Goal: Task Accomplishment & Management: Manage account settings

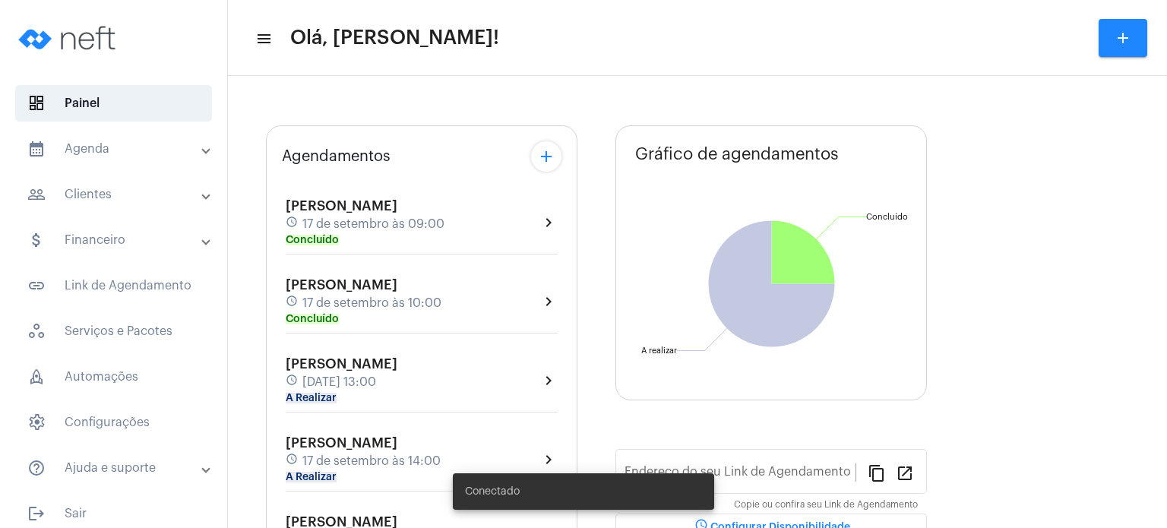
type input "[URL][DOMAIN_NAME]"
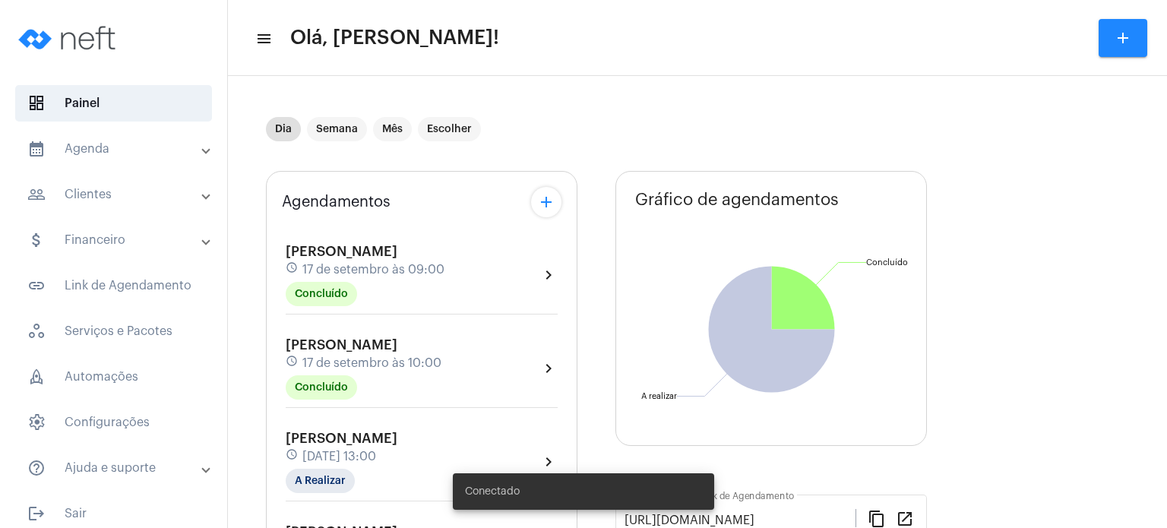
click at [328, 441] on span "[PERSON_NAME]" at bounding box center [342, 439] width 112 height 14
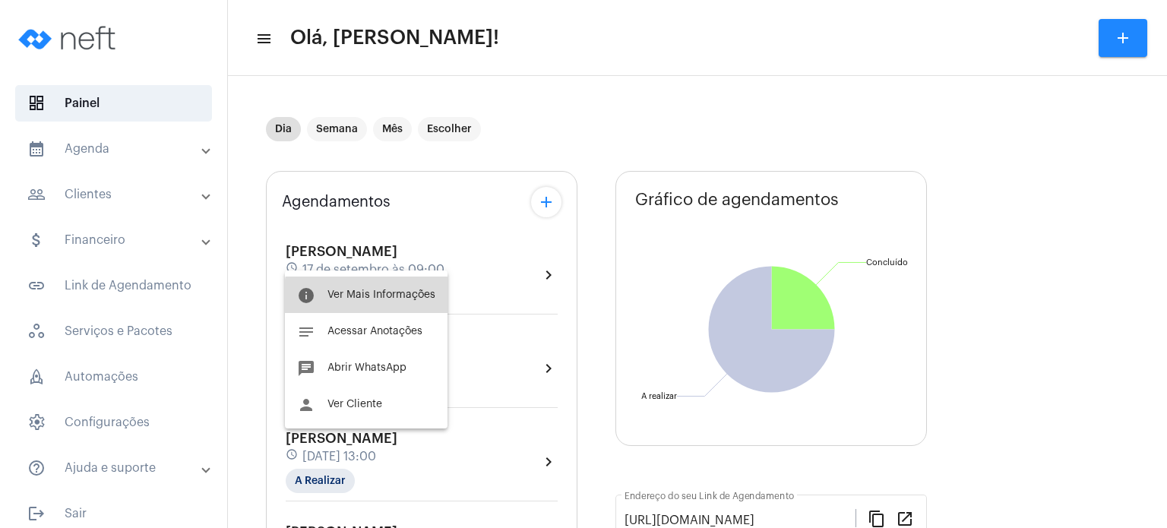
click at [377, 297] on span "Ver Mais Informações" at bounding box center [381, 294] width 108 height 11
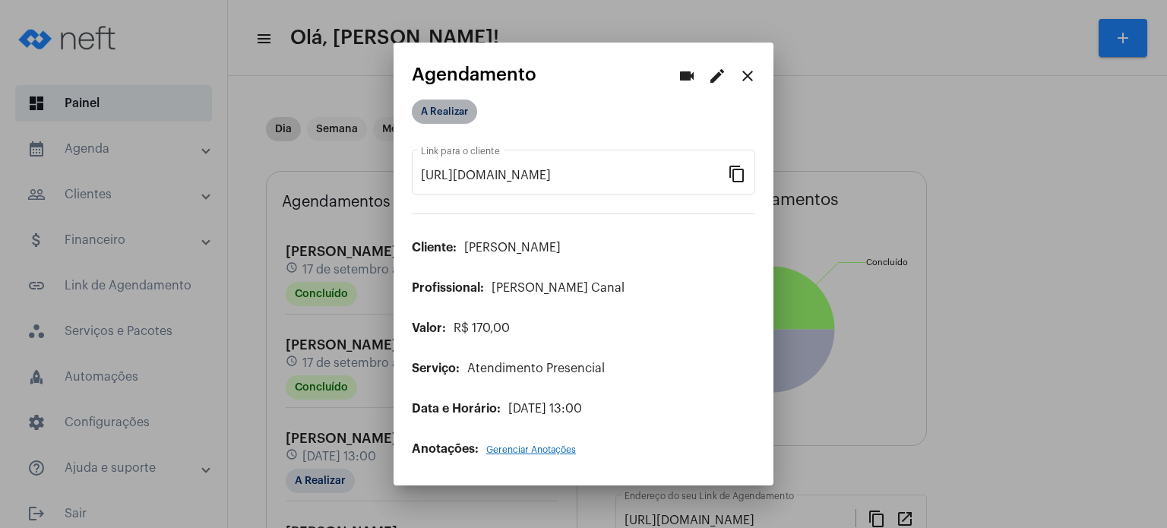
click at [450, 114] on mat-chip "A Realizar" at bounding box center [444, 112] width 65 height 24
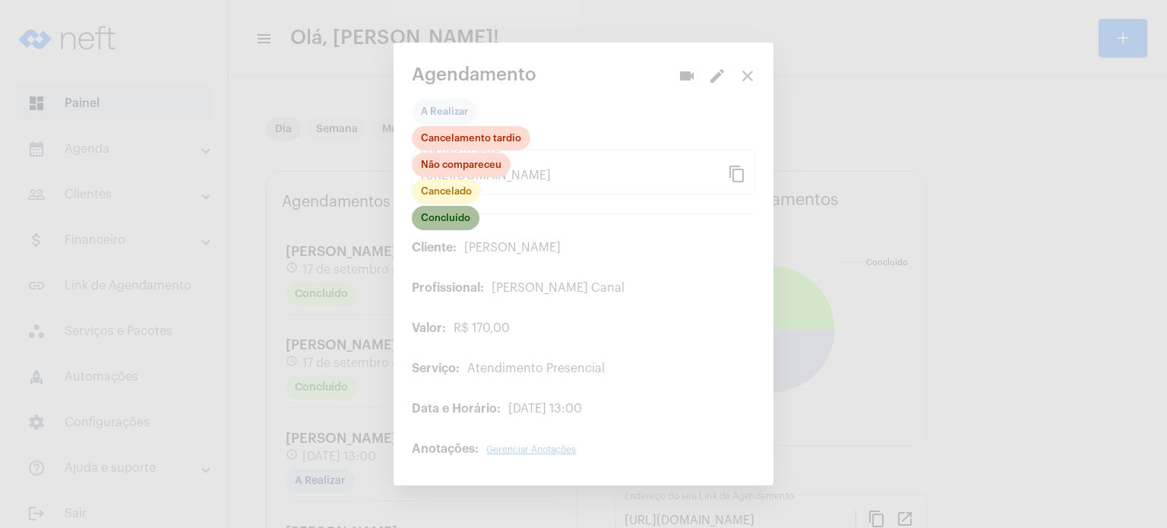
click at [450, 220] on mat-chip "Concluído" at bounding box center [446, 218] width 68 height 24
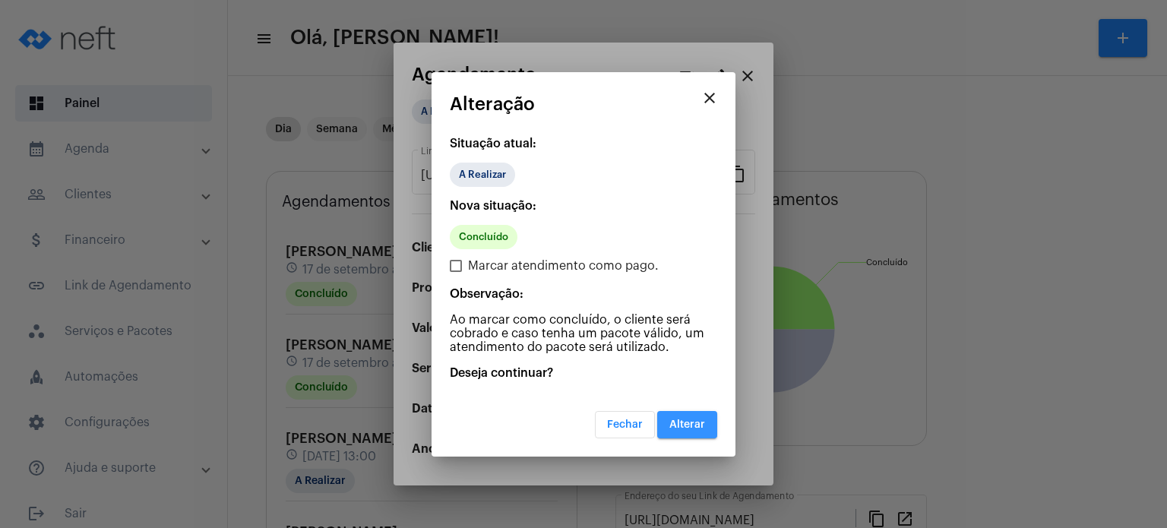
click at [695, 423] on span "Alterar" at bounding box center [687, 424] width 36 height 11
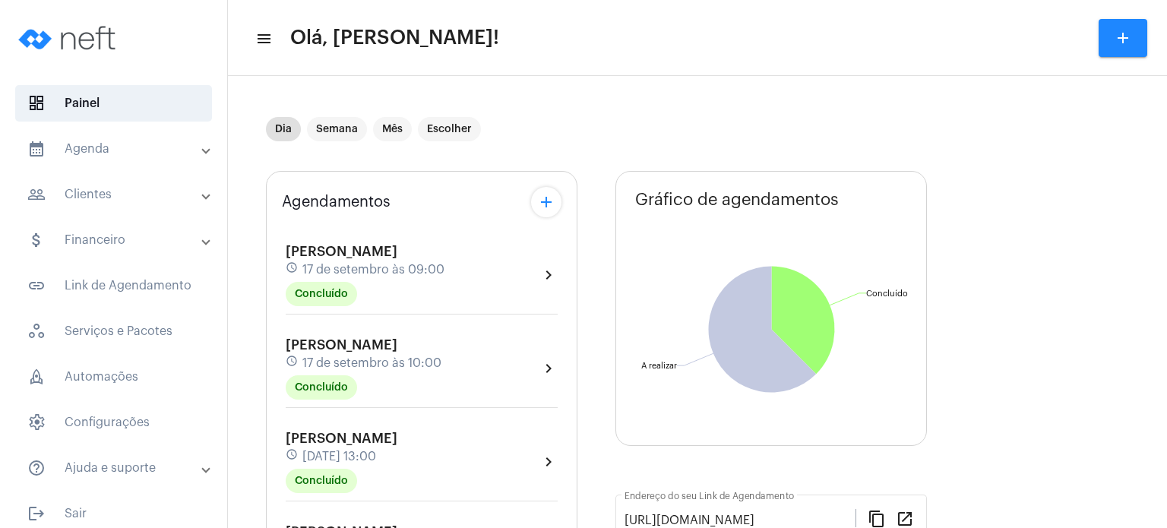
click at [59, 153] on mat-panel-title "calendar_month_outlined Agenda" at bounding box center [115, 149] width 176 height 18
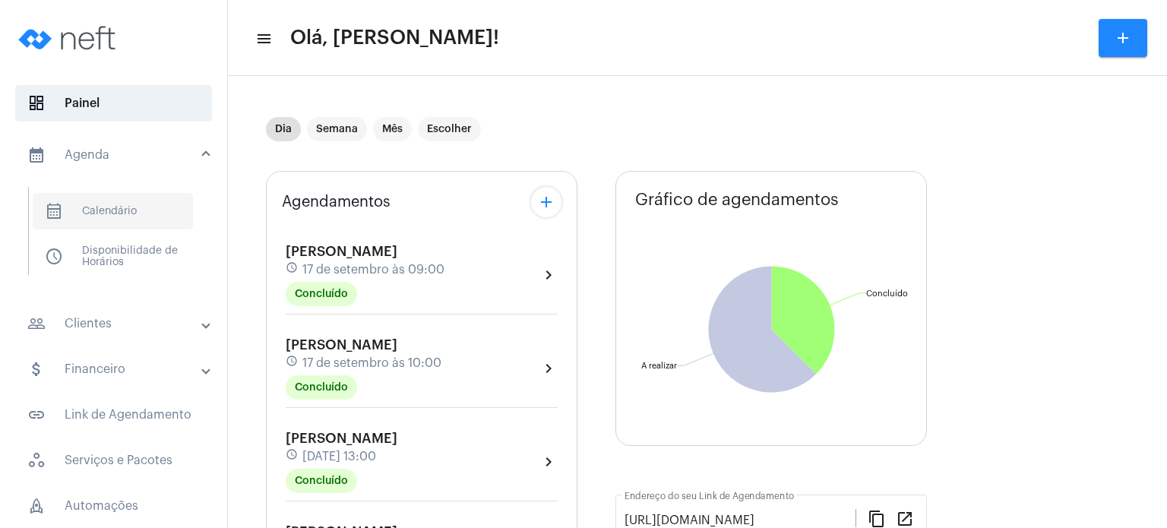
click at [96, 211] on span "calendar_month_outlined Calendário" at bounding box center [113, 211] width 160 height 36
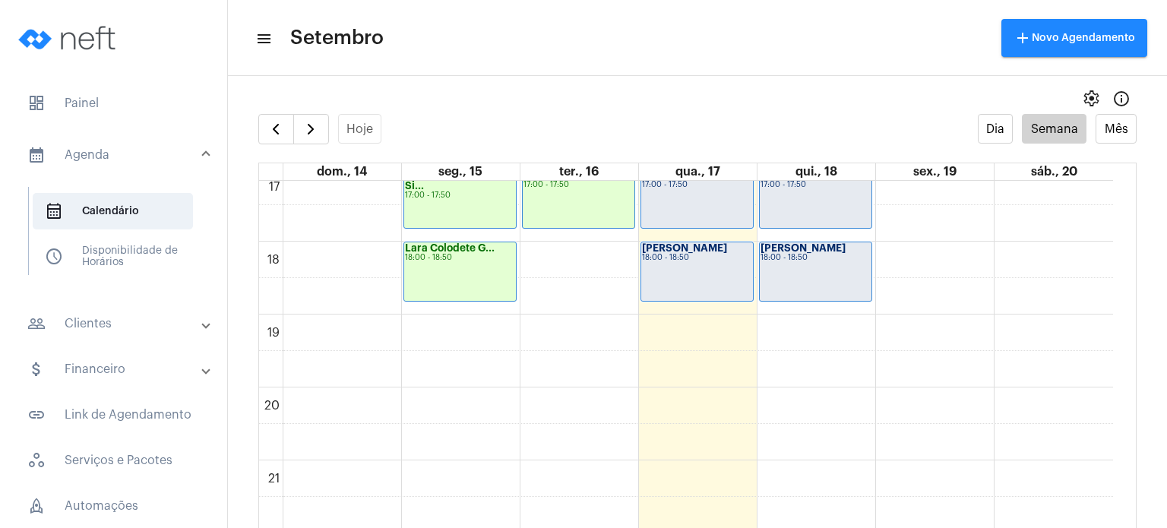
scroll to position [1258, 0]
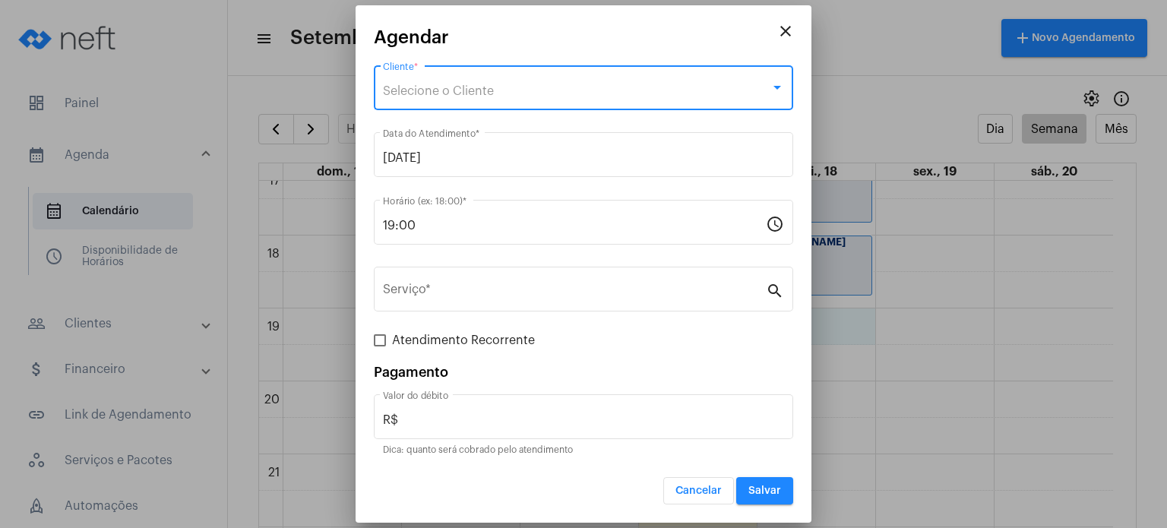
click at [584, 87] on div "Selecione o Cliente" at bounding box center [577, 91] width 388 height 14
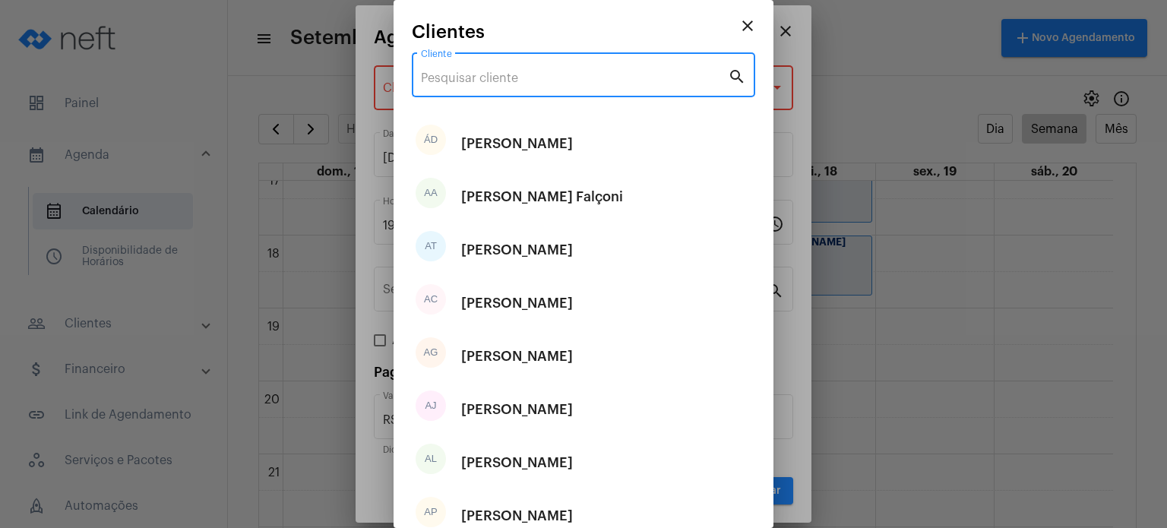
click at [582, 80] on input "Cliente" at bounding box center [574, 78] width 307 height 14
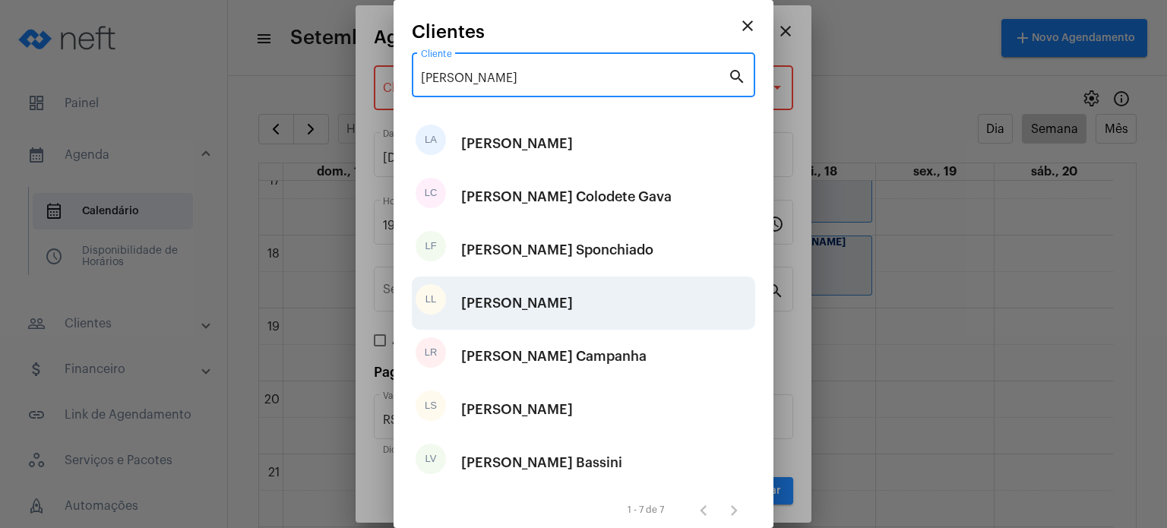
type input "lara"
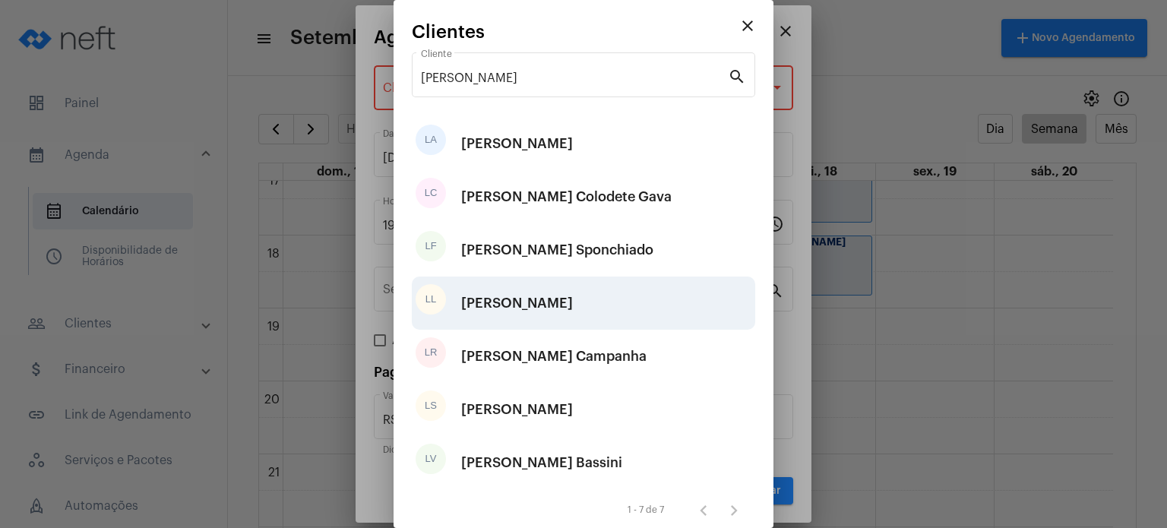
click at [510, 316] on div "[PERSON_NAME]" at bounding box center [517, 303] width 112 height 46
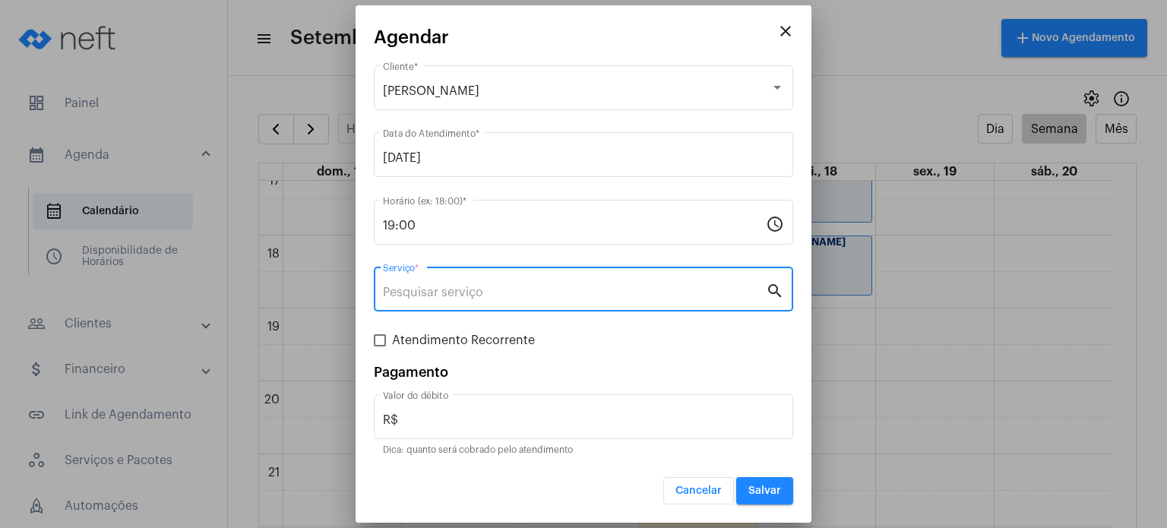
click at [499, 294] on input "Serviço *" at bounding box center [574, 293] width 383 height 14
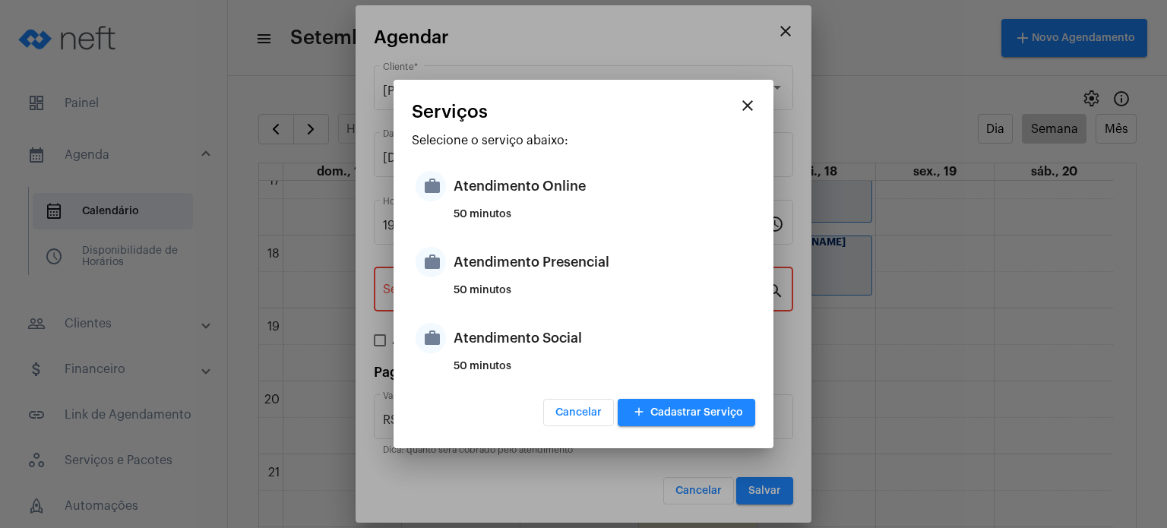
click at [499, 294] on div "50 minutos" at bounding box center [603, 296] width 298 height 23
type input "Atendimento Presencial"
type input "R$ 170"
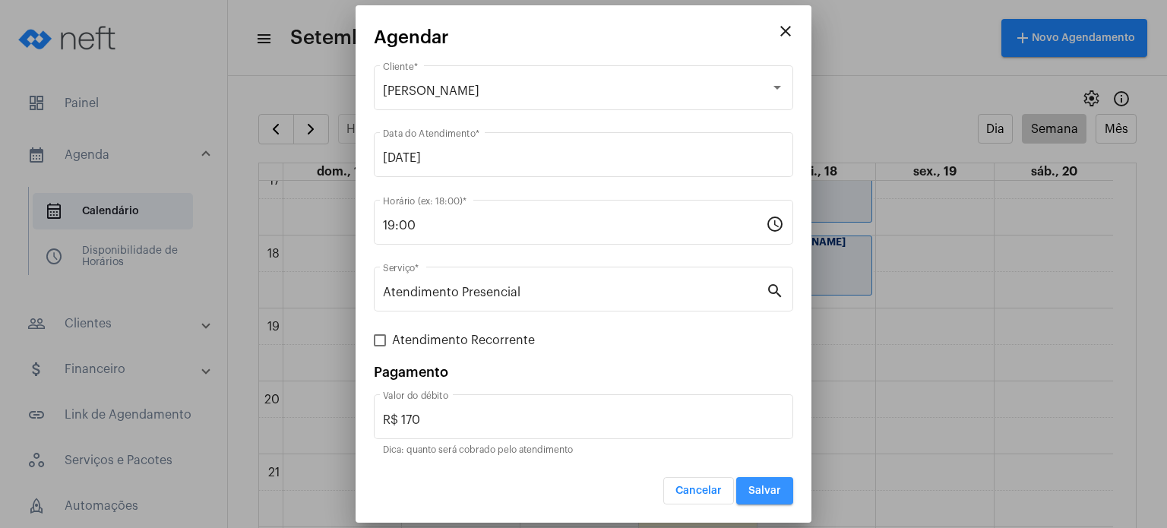
click at [772, 479] on button "Salvar" at bounding box center [764, 490] width 57 height 27
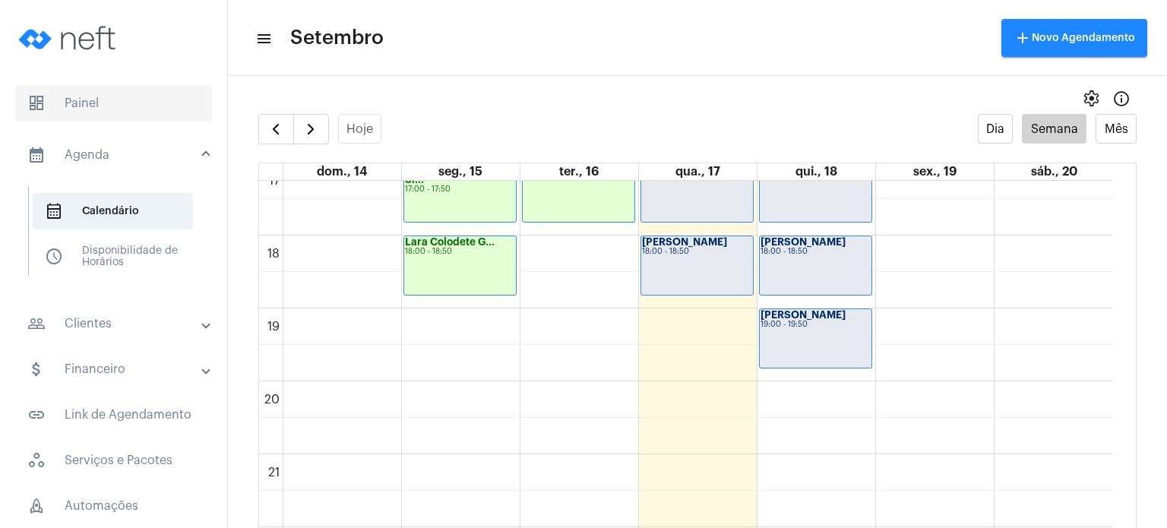
click at [115, 101] on span "dashboard Painel" at bounding box center [113, 103] width 197 height 36
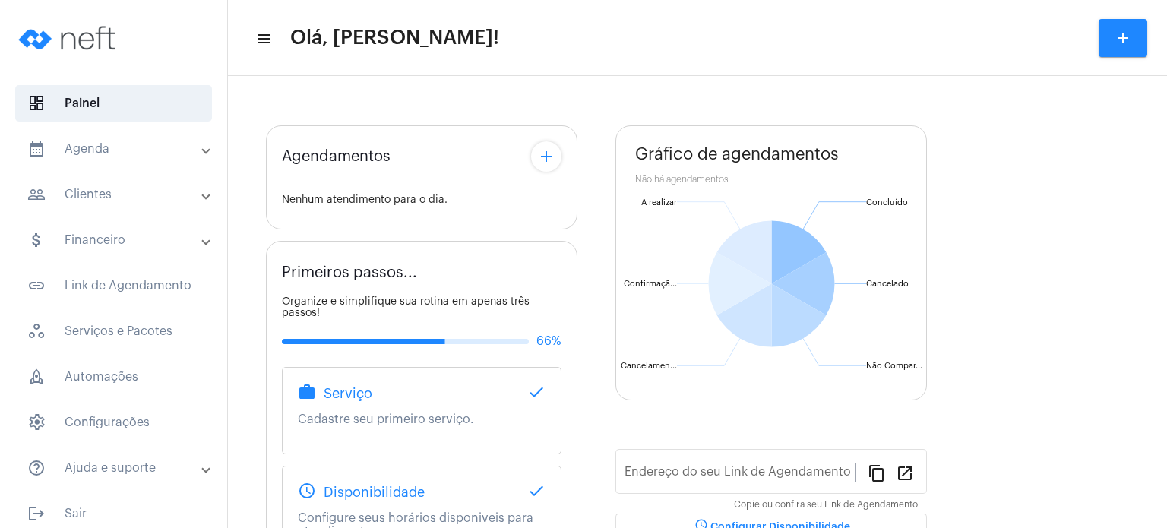
type input "[URL][DOMAIN_NAME]"
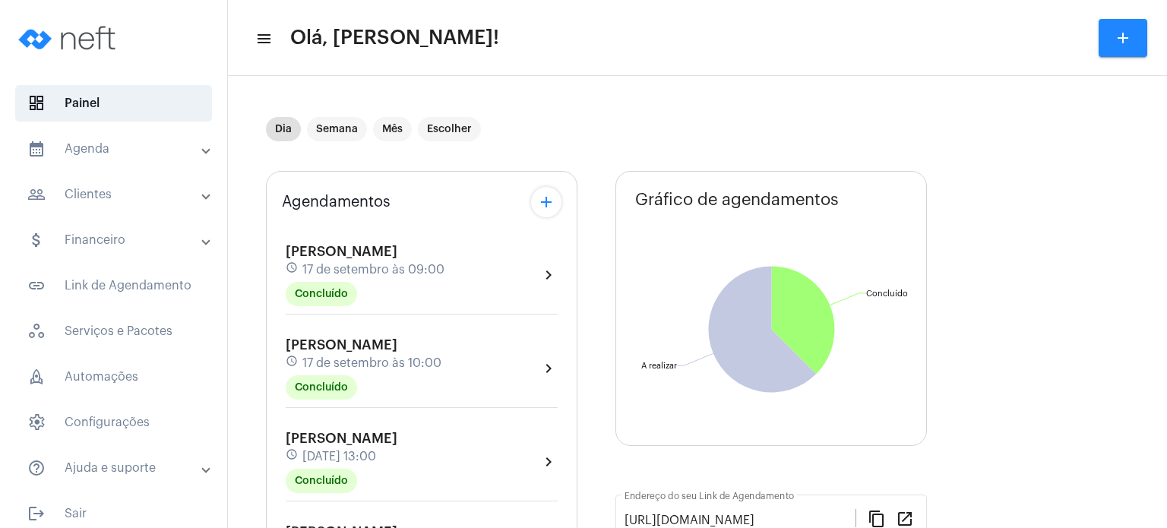
click at [134, 134] on mat-expansion-panel-header "calendar_month_outlined Agenda" at bounding box center [118, 149] width 218 height 36
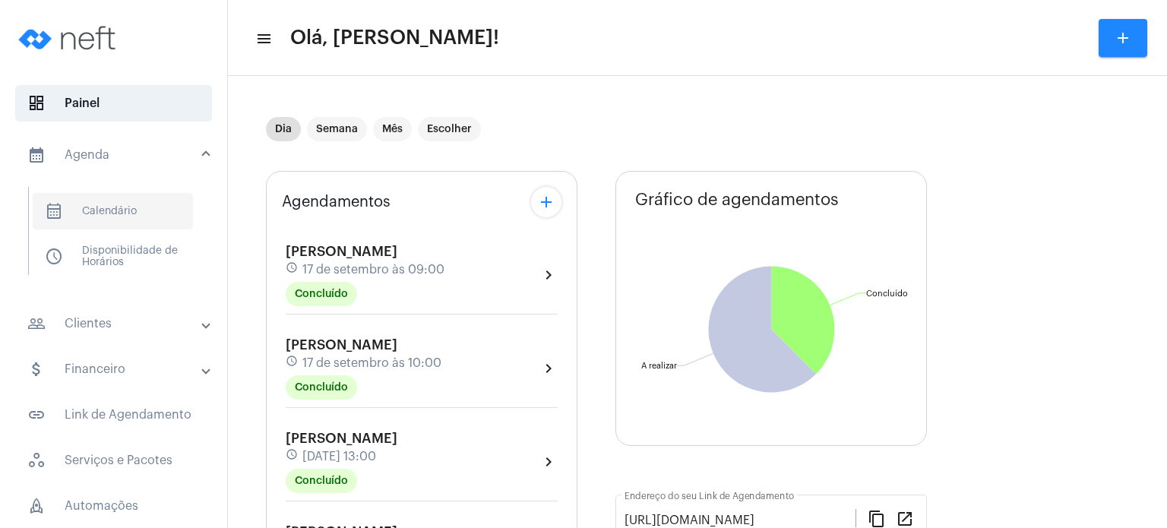
click at [138, 226] on span "calendar_month_outlined Calendário" at bounding box center [113, 211] width 160 height 36
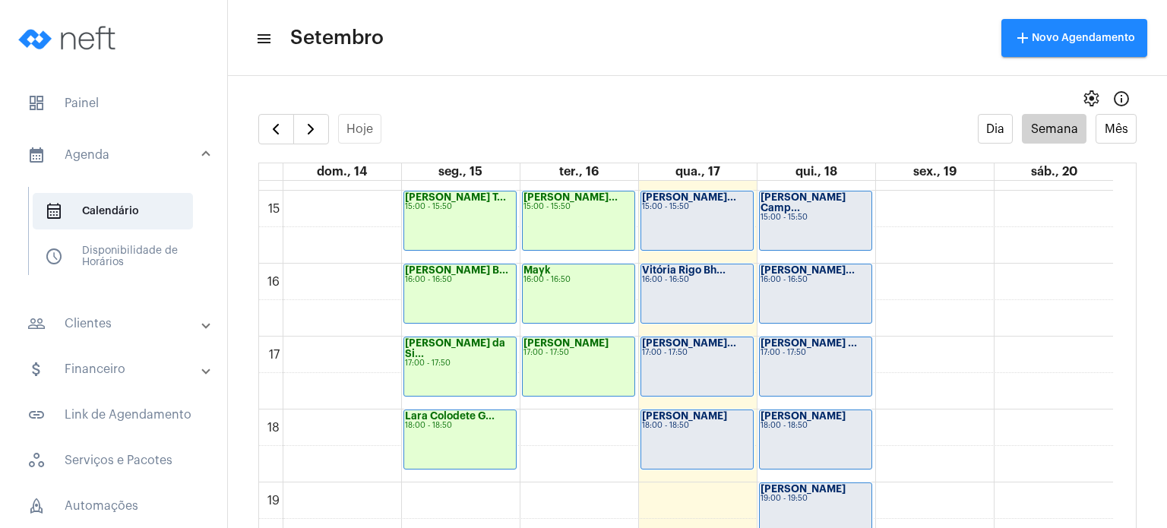
scroll to position [1100, 0]
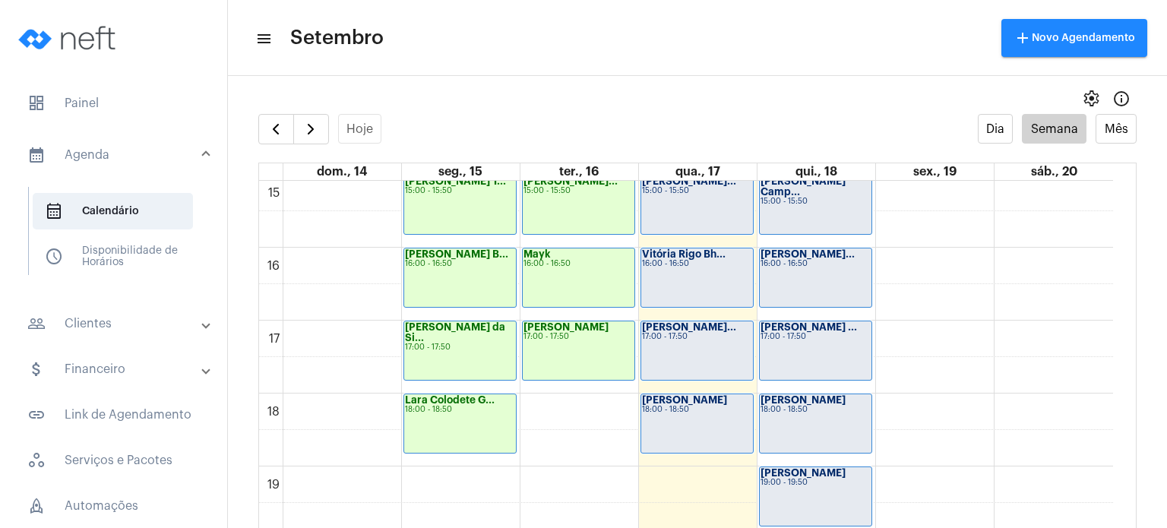
click at [865, 501] on div "Lara Lopes 19:00 - 19:50" at bounding box center [816, 496] width 112 height 59
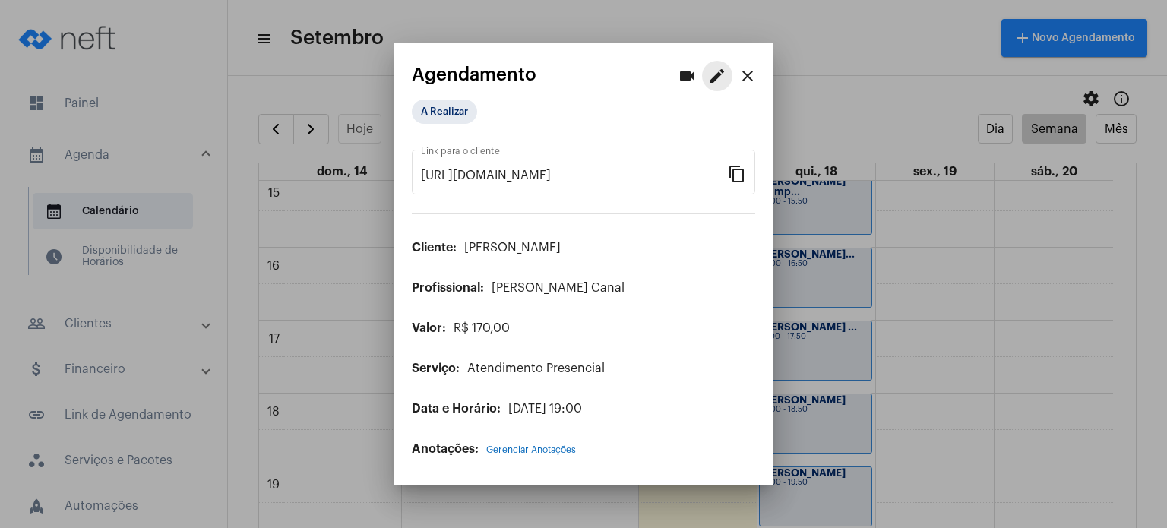
click at [717, 76] on mat-icon "edit" at bounding box center [717, 76] width 18 height 18
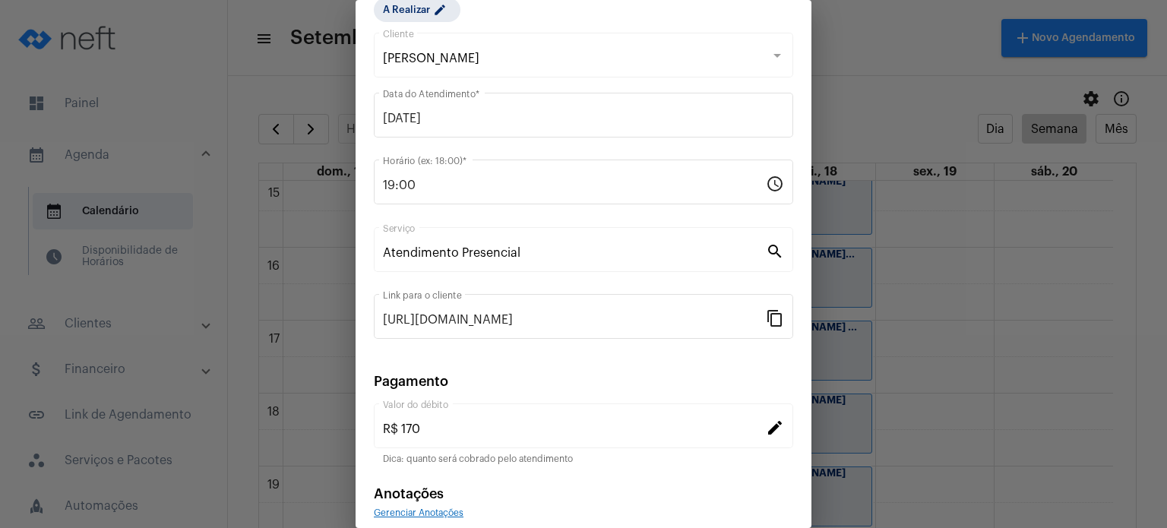
scroll to position [124, 0]
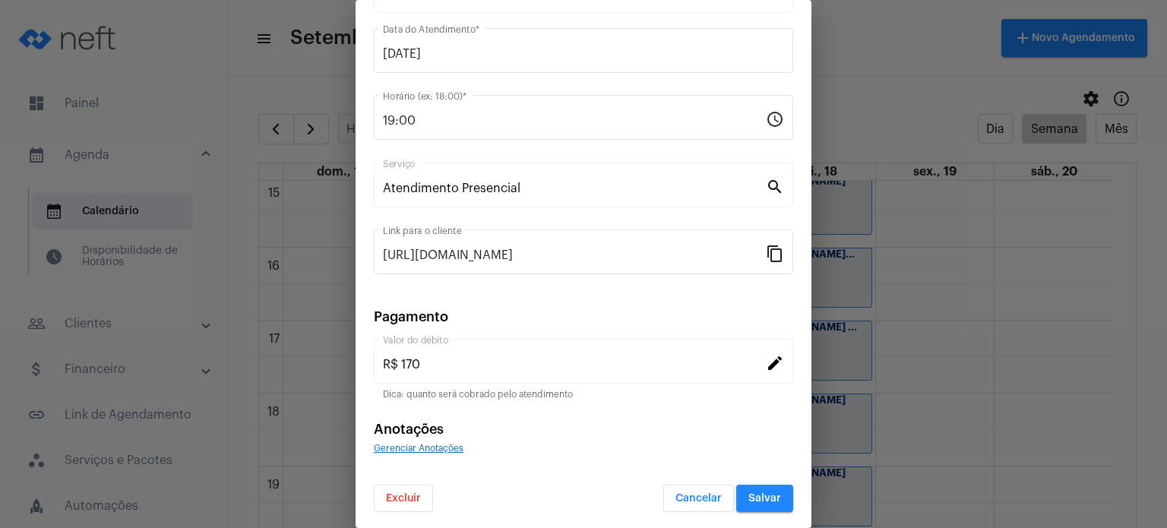
click at [410, 489] on button "Excluir" at bounding box center [403, 498] width 59 height 27
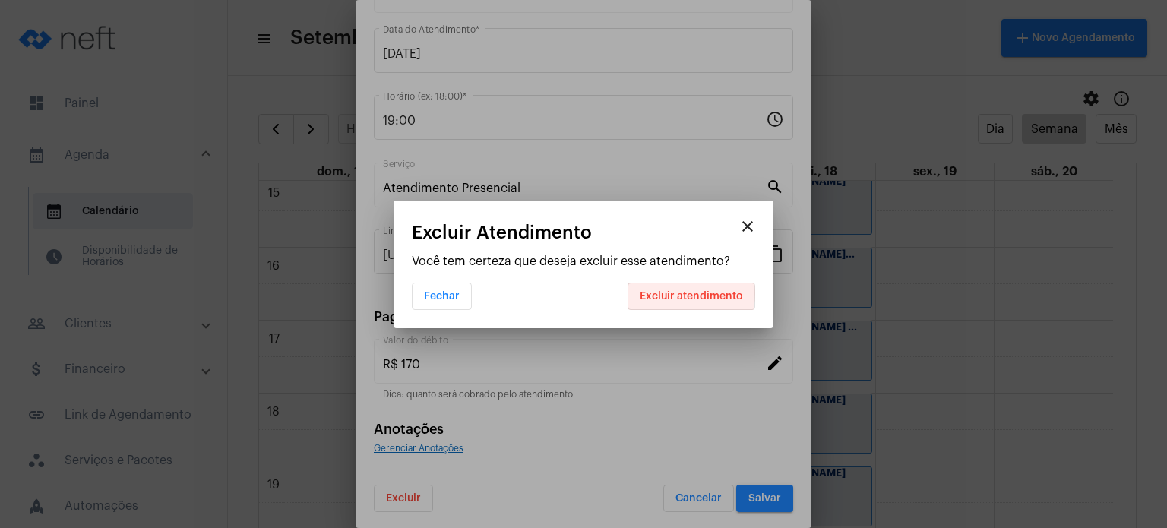
click at [677, 293] on span "Excluir atendimento" at bounding box center [691, 296] width 103 height 11
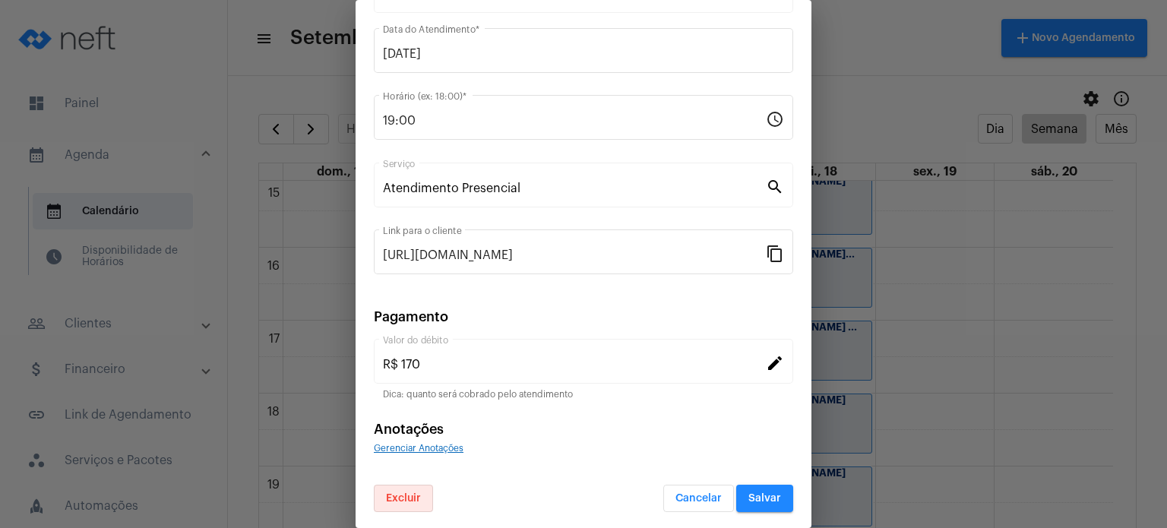
click at [766, 499] on span "Salvar" at bounding box center [764, 498] width 33 height 11
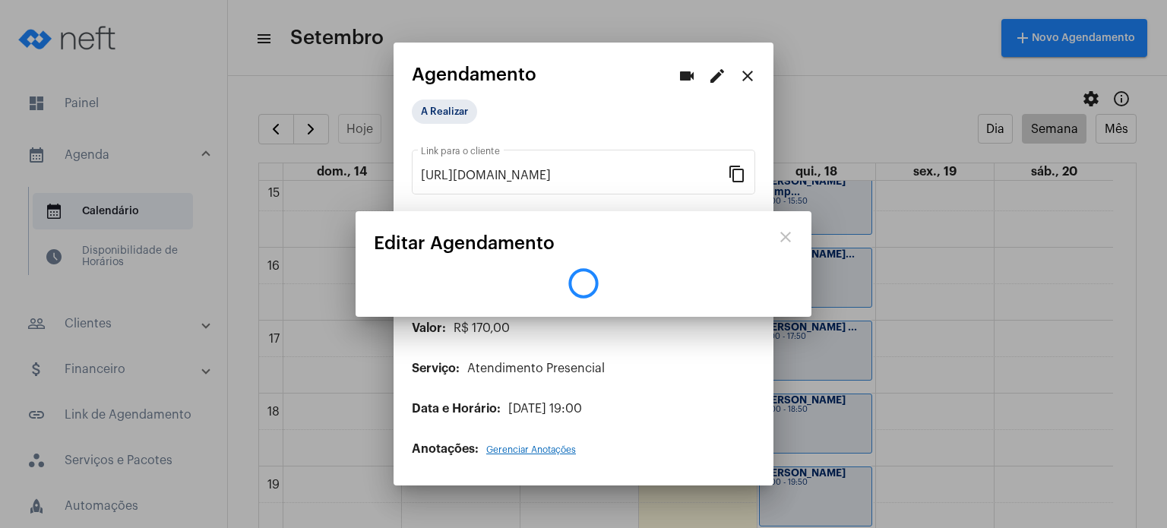
scroll to position [0, 0]
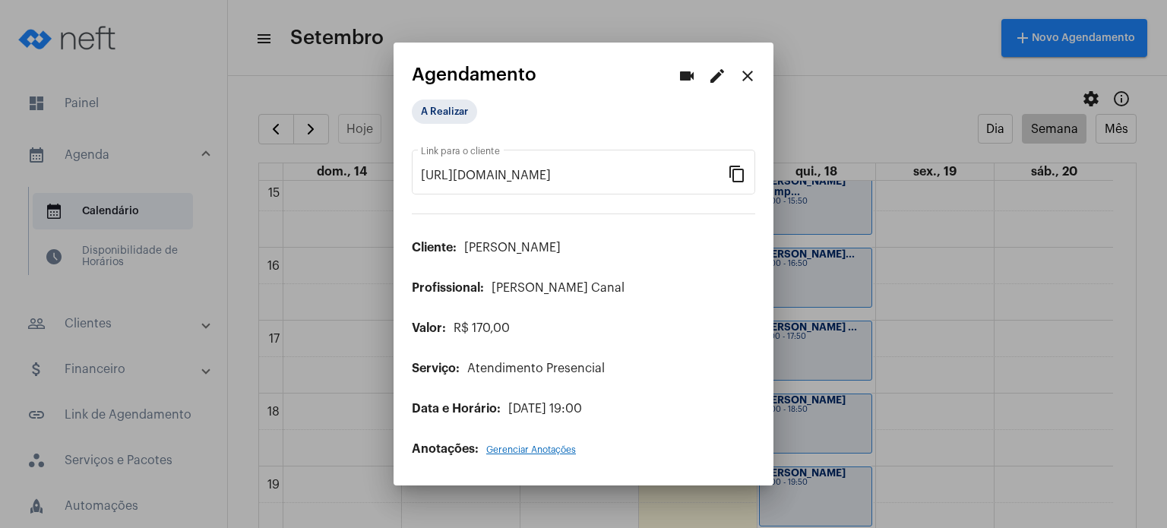
click at [911, 488] on div at bounding box center [583, 264] width 1167 height 528
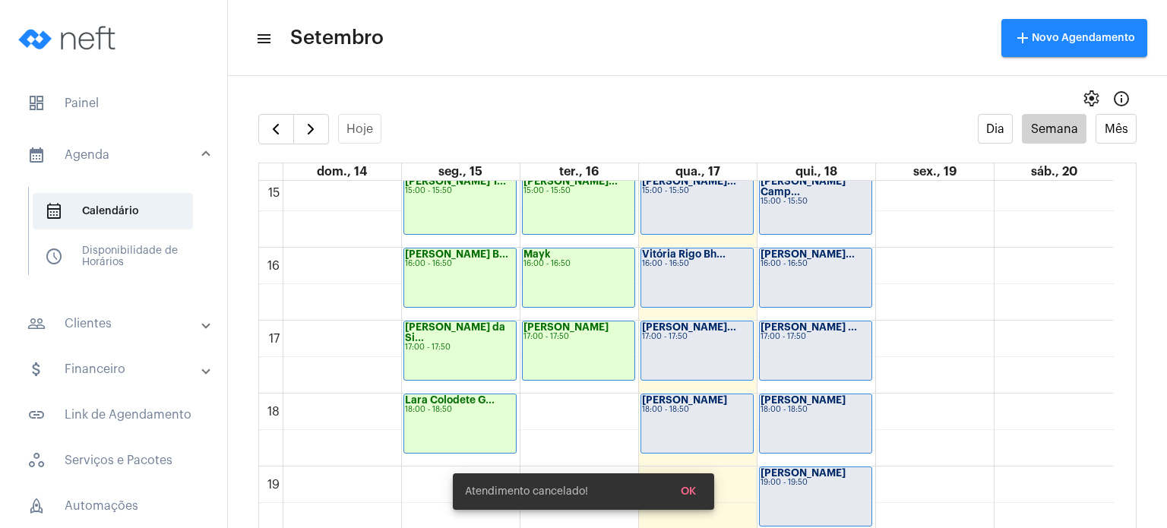
click at [871, 523] on div "Lara Lopes 19:00 - 19:50" at bounding box center [816, 496] width 112 height 59
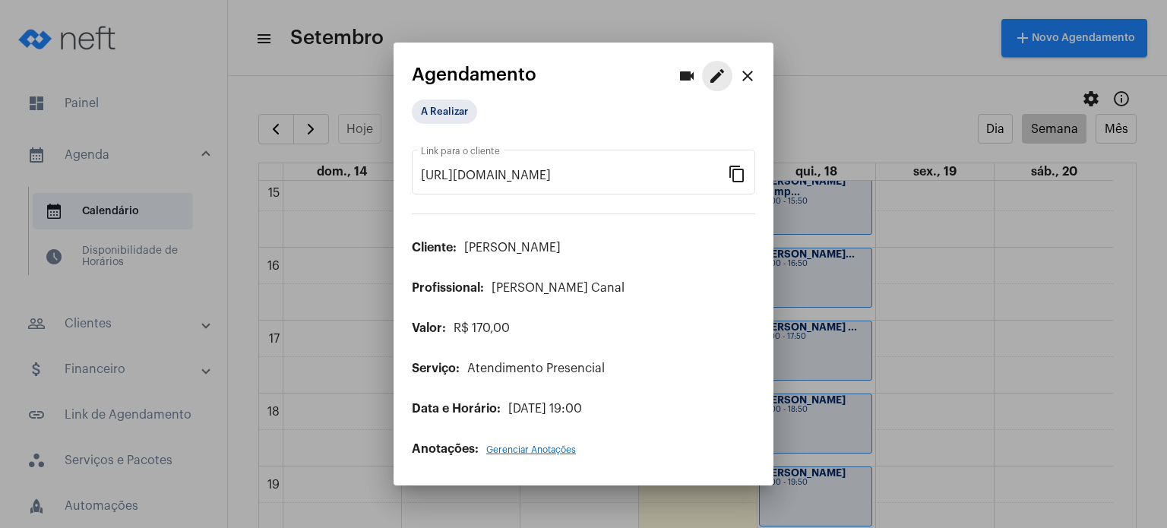
click at [713, 81] on mat-icon "edit" at bounding box center [717, 76] width 18 height 18
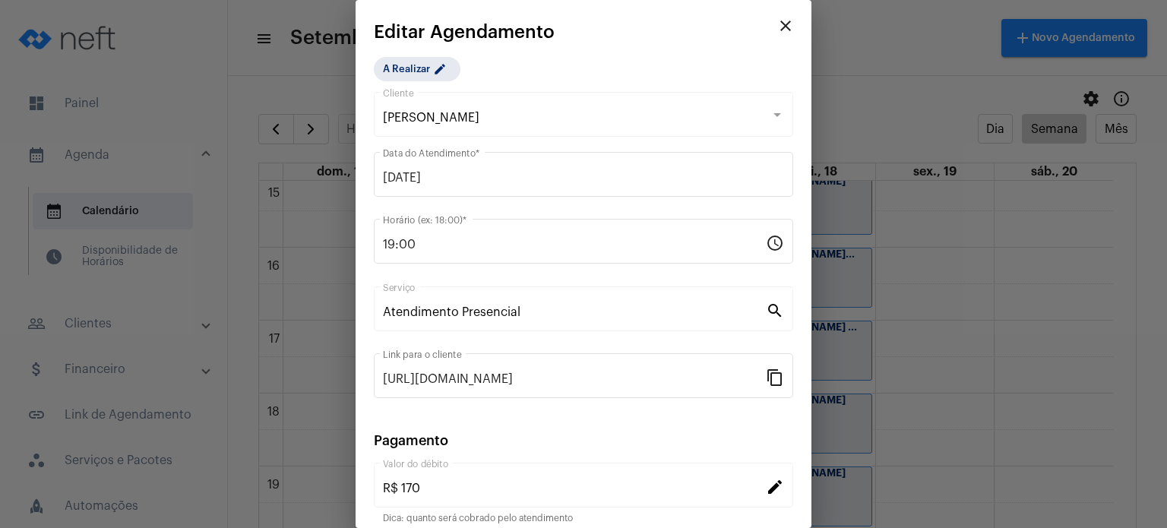
scroll to position [124, 0]
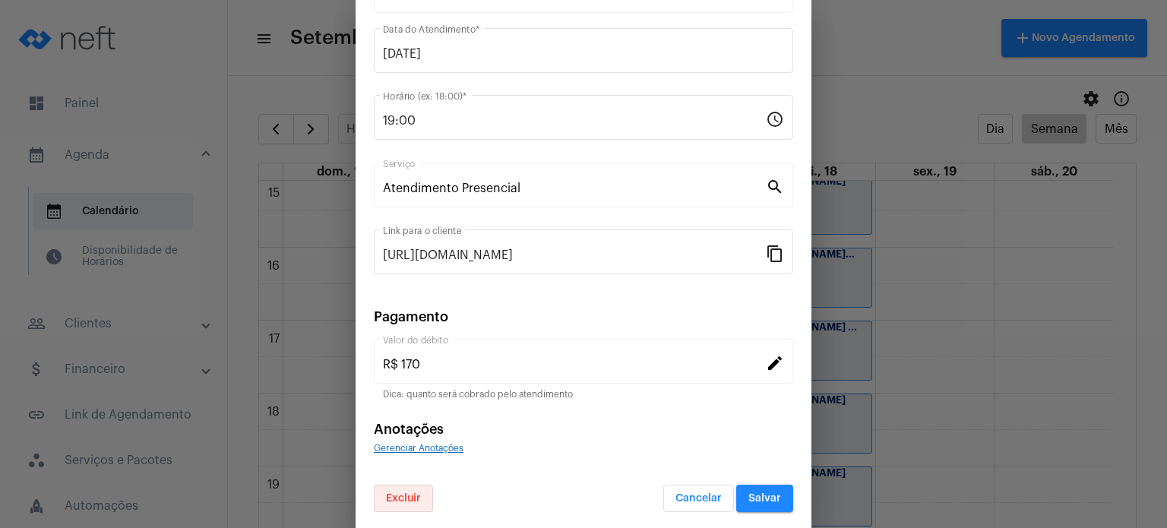
click at [416, 486] on button "Excluir" at bounding box center [403, 498] width 59 height 27
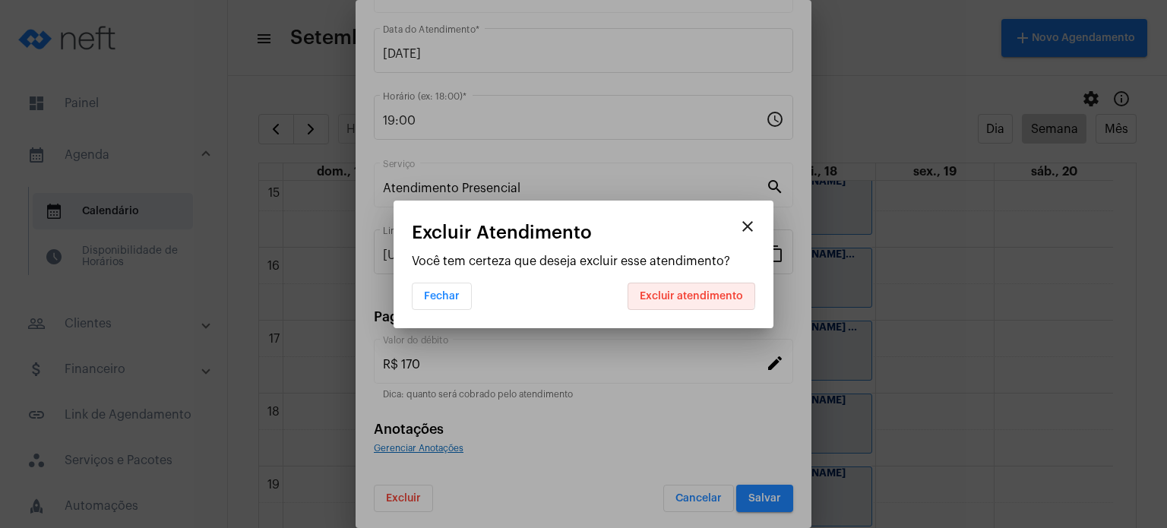
click at [689, 292] on span "Excluir atendimento" at bounding box center [691, 296] width 103 height 11
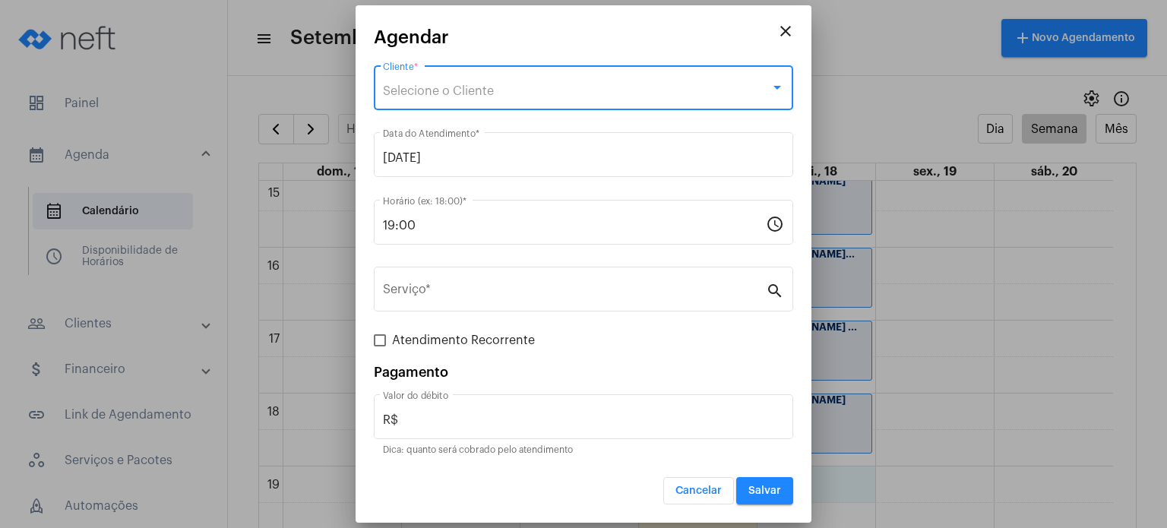
click at [627, 91] on div "Selecione o Cliente" at bounding box center [577, 91] width 388 height 14
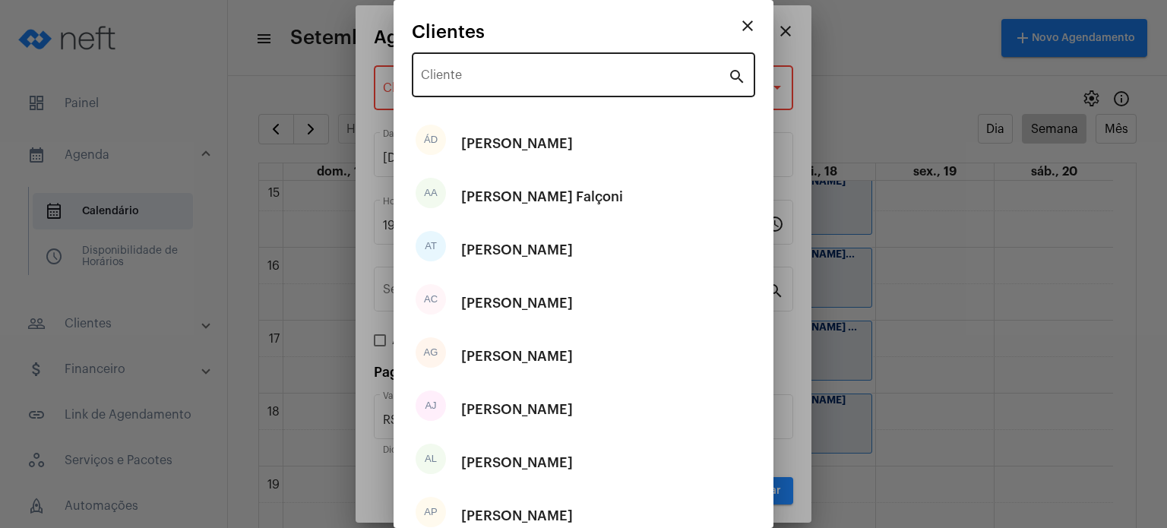
click at [627, 87] on div "Cliente" at bounding box center [574, 73] width 307 height 48
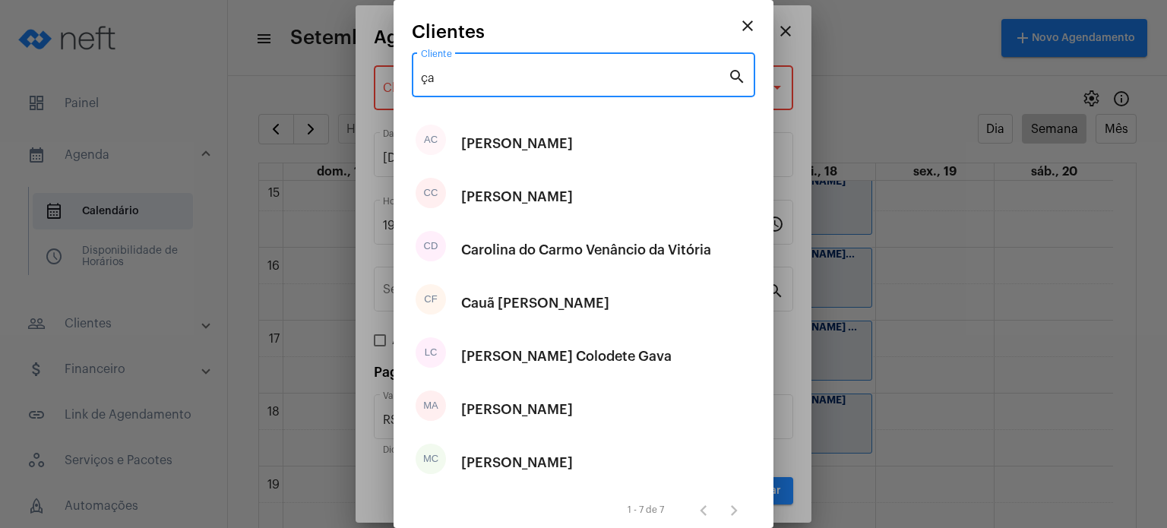
type input "ç"
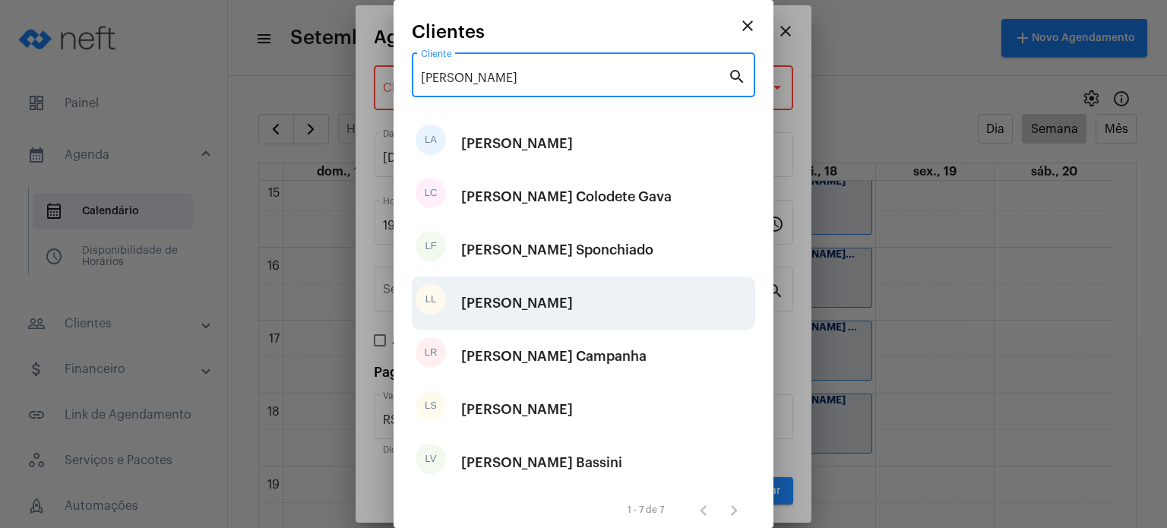
type input "lara"
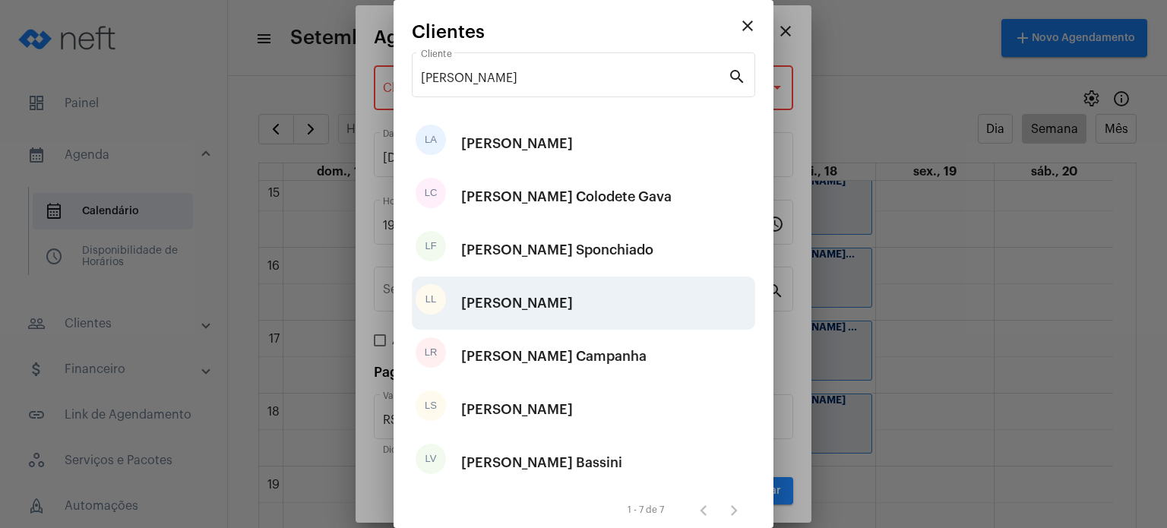
click at [499, 303] on div "[PERSON_NAME]" at bounding box center [517, 303] width 112 height 46
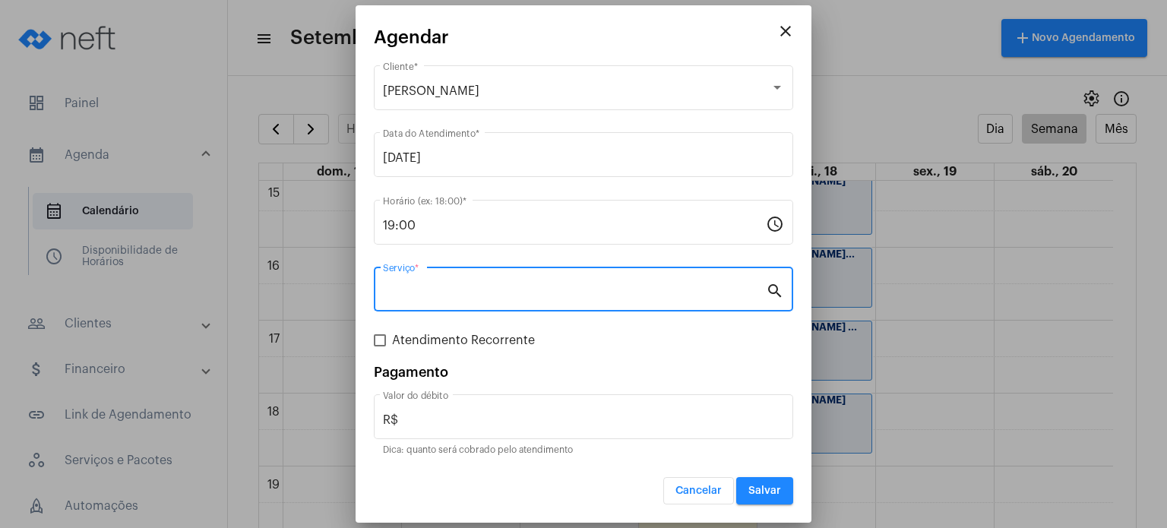
click at [480, 296] on input "Serviço *" at bounding box center [574, 293] width 383 height 14
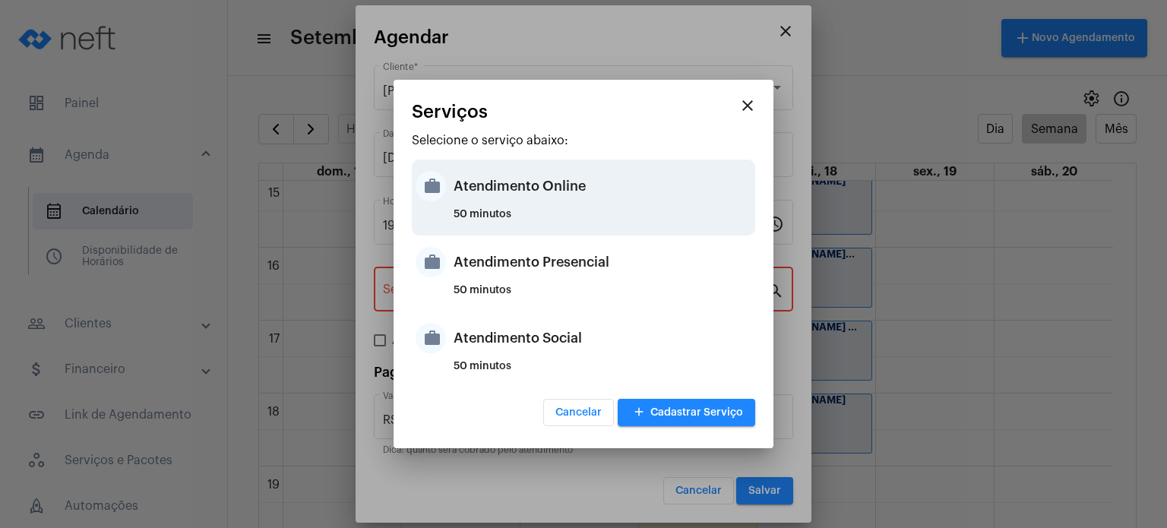
click at [520, 181] on div "Atendimento Online" at bounding box center [603, 186] width 298 height 46
type input "Atendimento Online"
type input "R$ 170"
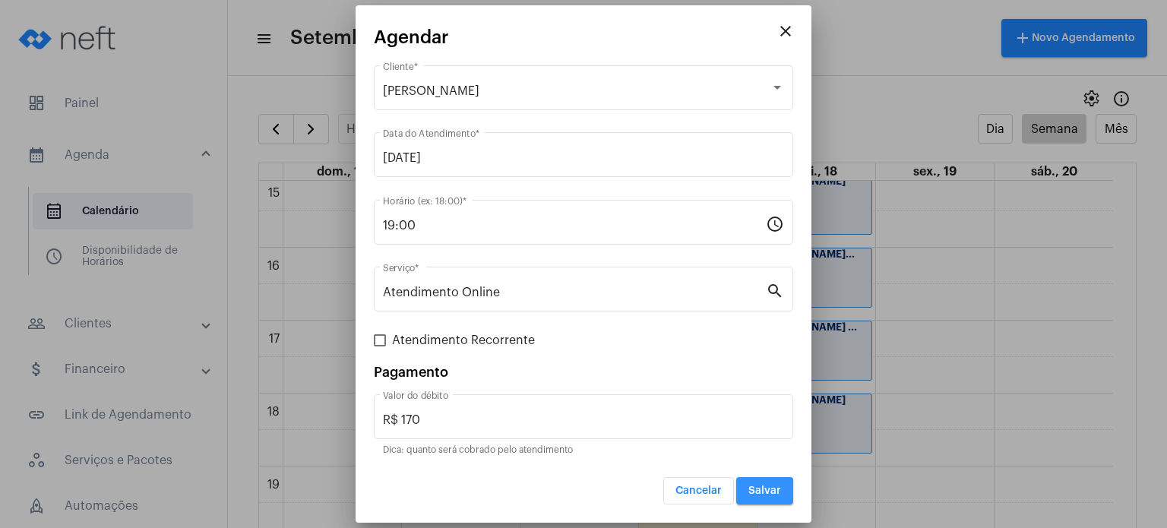
click at [748, 493] on button "Salvar" at bounding box center [764, 490] width 57 height 27
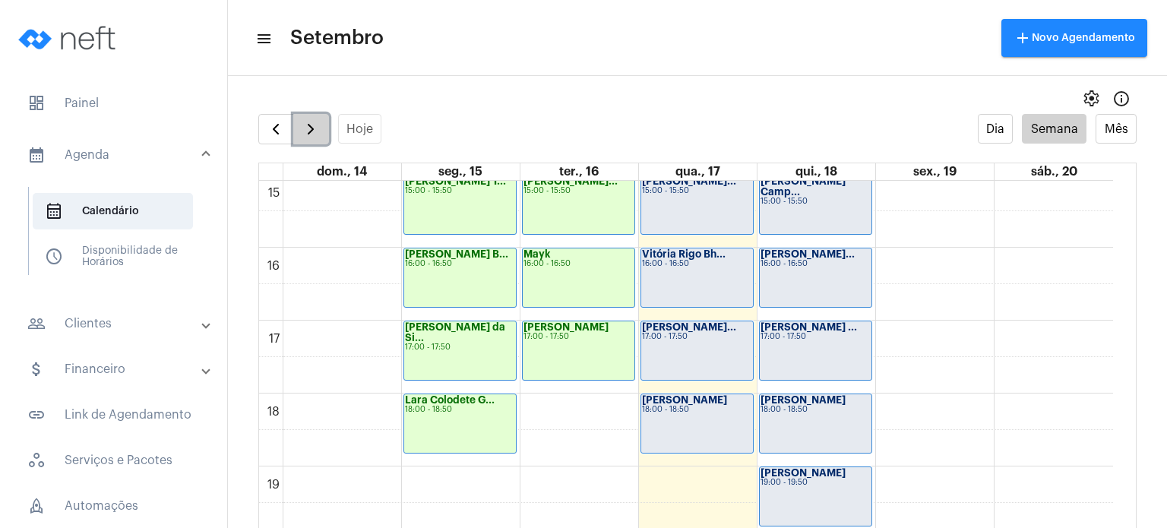
click at [312, 133] on span "button" at bounding box center [311, 129] width 18 height 18
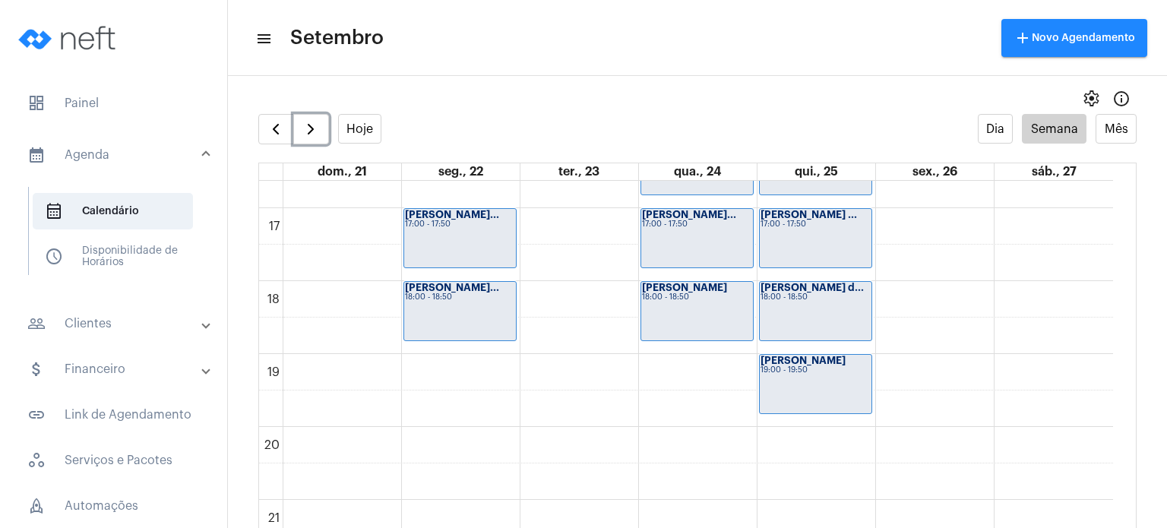
scroll to position [1258, 0]
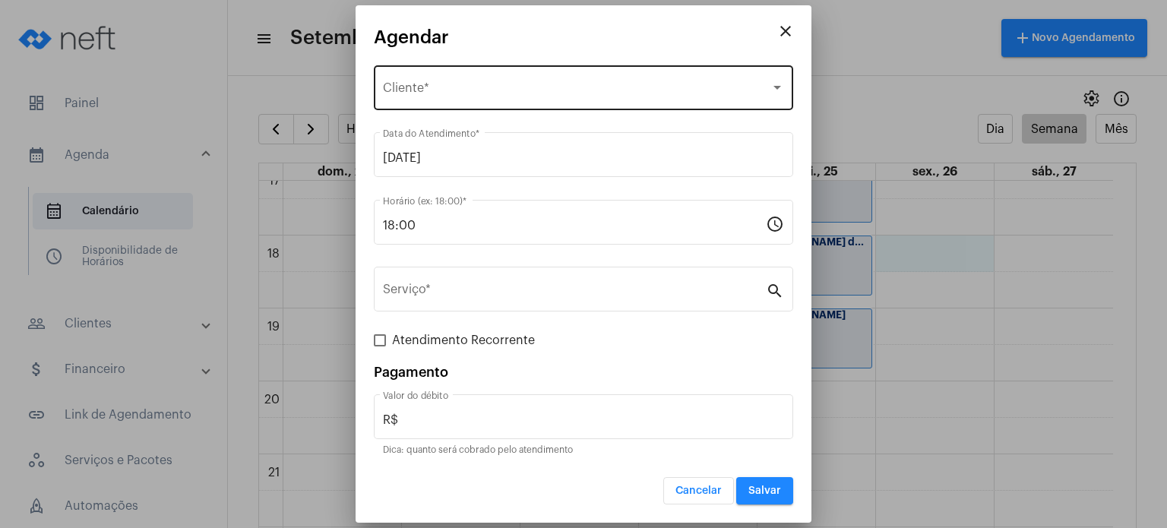
click at [617, 74] on div "Selecione o Cliente Cliente *" at bounding box center [583, 86] width 401 height 48
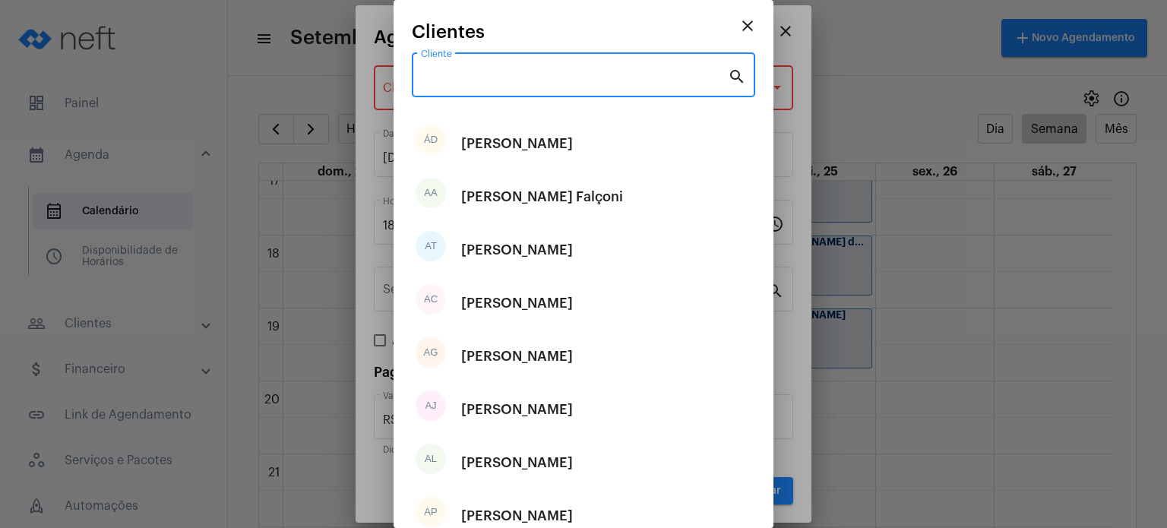
click at [617, 74] on input "Cliente" at bounding box center [574, 78] width 307 height 14
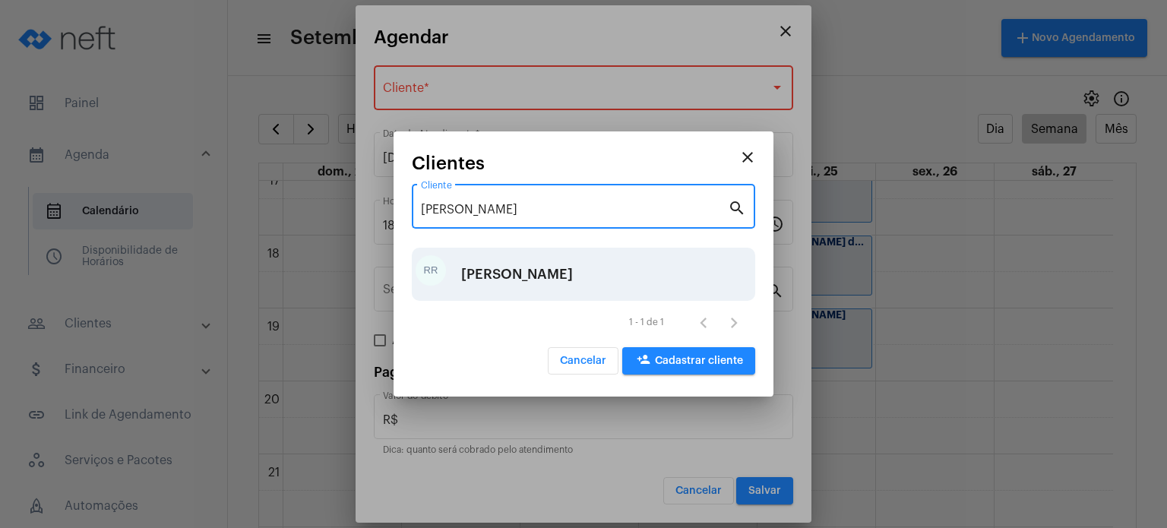
type input "robert"
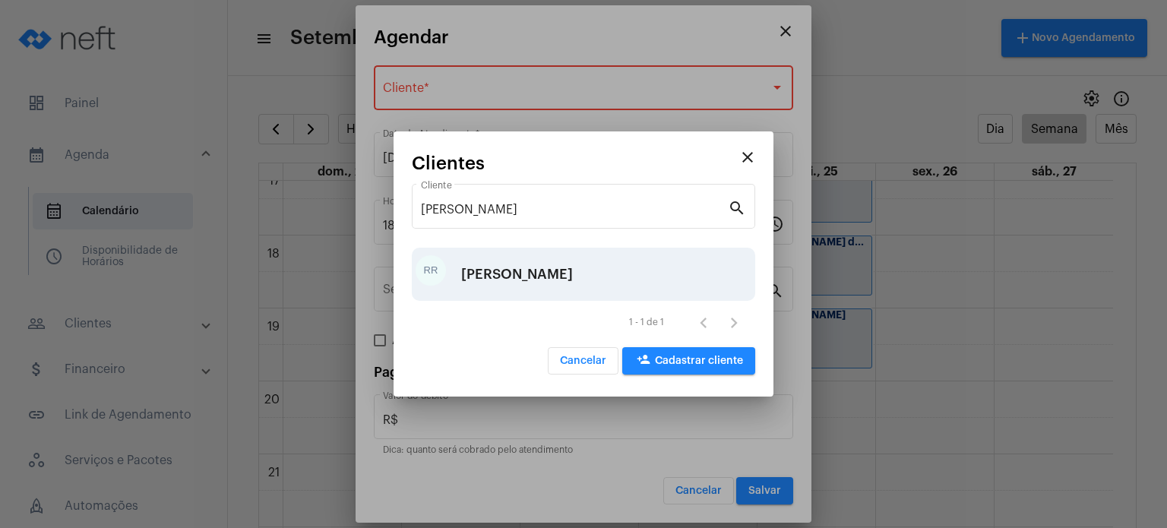
click at [530, 257] on div "[PERSON_NAME]" at bounding box center [517, 274] width 112 height 46
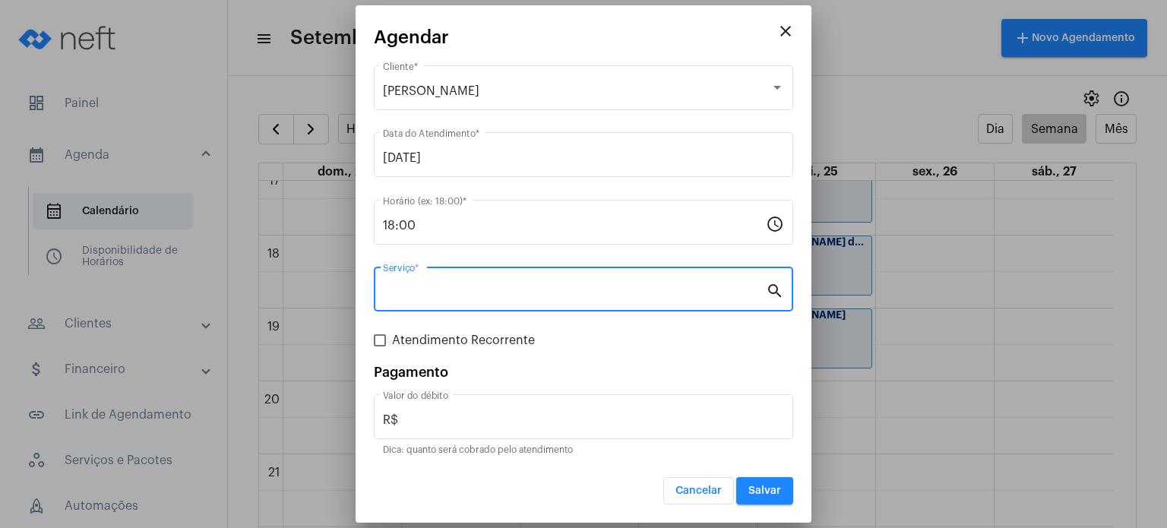
click at [492, 286] on input "Serviço *" at bounding box center [574, 293] width 383 height 14
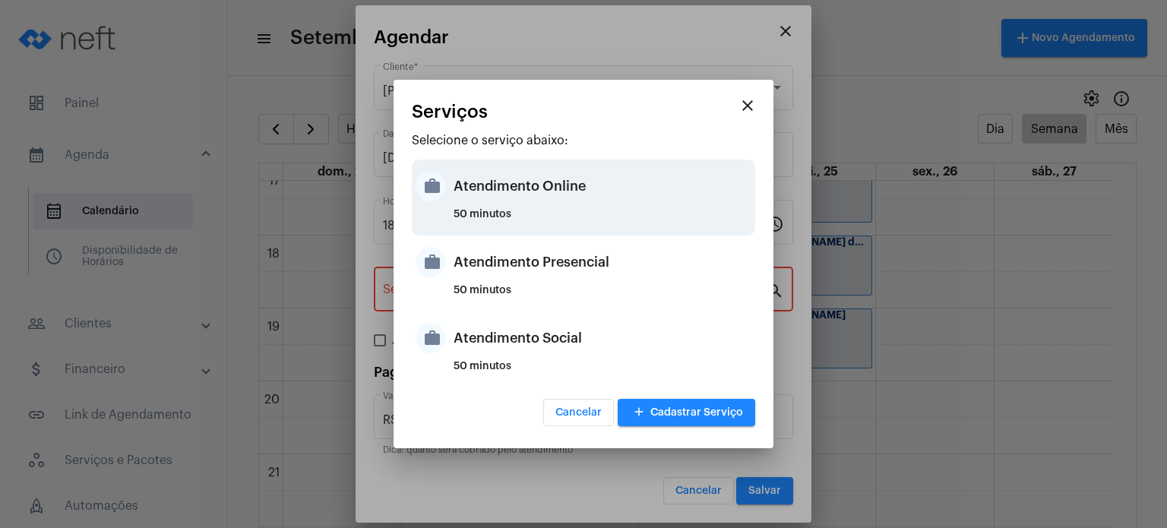
click at [509, 220] on div "50 minutos" at bounding box center [603, 220] width 298 height 23
type input "Atendimento Online"
type input "R$ 170"
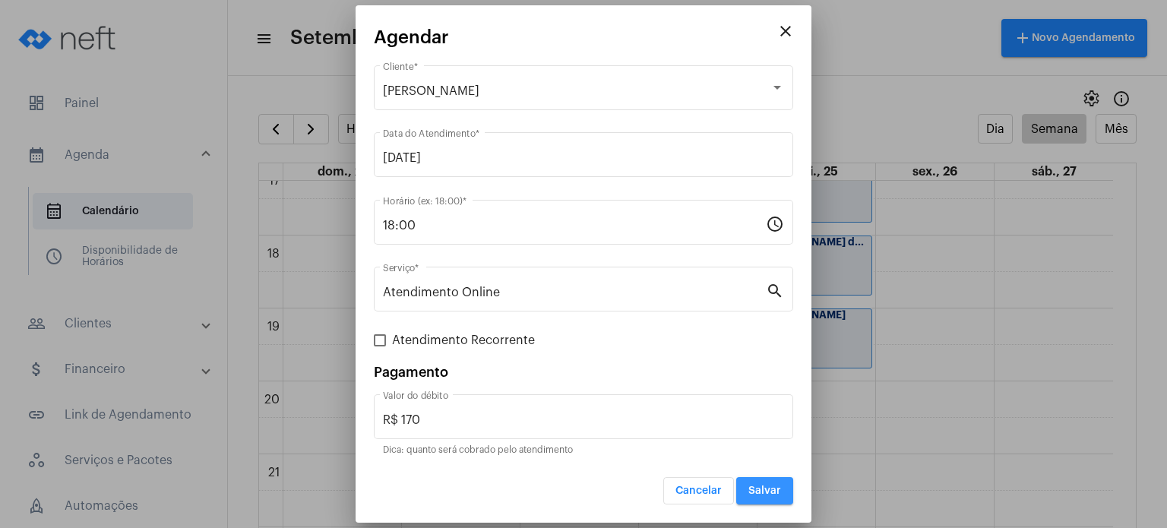
click at [759, 479] on button "Salvar" at bounding box center [764, 490] width 57 height 27
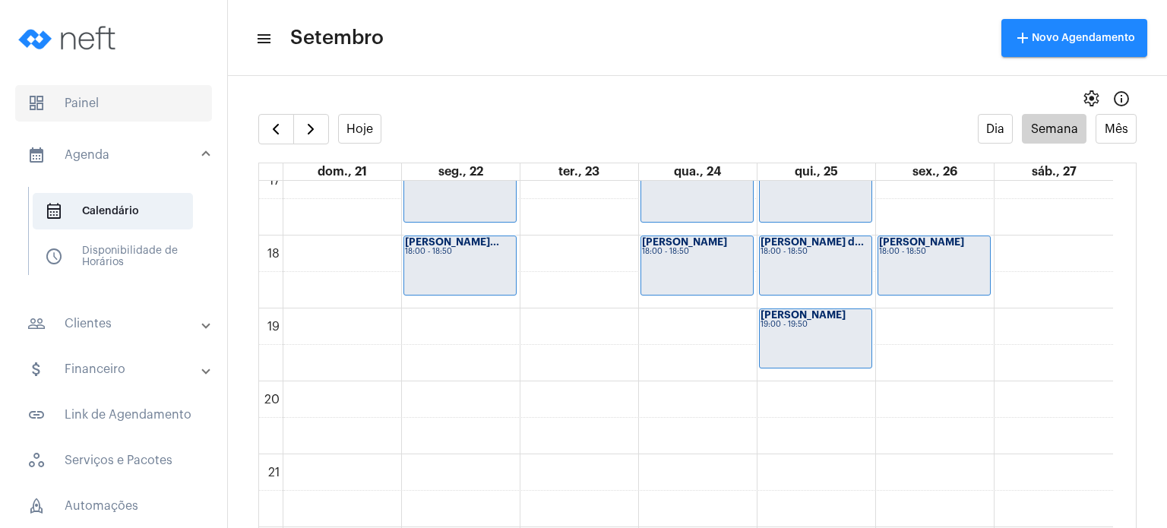
click at [102, 104] on span "dashboard Painel" at bounding box center [113, 103] width 197 height 36
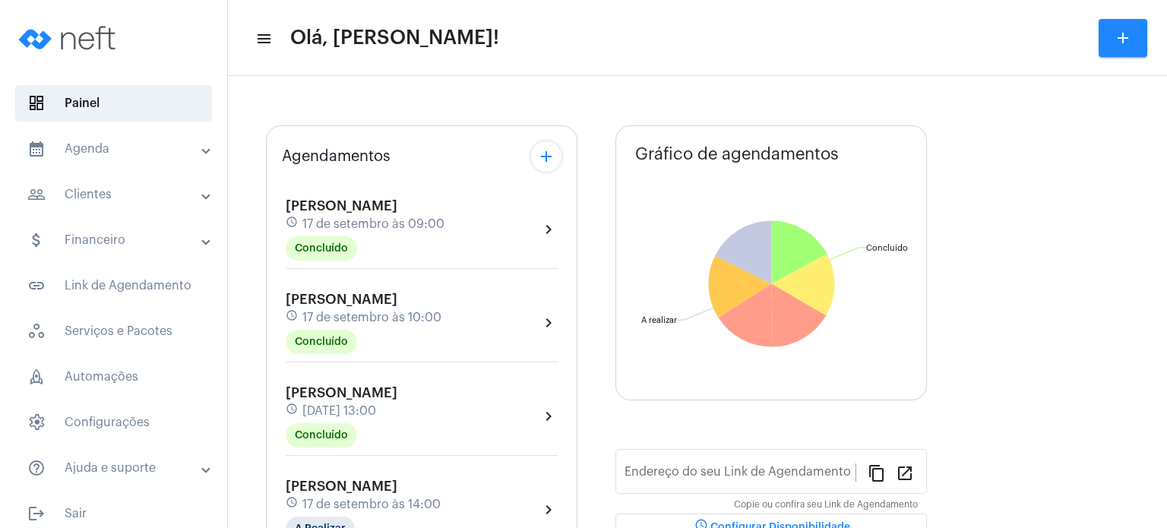
type input "[URL][DOMAIN_NAME]"
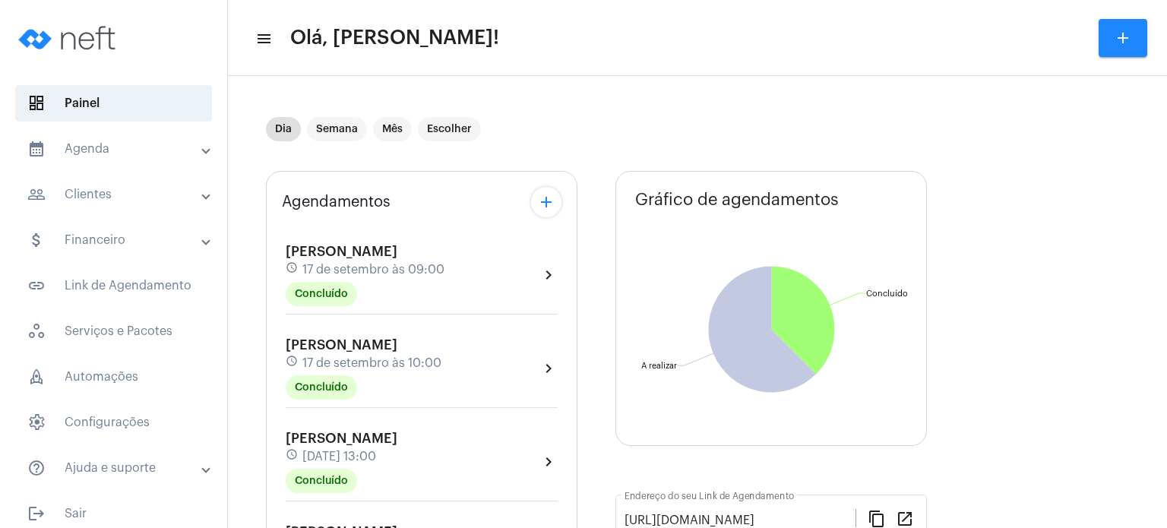
click at [353, 437] on span "[PERSON_NAME]" at bounding box center [342, 439] width 112 height 14
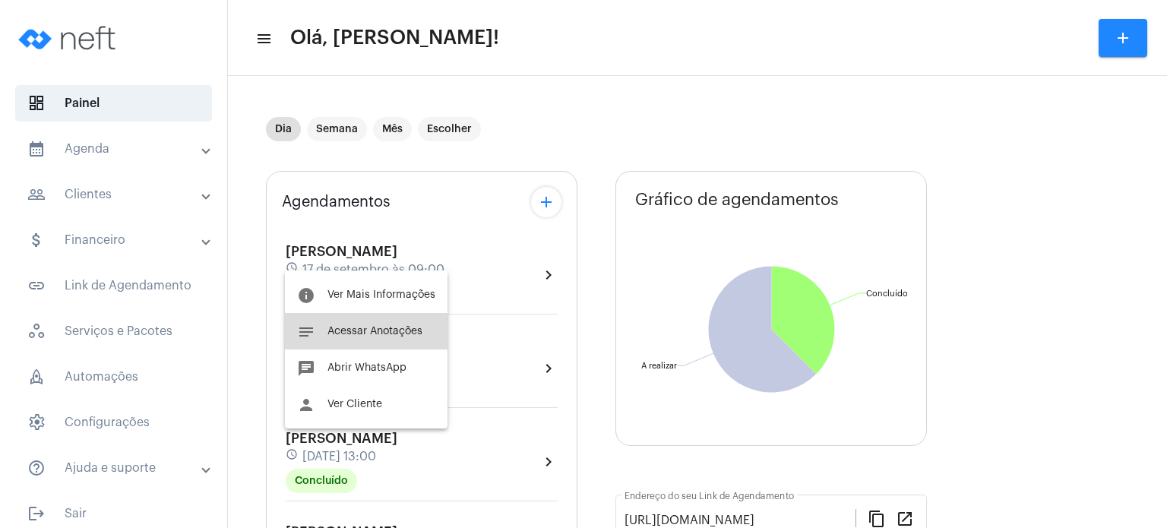
click at [363, 338] on button "notes Acessar Anotações" at bounding box center [366, 331] width 163 height 36
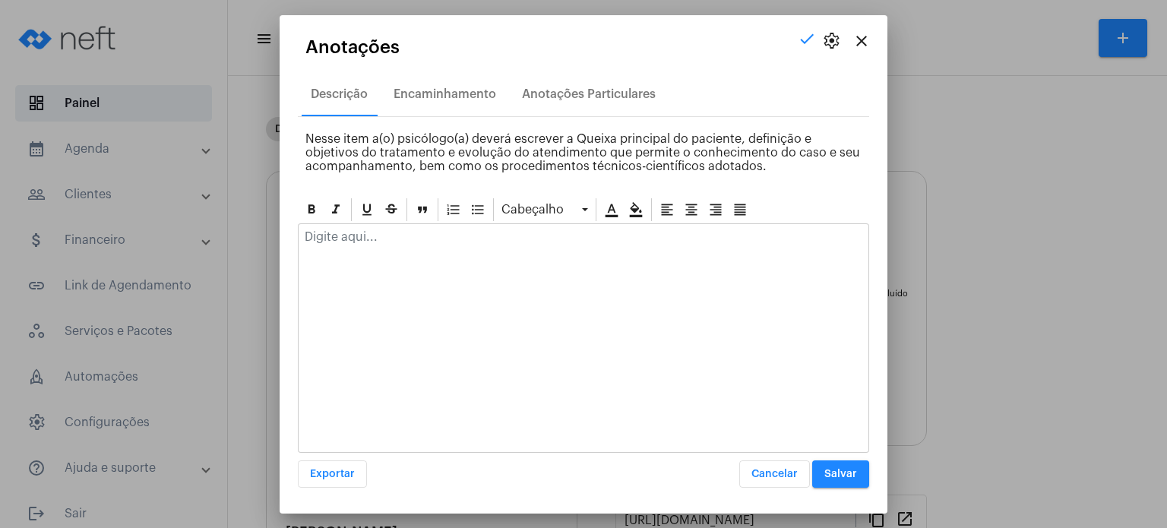
click at [381, 253] on div at bounding box center [584, 240] width 570 height 33
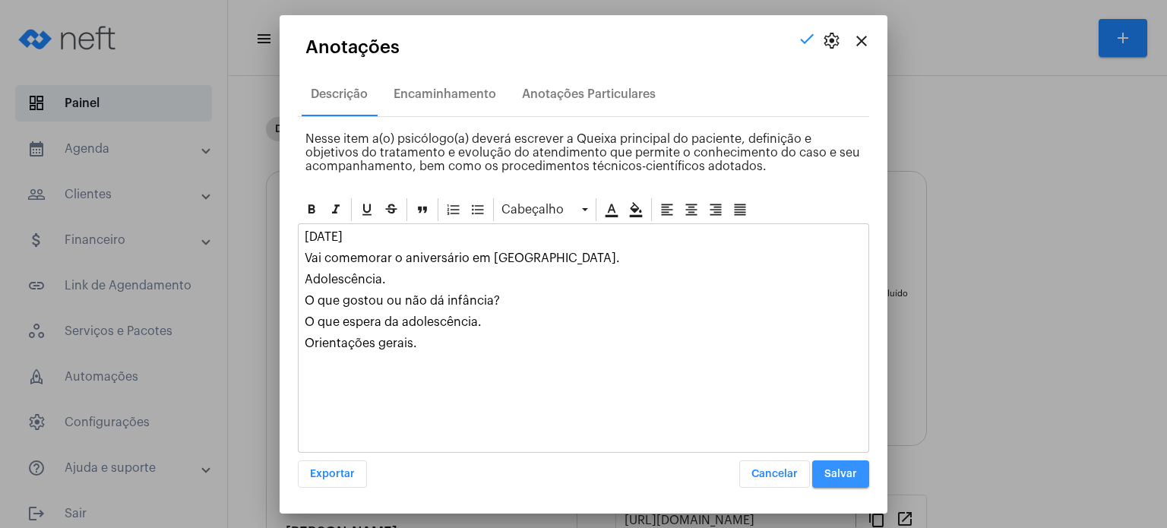
click at [830, 461] on button "Salvar" at bounding box center [840, 473] width 57 height 27
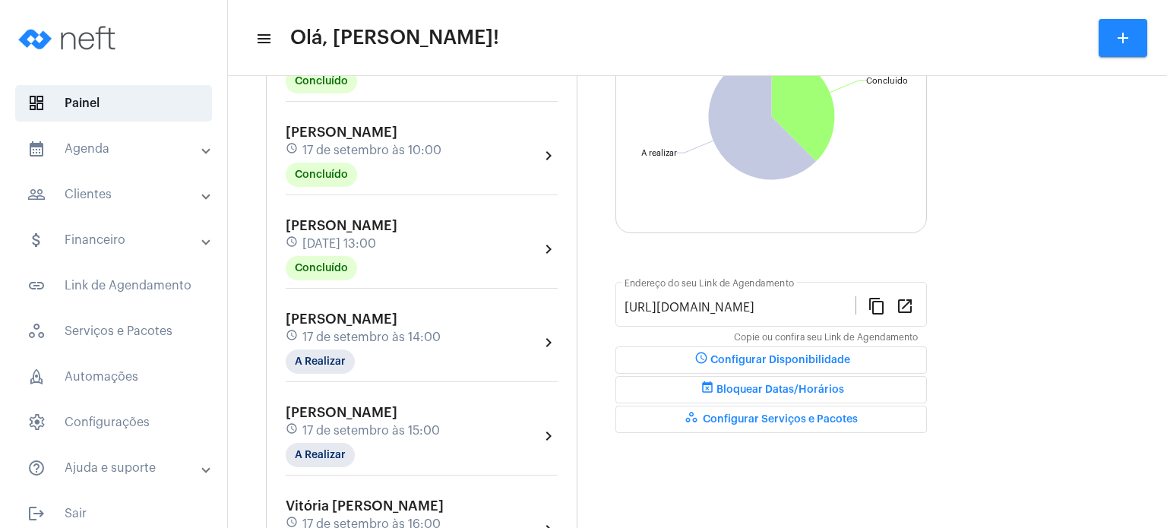
scroll to position [243, 0]
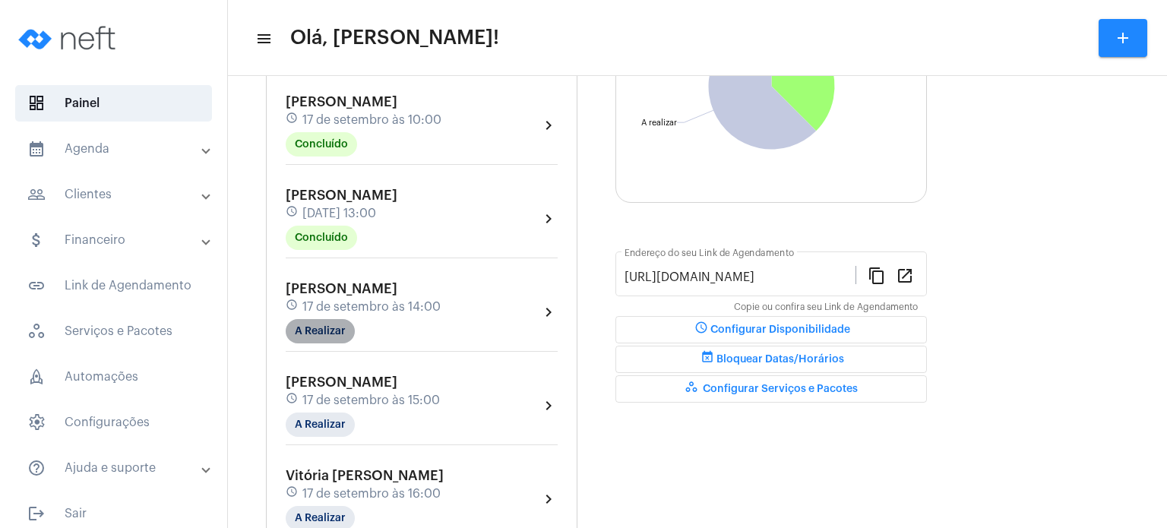
click at [325, 333] on mat-chip "A Realizar" at bounding box center [320, 331] width 69 height 24
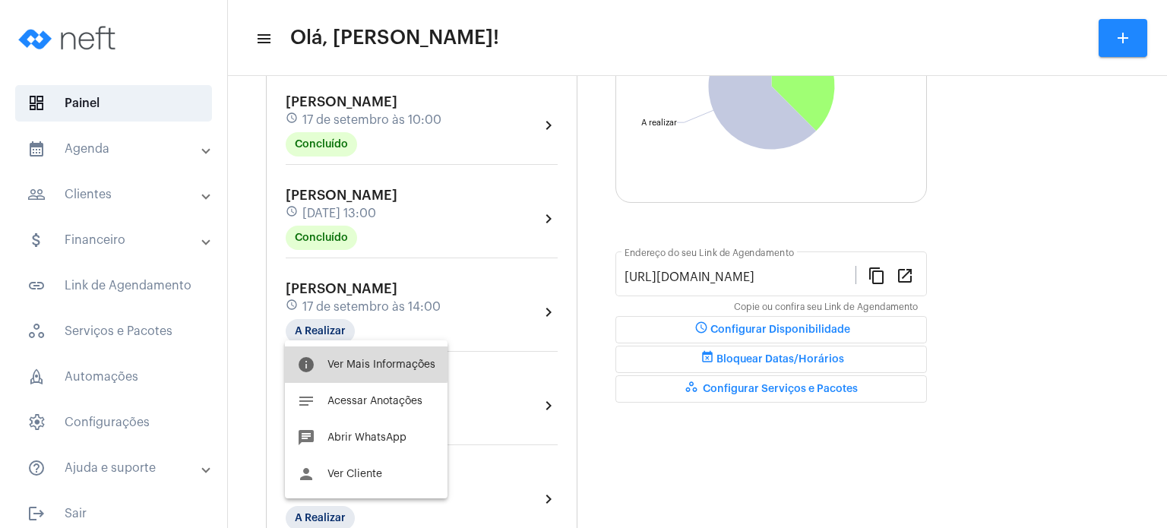
click at [340, 359] on span "Ver Mais Informações" at bounding box center [381, 364] width 108 height 11
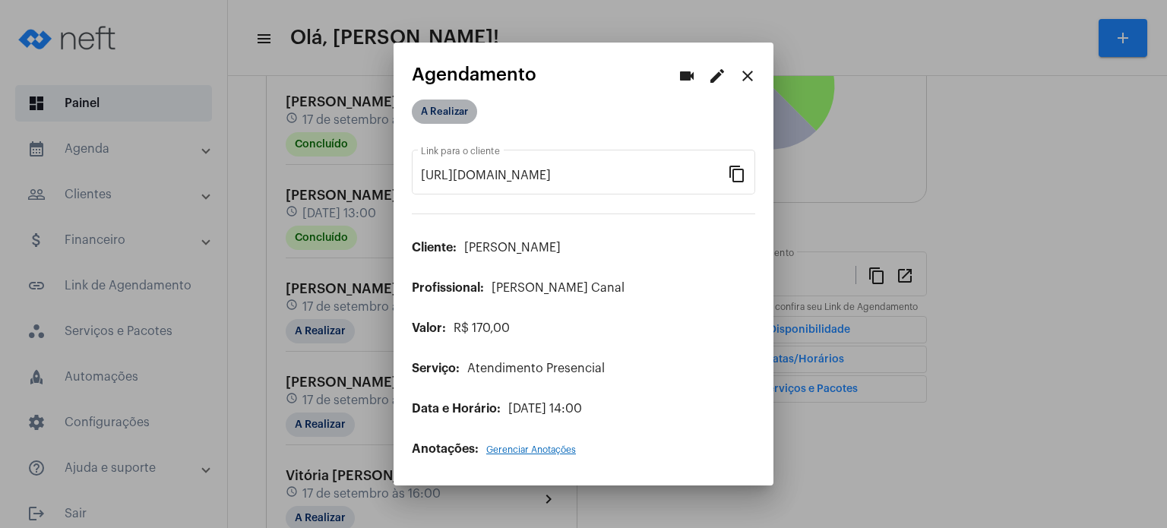
click at [424, 116] on mat-chip "A Realizar" at bounding box center [444, 112] width 65 height 24
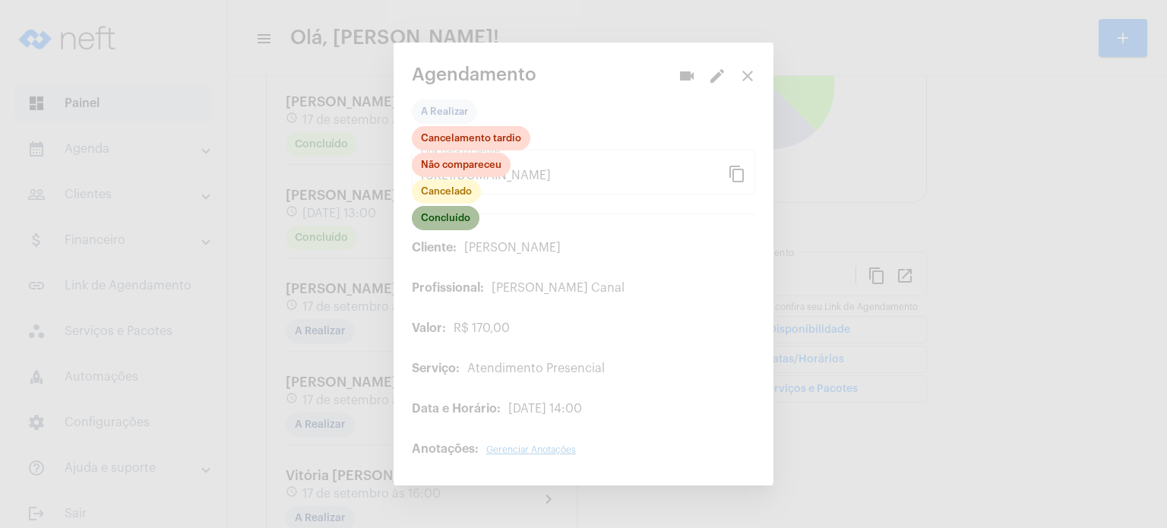
click at [435, 222] on mat-chip "Concluído" at bounding box center [446, 218] width 68 height 24
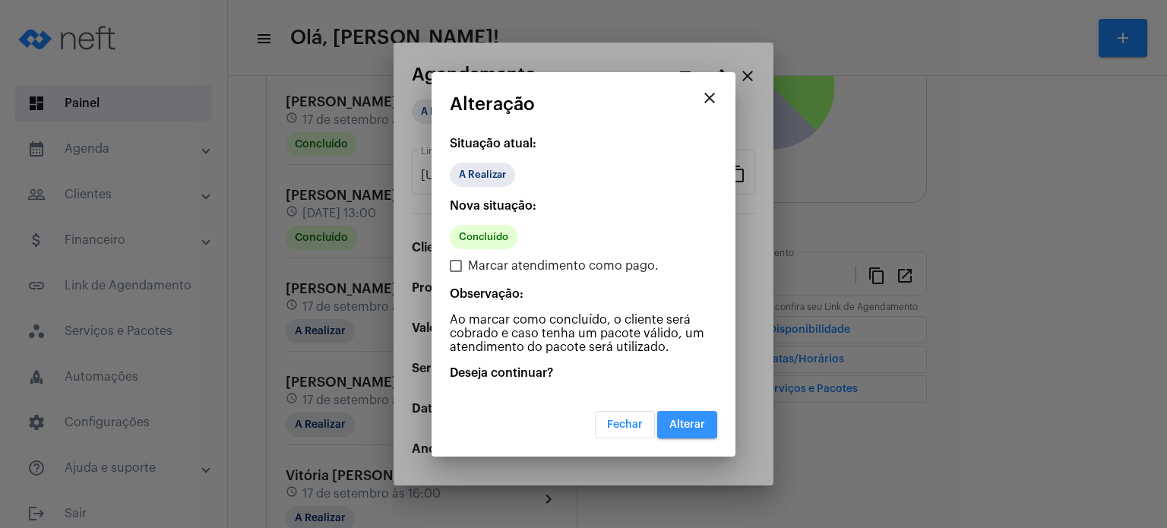
click at [684, 423] on span "Alterar" at bounding box center [687, 424] width 36 height 11
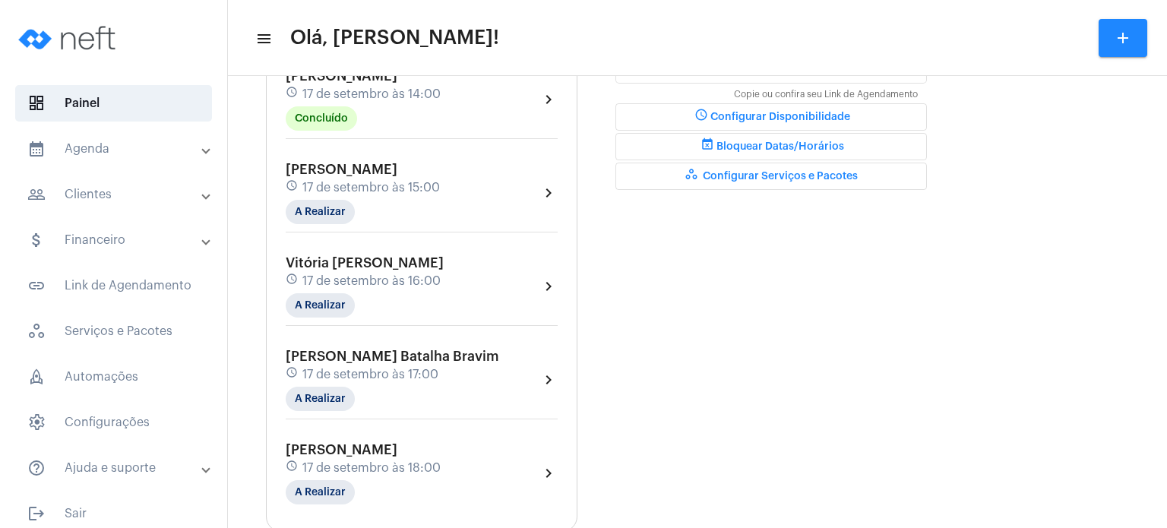
scroll to position [425, 0]
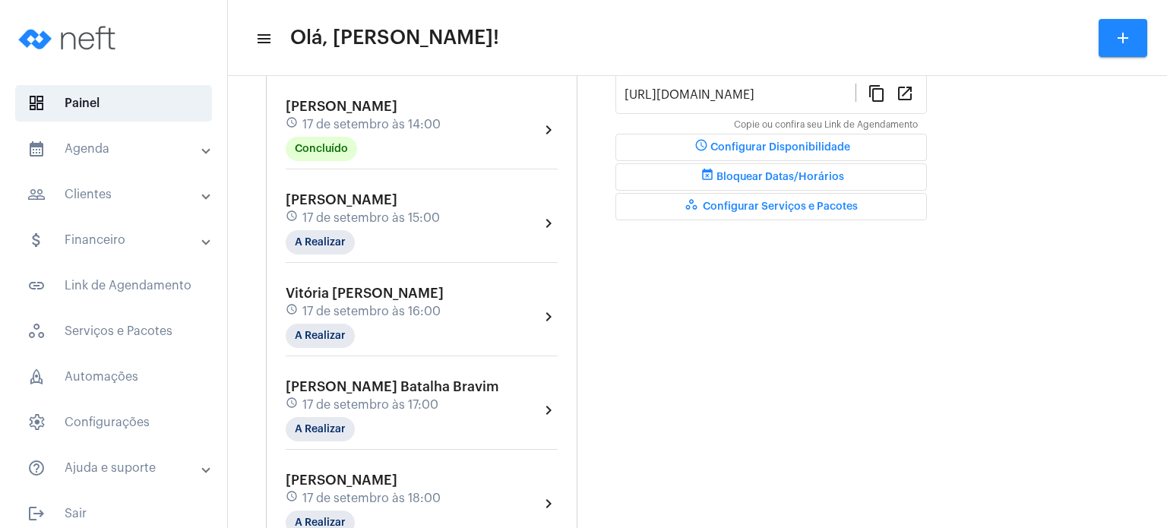
click at [355, 124] on span "17 de setembro às 14:00" at bounding box center [371, 125] width 138 height 14
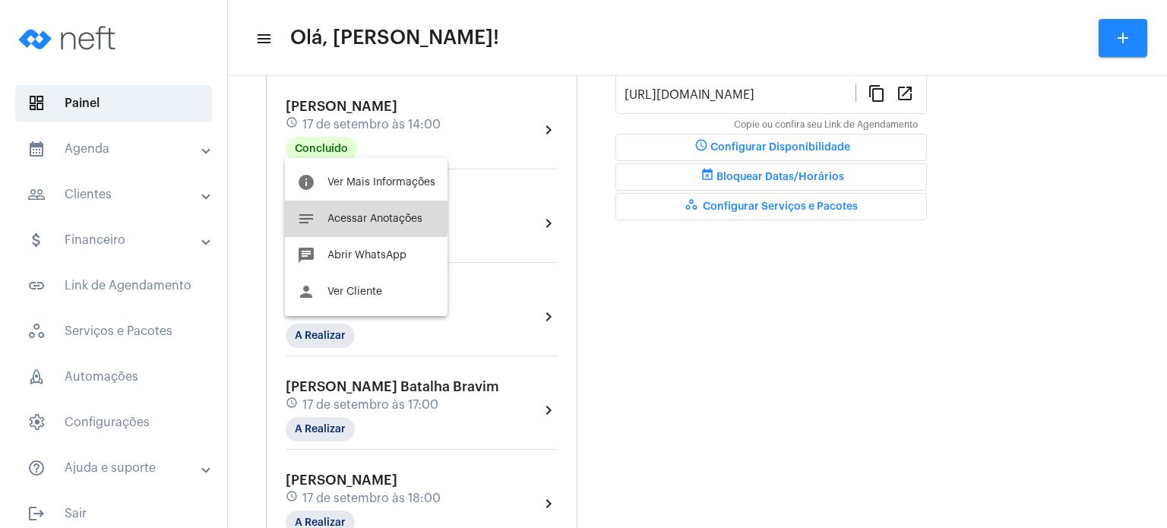
click at [339, 211] on button "notes Acessar Anotações" at bounding box center [366, 219] width 163 height 36
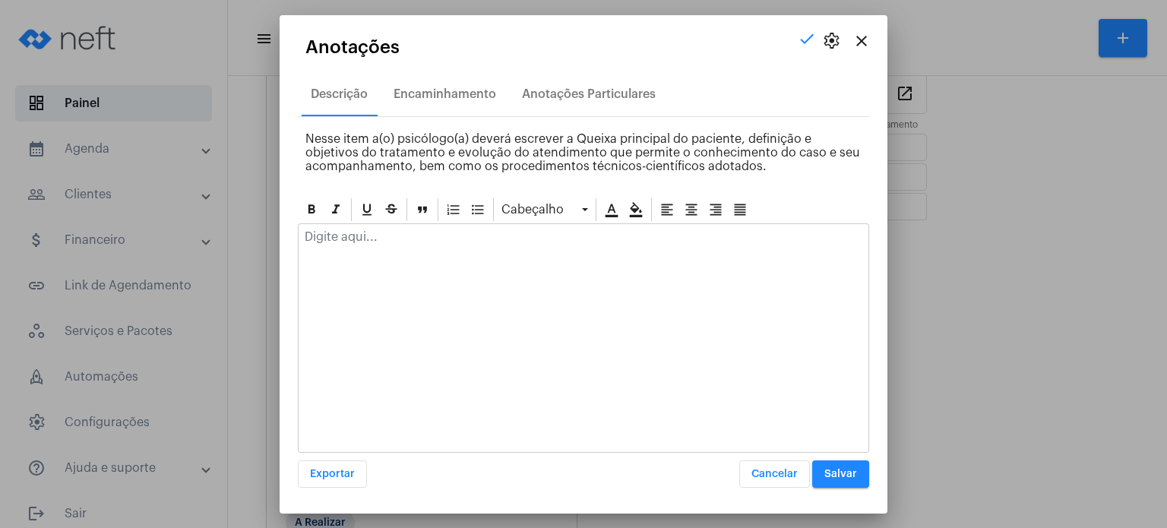
click at [353, 234] on p at bounding box center [584, 237] width 558 height 14
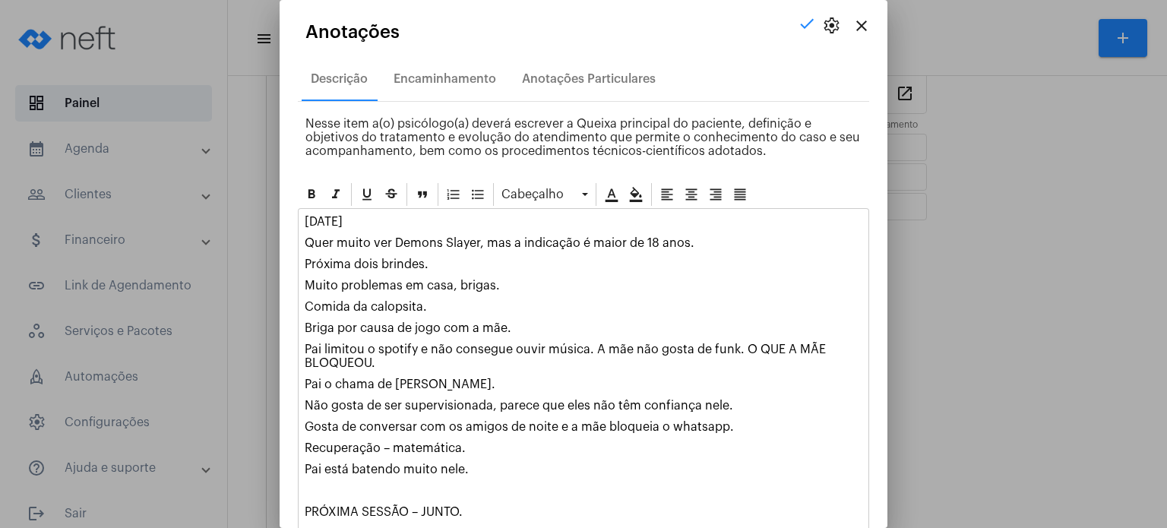
scroll to position [61, 0]
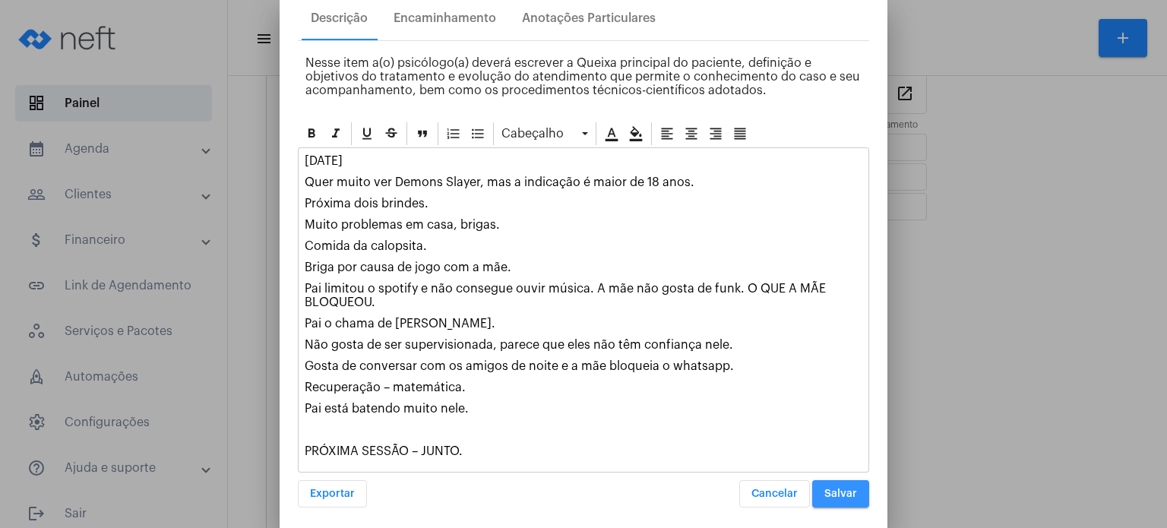
click at [835, 491] on span "Salvar" at bounding box center [840, 494] width 33 height 11
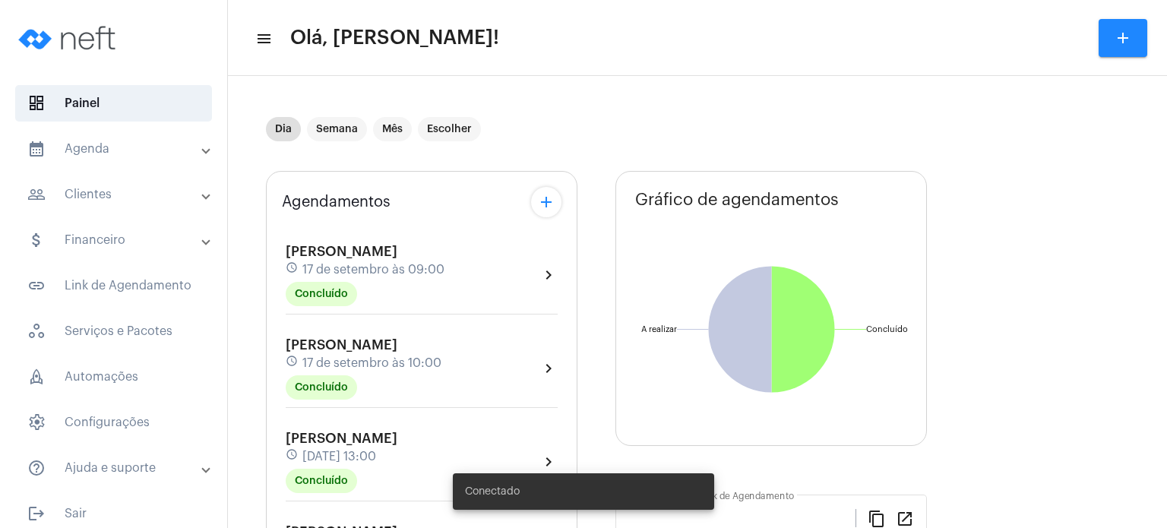
type input "[URL][DOMAIN_NAME]"
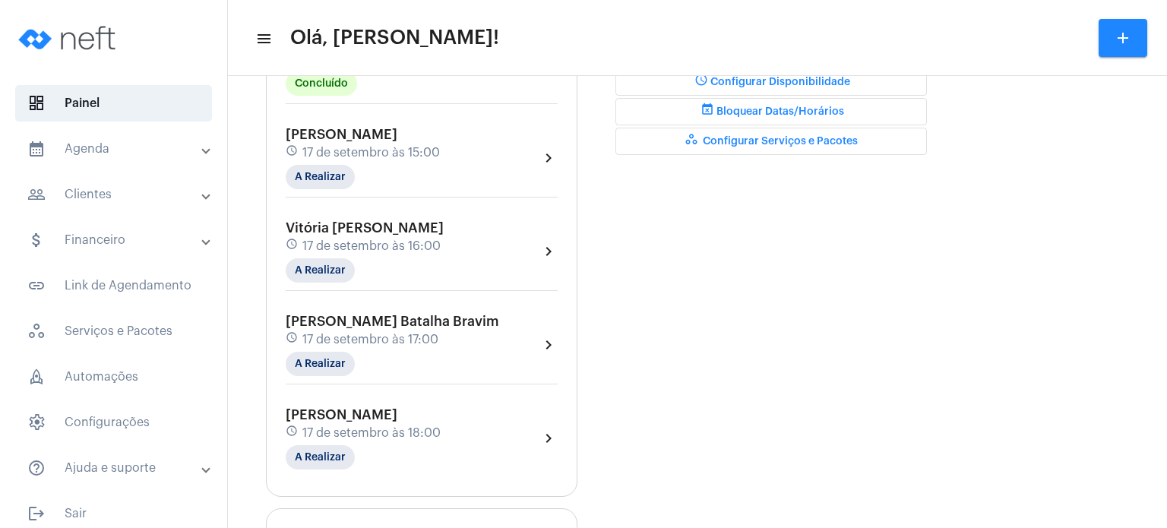
scroll to position [513, 0]
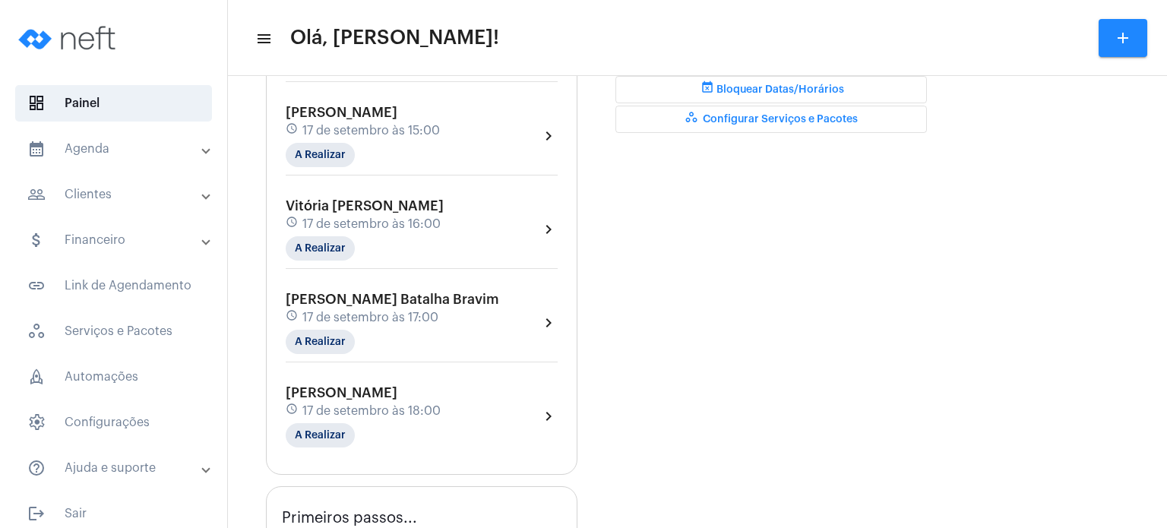
click at [359, 117] on div "[PERSON_NAME] schedule [DATE] 15:00 A Realizar" at bounding box center [363, 136] width 154 height 62
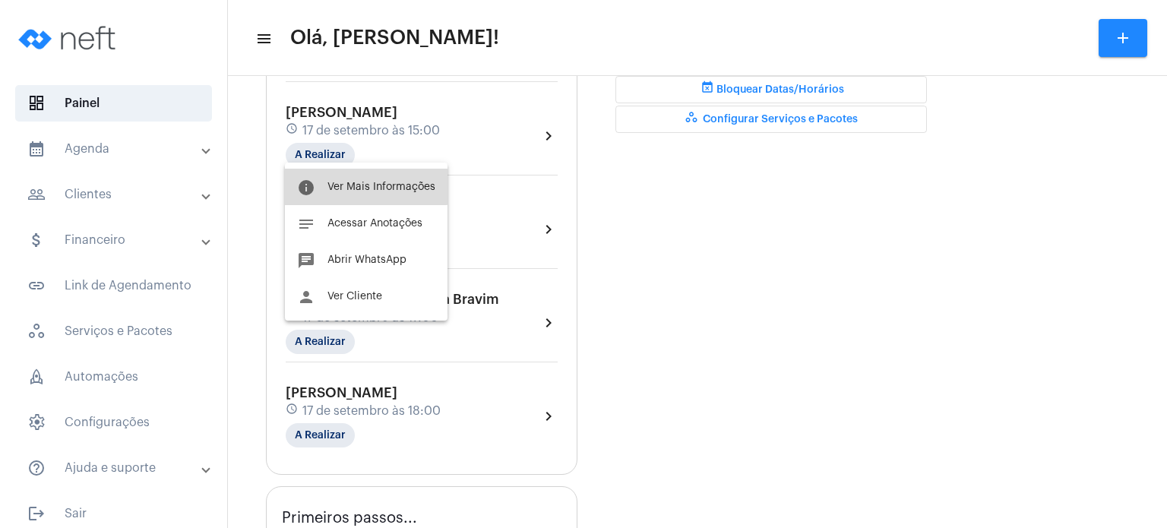
click at [359, 184] on span "Ver Mais Informações" at bounding box center [381, 187] width 108 height 11
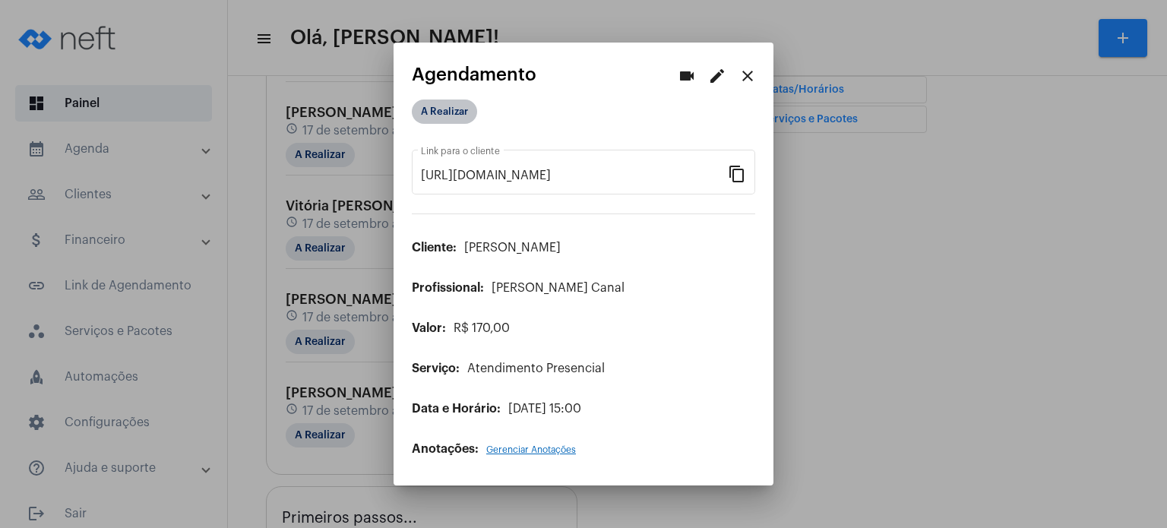
click at [447, 115] on mat-chip "A Realizar" at bounding box center [444, 112] width 65 height 24
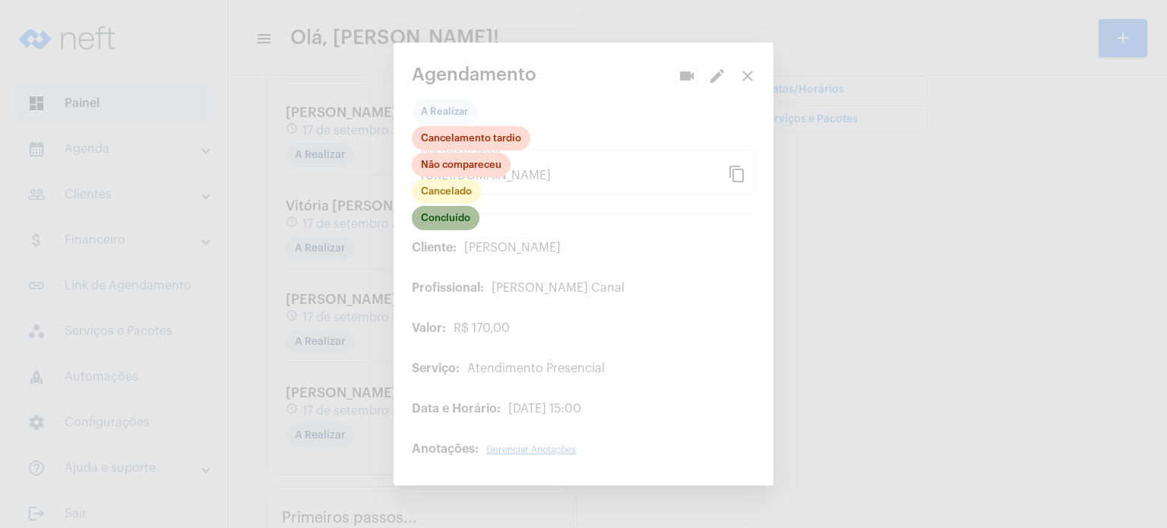
click at [452, 220] on mat-chip "Concluído" at bounding box center [446, 218] width 68 height 24
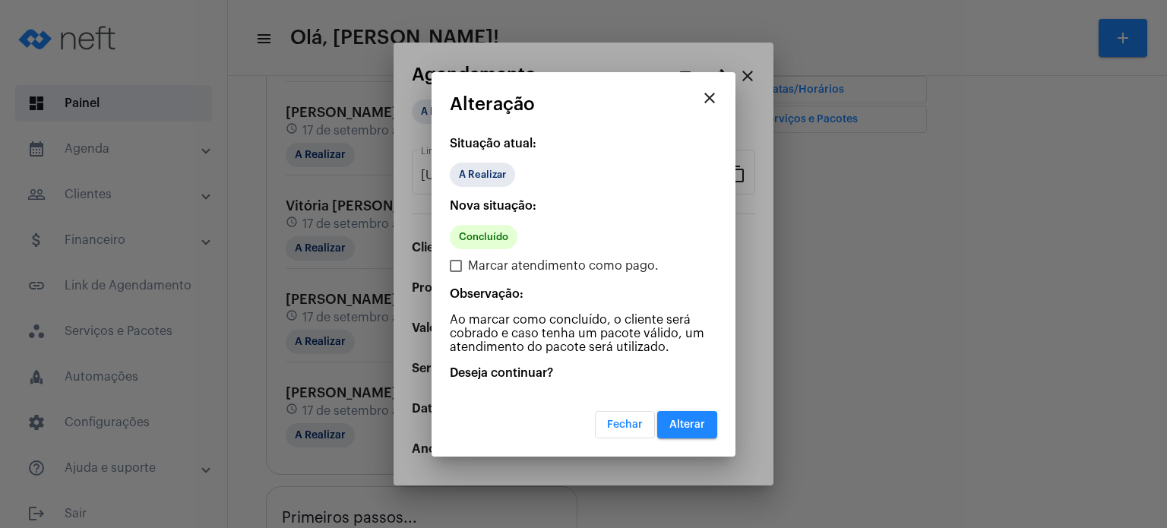
click at [702, 414] on button "Alterar" at bounding box center [687, 424] width 60 height 27
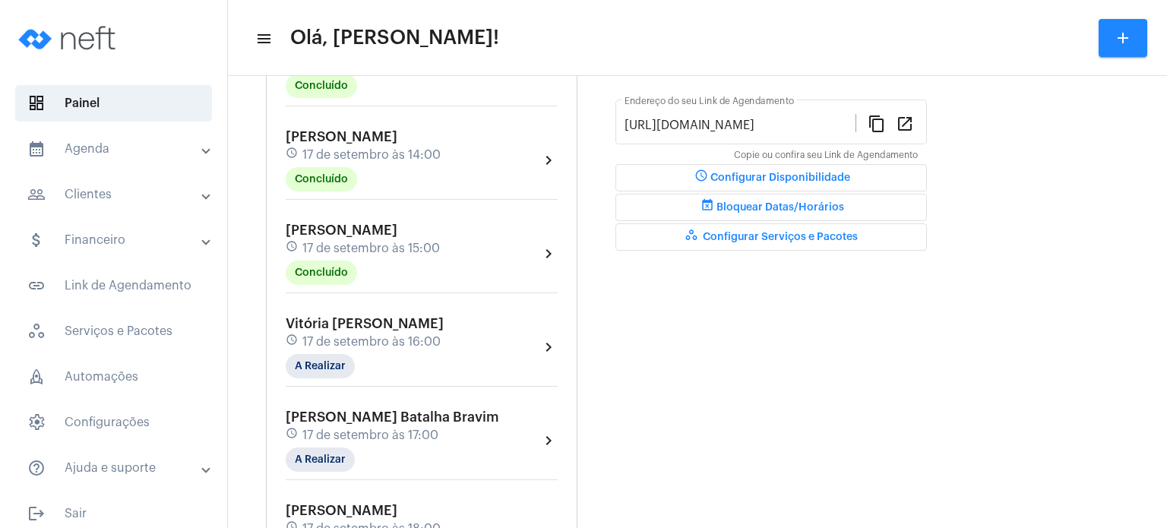
scroll to position [425, 0]
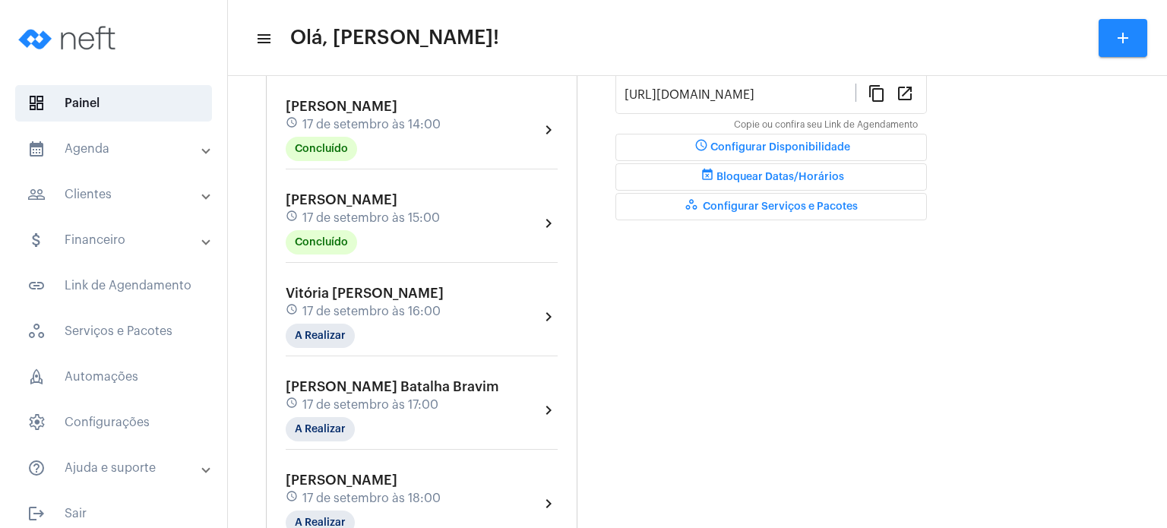
click at [368, 195] on span "[PERSON_NAME]" at bounding box center [342, 200] width 112 height 14
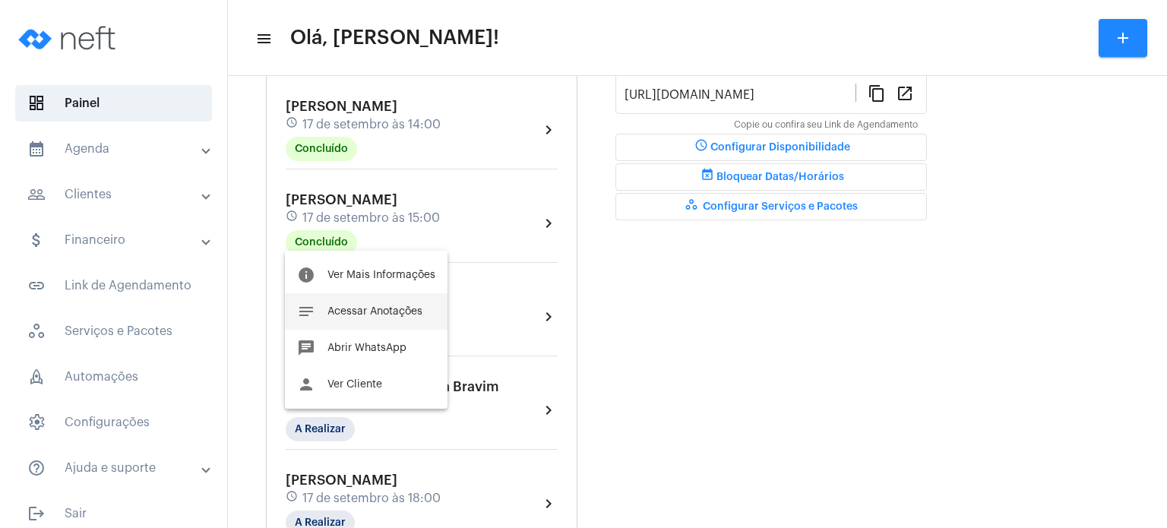
click at [365, 313] on span "Acessar Anotações" at bounding box center [374, 311] width 95 height 11
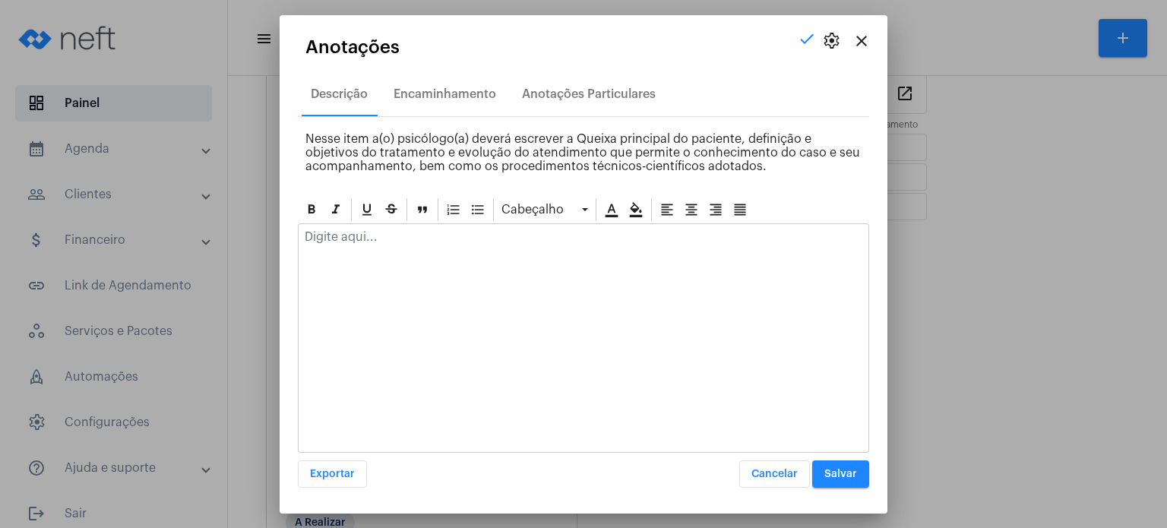
click at [381, 236] on p at bounding box center [584, 237] width 558 height 14
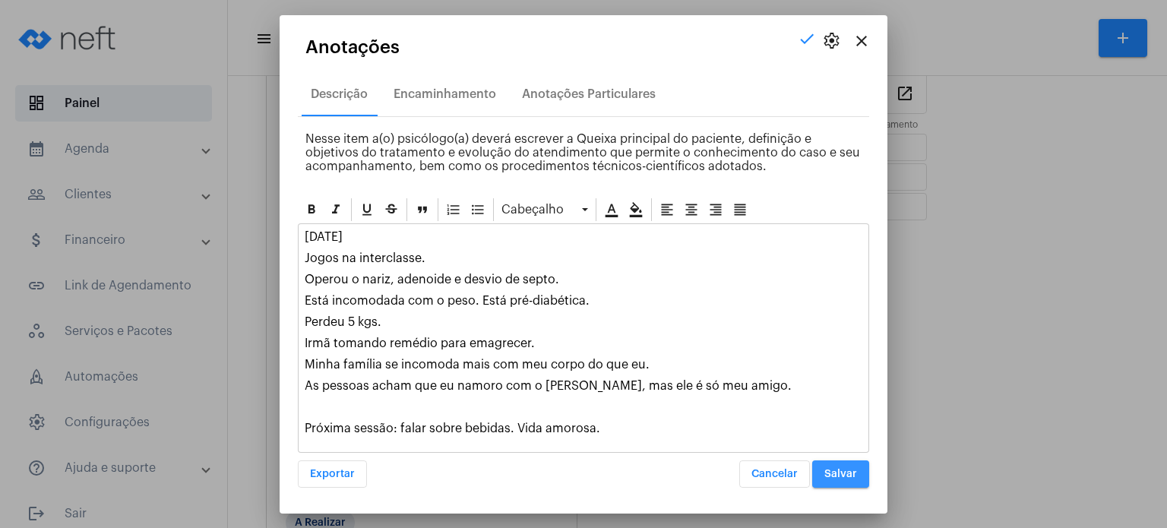
click at [851, 470] on span "Salvar" at bounding box center [840, 474] width 33 height 11
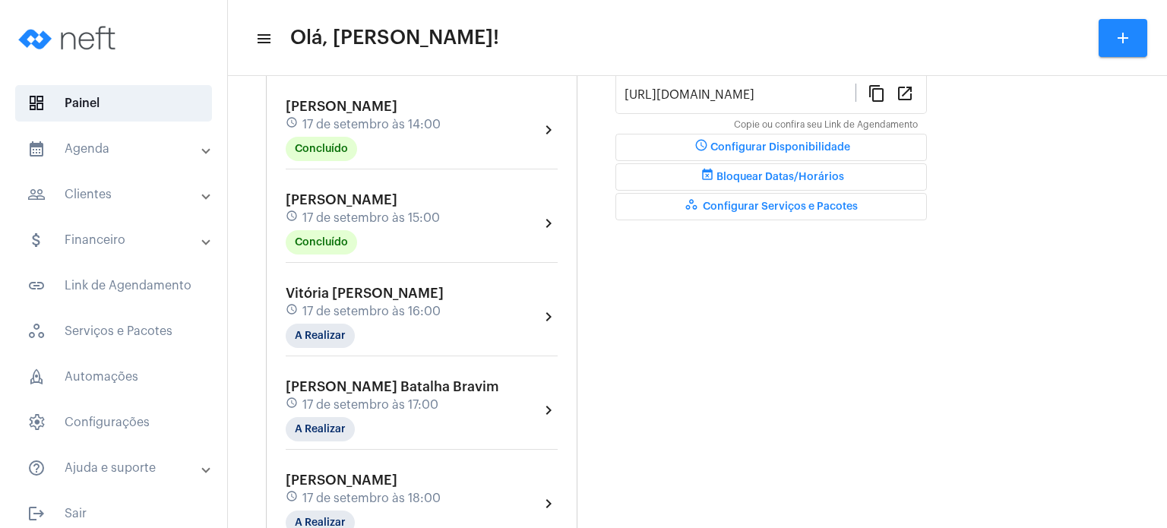
click at [92, 157] on mat-panel-title "calendar_month_outlined Agenda" at bounding box center [115, 149] width 176 height 18
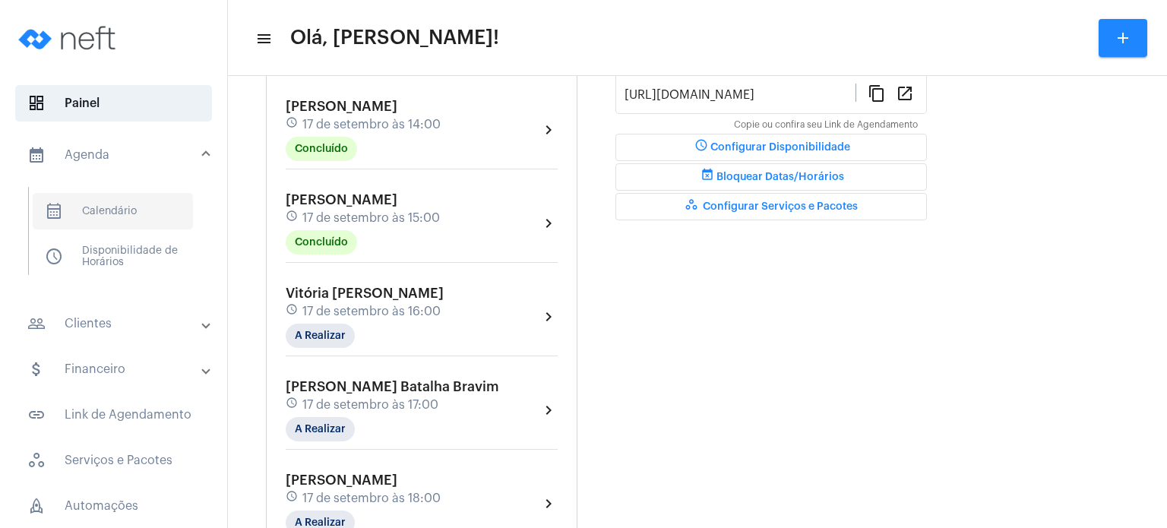
click at [122, 217] on span "calendar_month_outlined Calendário" at bounding box center [113, 211] width 160 height 36
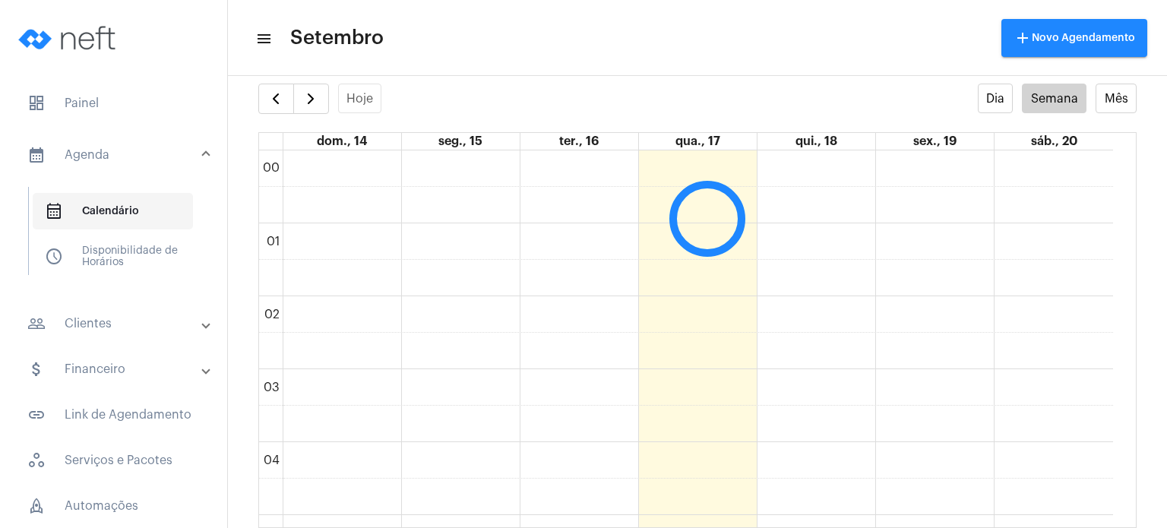
scroll to position [438, 0]
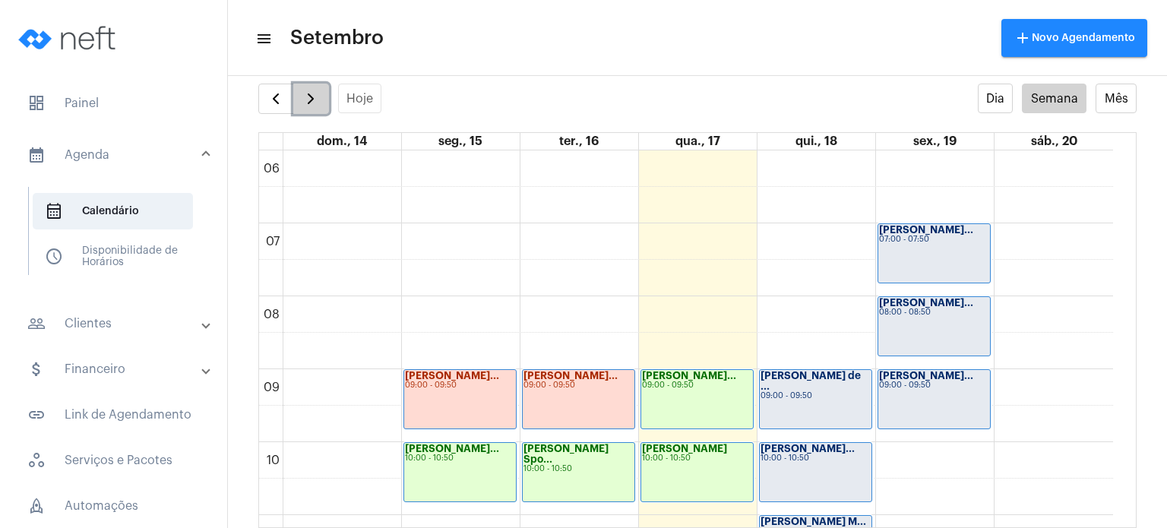
click at [317, 96] on span "button" at bounding box center [311, 99] width 18 height 18
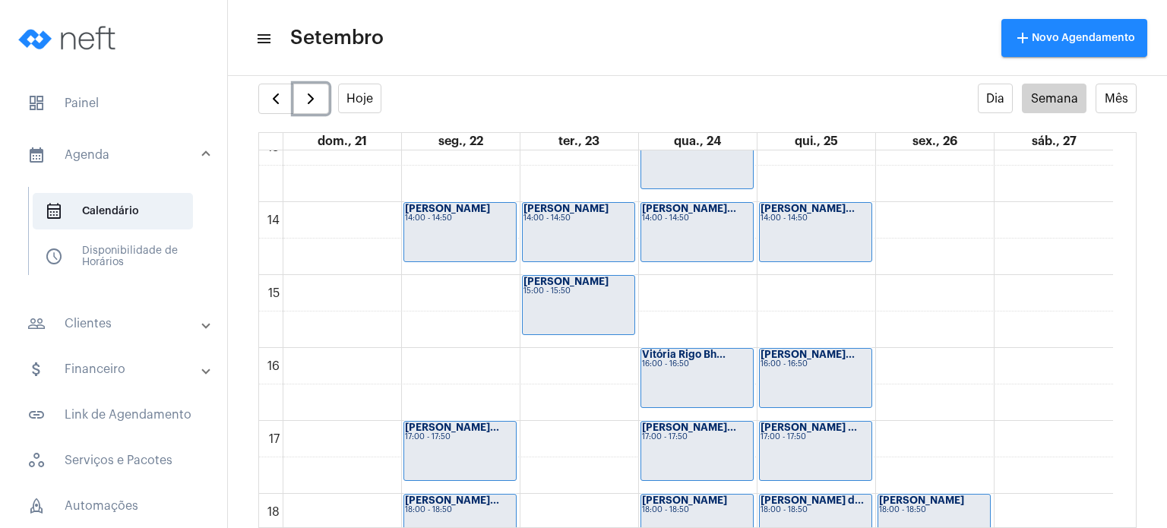
scroll to position [970, 0]
click at [724, 382] on div "Vitória Rigo Bh... 16:00 - 16:50" at bounding box center [697, 378] width 112 height 59
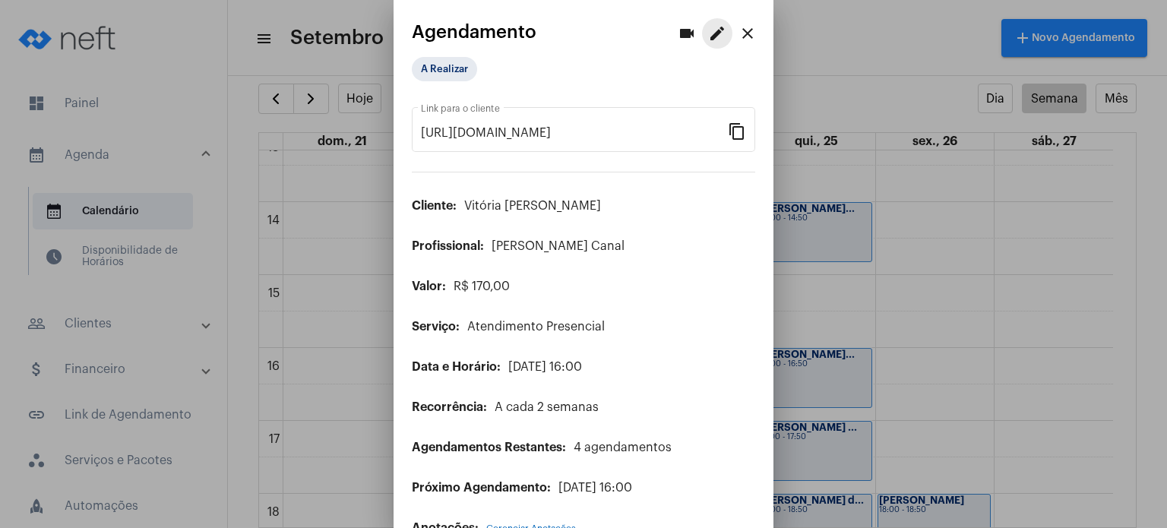
click at [708, 42] on mat-icon "edit" at bounding box center [717, 33] width 18 height 18
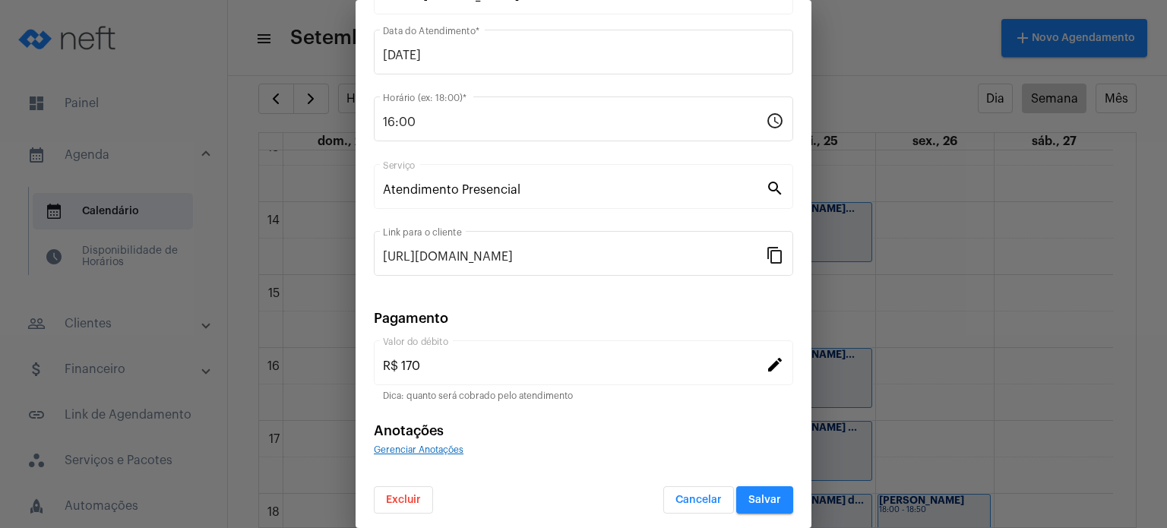
scroll to position [124, 0]
click at [412, 495] on span "Excluir" at bounding box center [403, 498] width 35 height 11
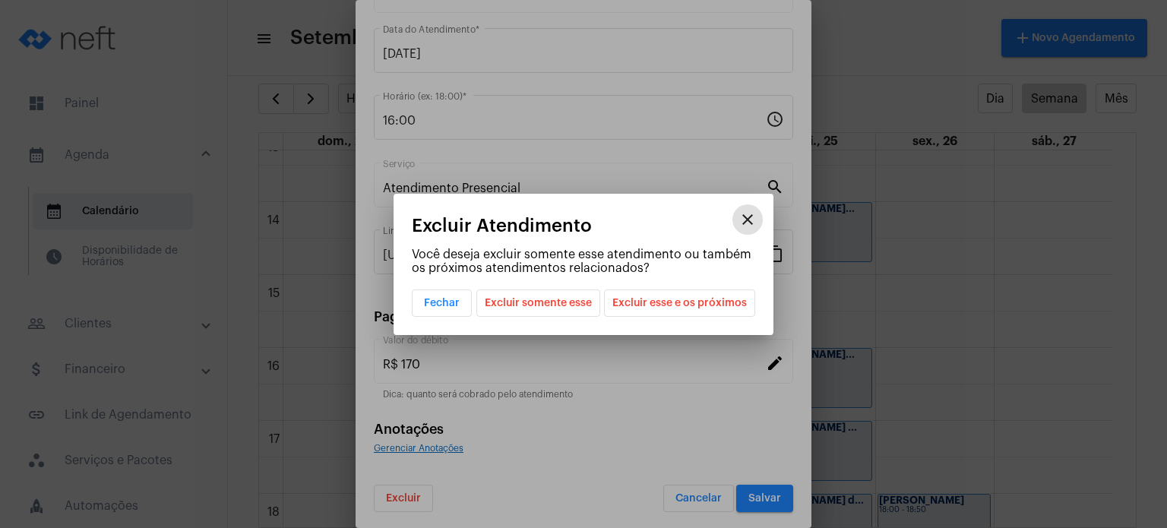
click at [672, 308] on span "Excluir esse e os próximos" at bounding box center [679, 303] width 134 height 26
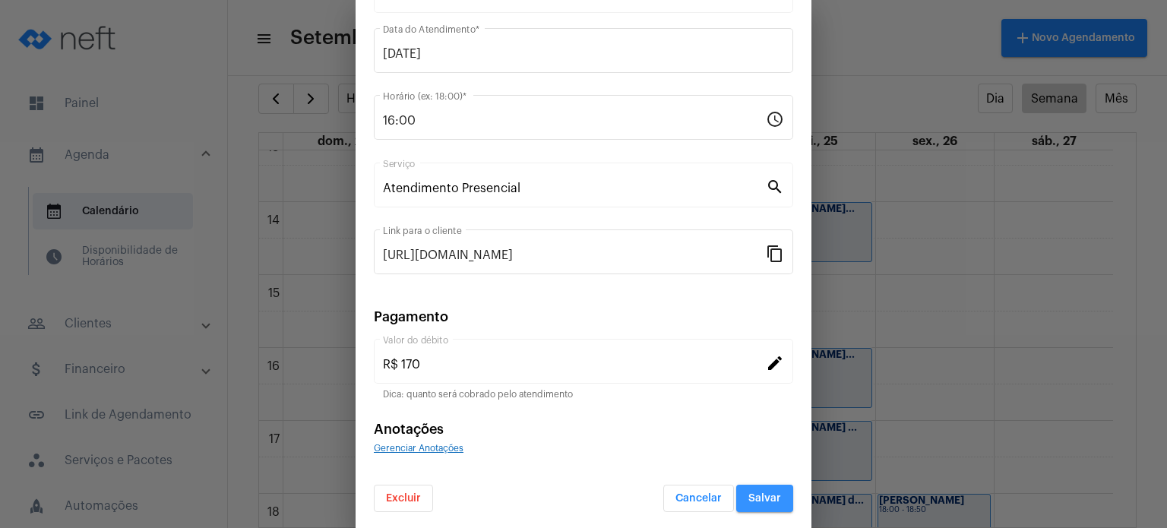
click at [758, 493] on span "Salvar" at bounding box center [764, 498] width 33 height 11
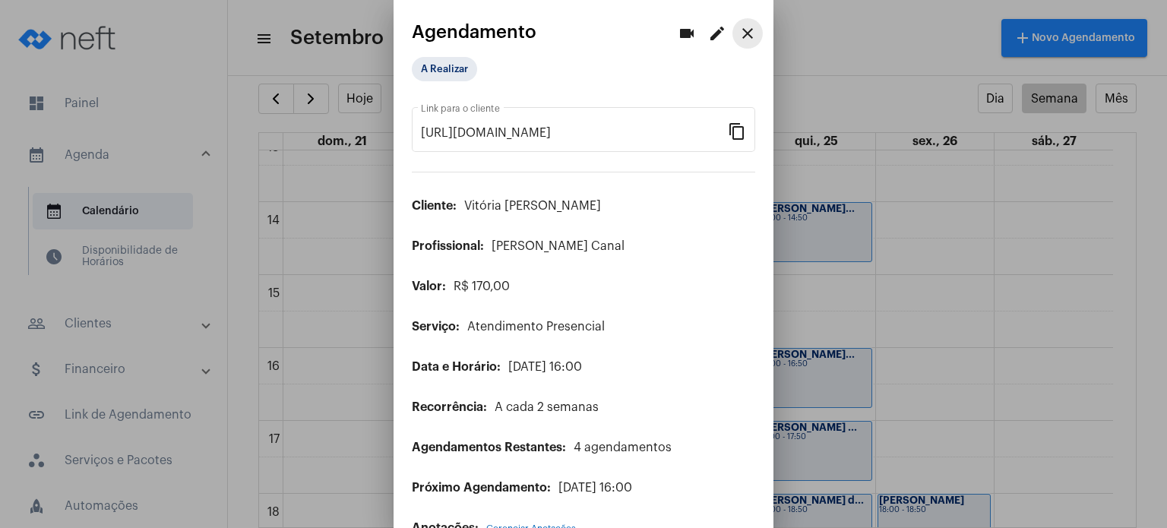
click at [739, 36] on mat-icon "close" at bounding box center [748, 33] width 18 height 18
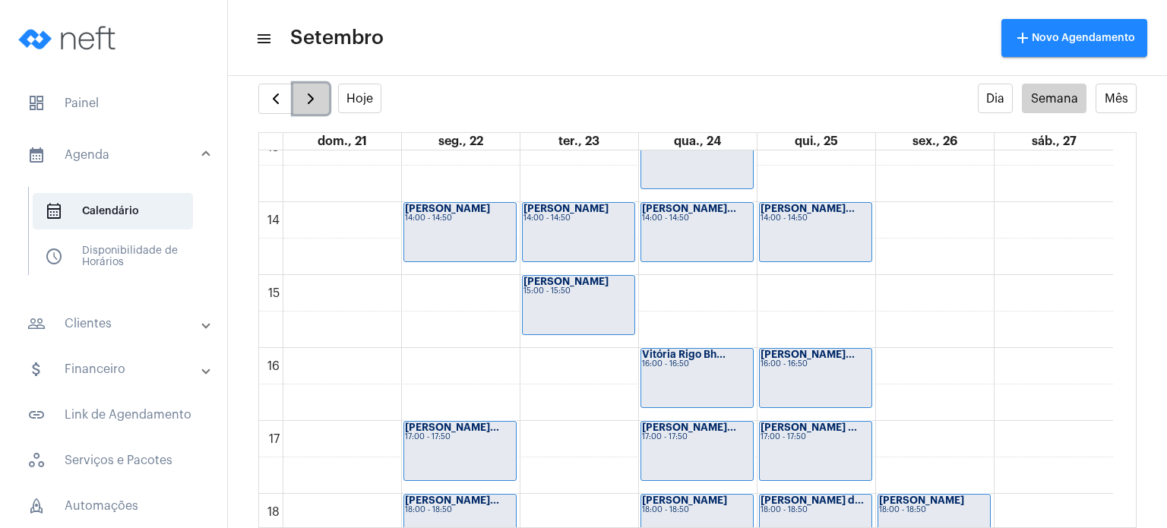
click at [309, 94] on span "button" at bounding box center [311, 99] width 18 height 18
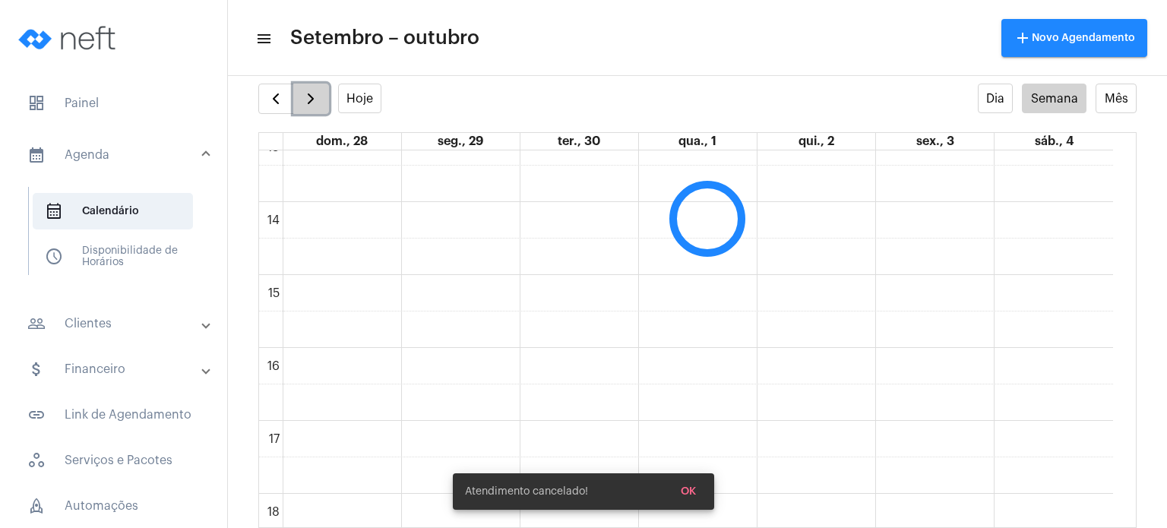
scroll to position [438, 0]
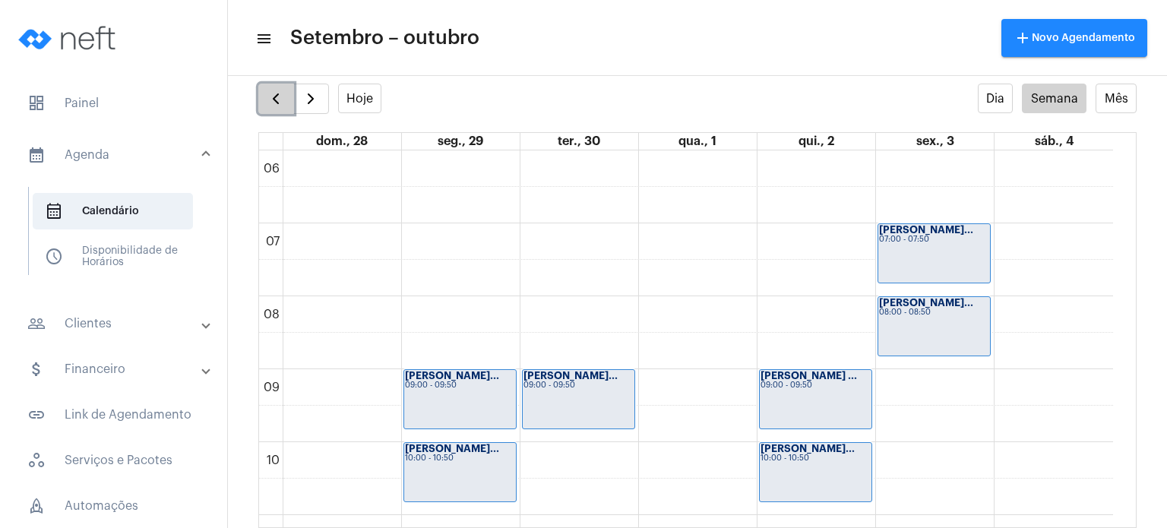
click at [286, 100] on button "button" at bounding box center [276, 99] width 36 height 30
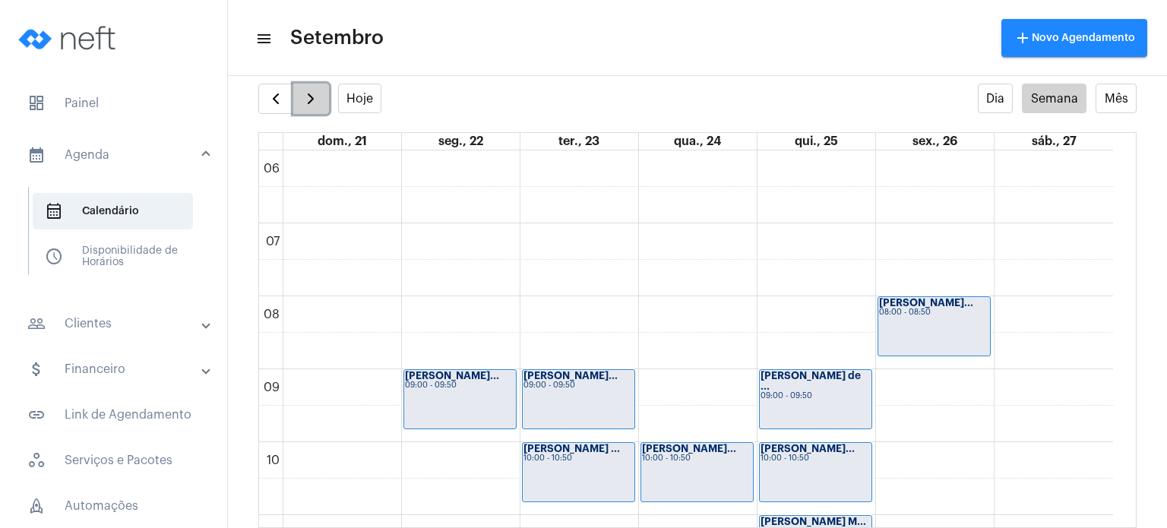
click at [303, 100] on span "button" at bounding box center [311, 99] width 18 height 18
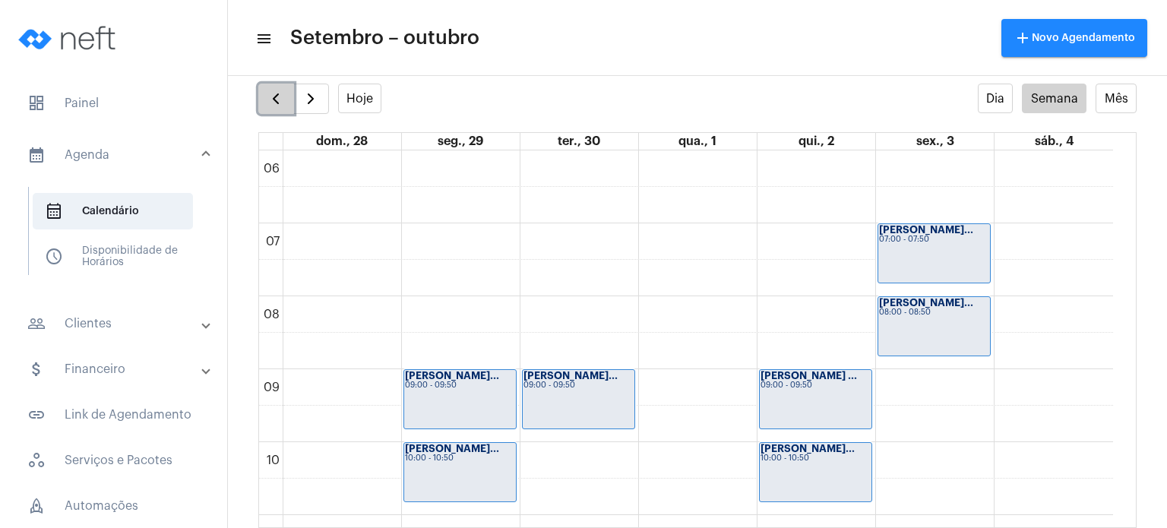
click at [275, 100] on span "button" at bounding box center [276, 99] width 18 height 18
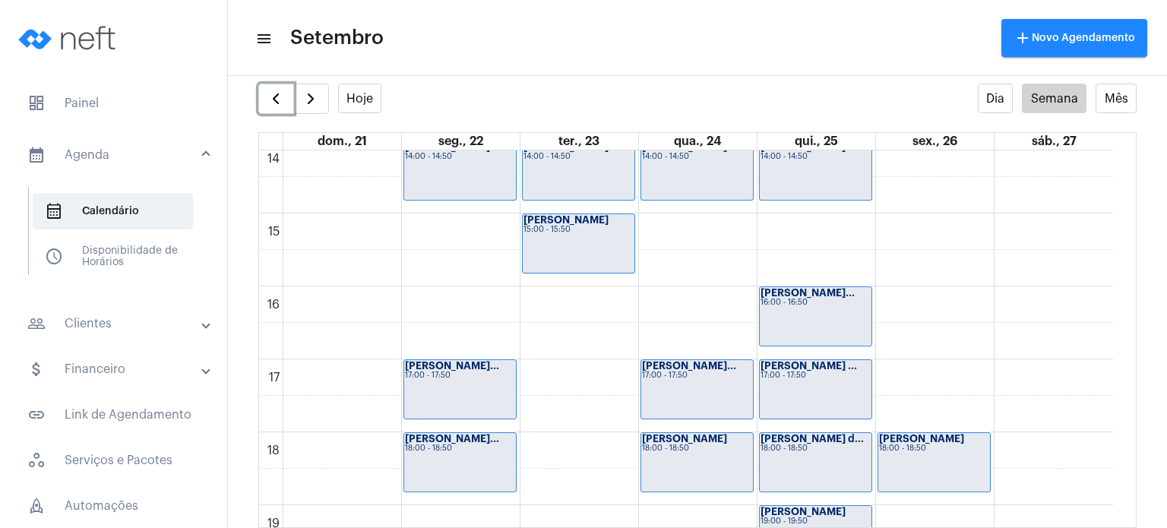
scroll to position [1035, 0]
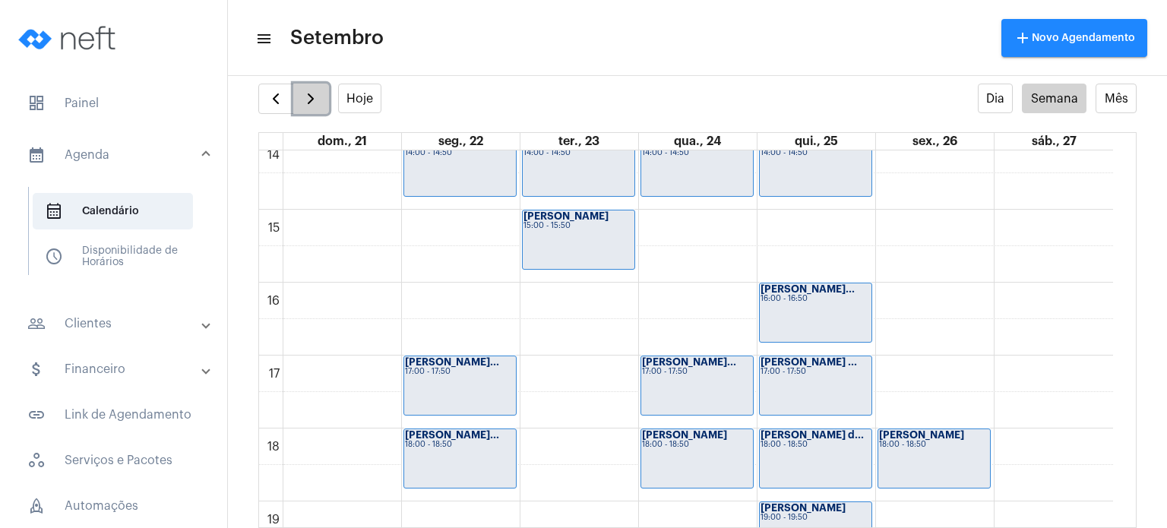
click at [314, 90] on span "button" at bounding box center [311, 99] width 18 height 18
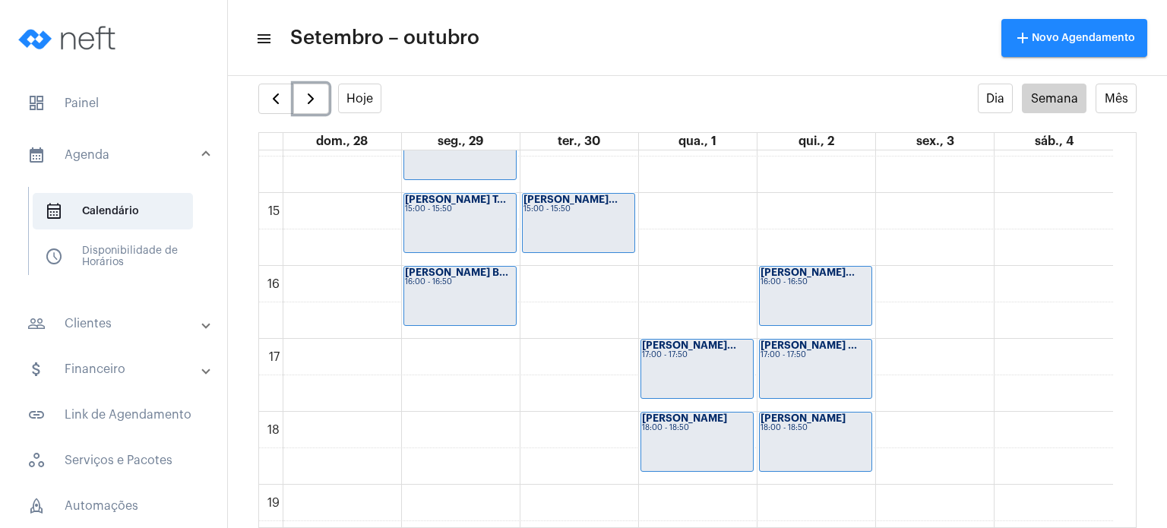
scroll to position [1051, 0]
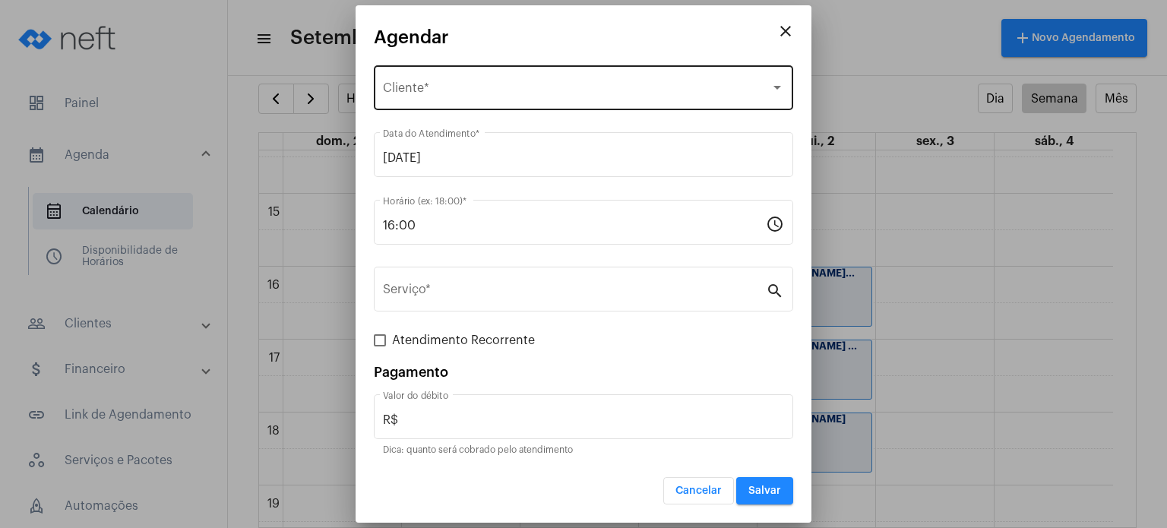
click at [498, 71] on div "Selecione o Cliente Cliente *" at bounding box center [583, 86] width 401 height 48
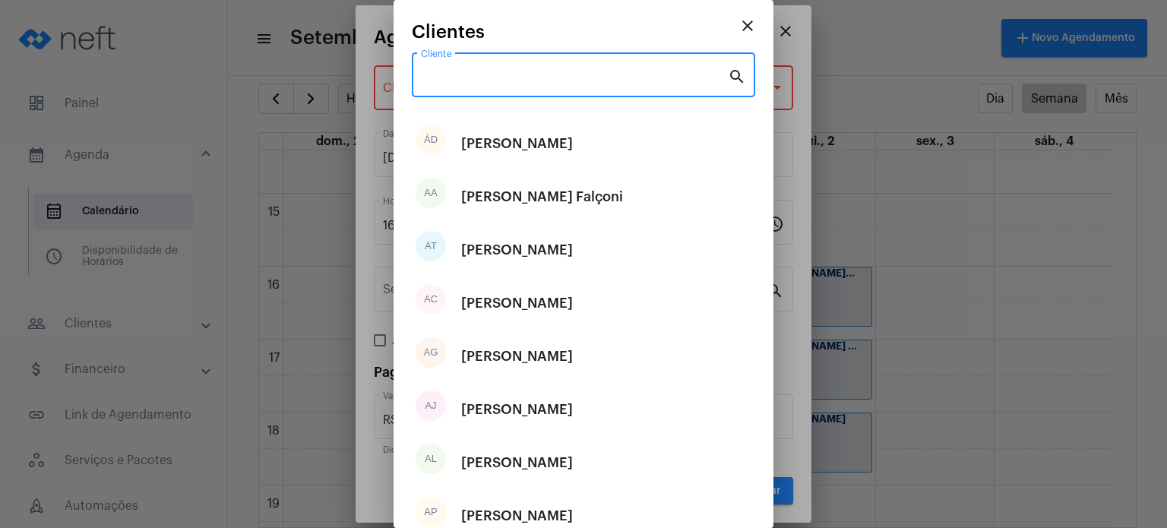
click at [498, 71] on input "Cliente" at bounding box center [574, 78] width 307 height 14
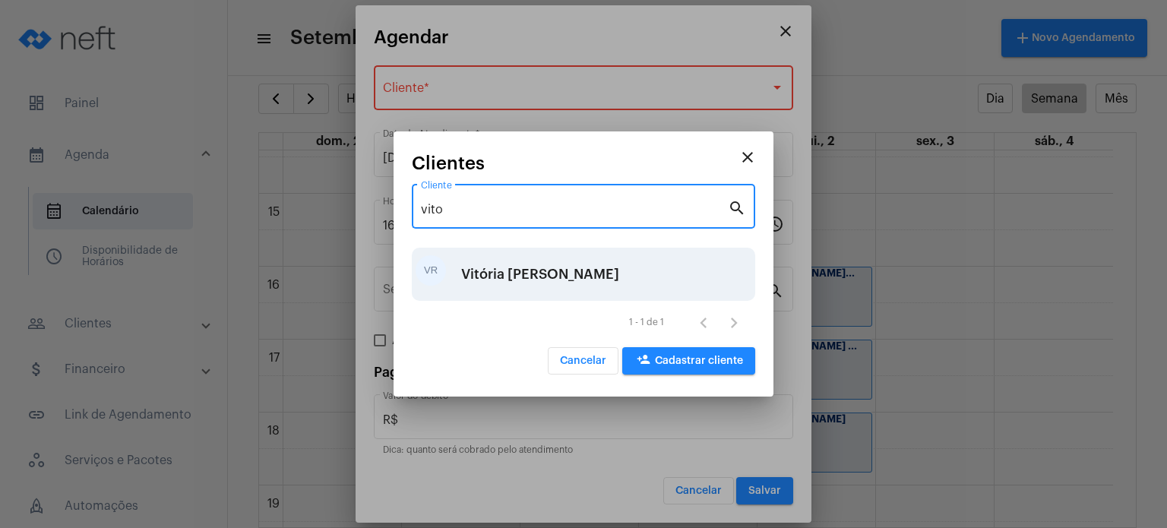
type input "vito"
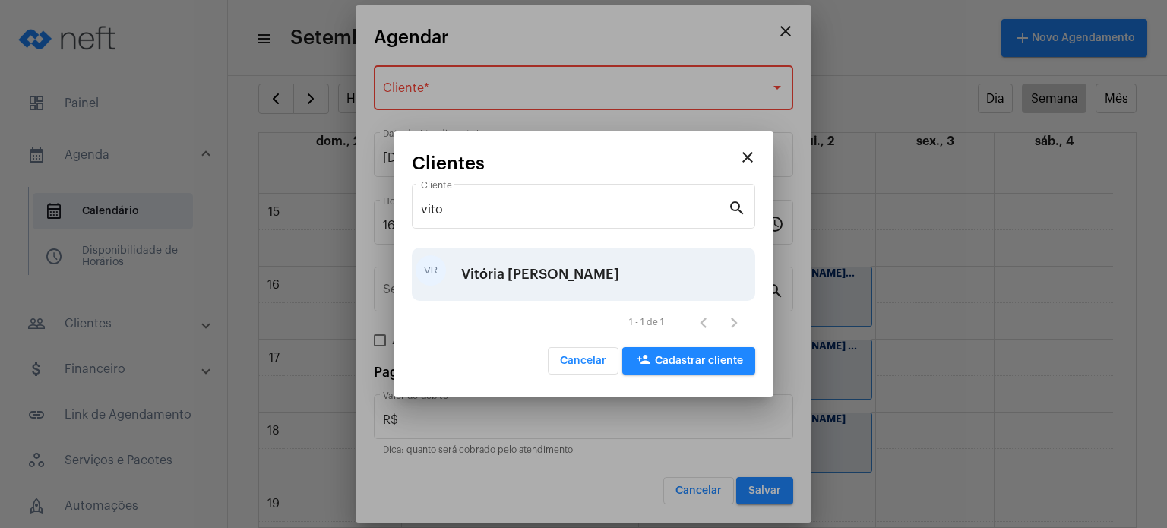
click at [533, 276] on div "Vitória [PERSON_NAME]" at bounding box center [540, 274] width 158 height 46
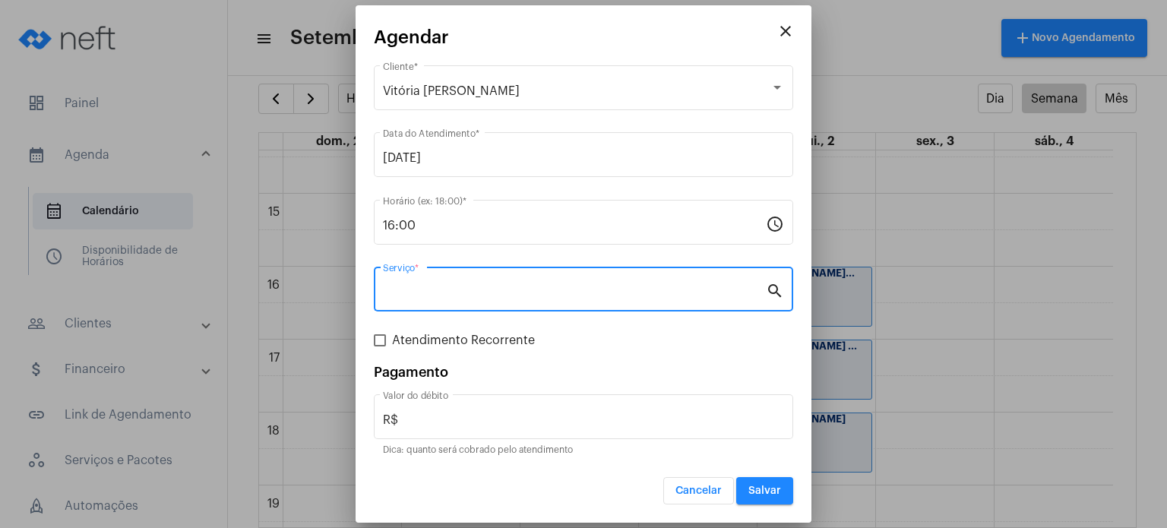
click at [523, 286] on input "Serviço *" at bounding box center [574, 293] width 383 height 14
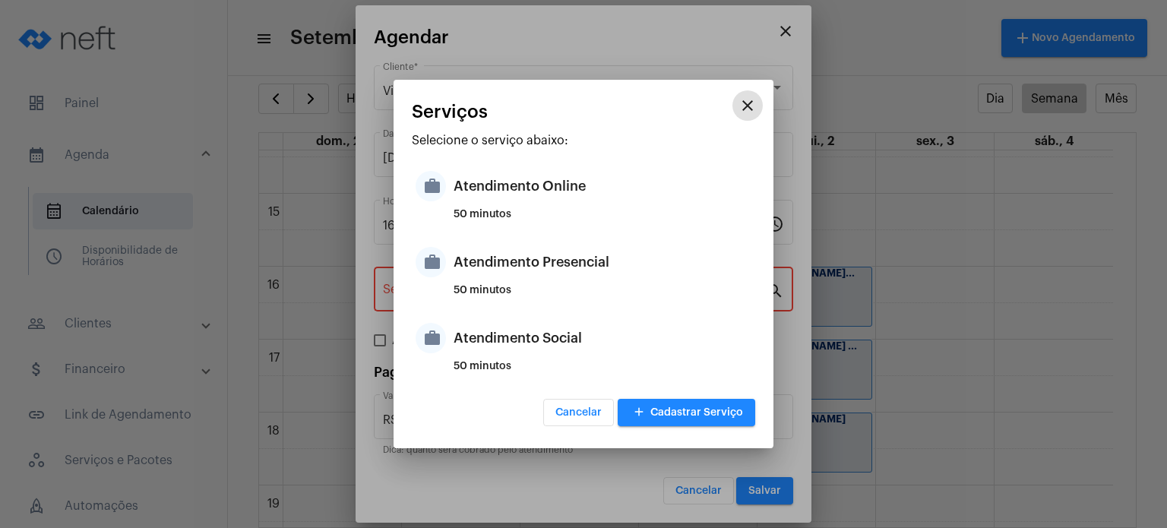
click at [523, 286] on div "50 minutos" at bounding box center [603, 296] width 298 height 23
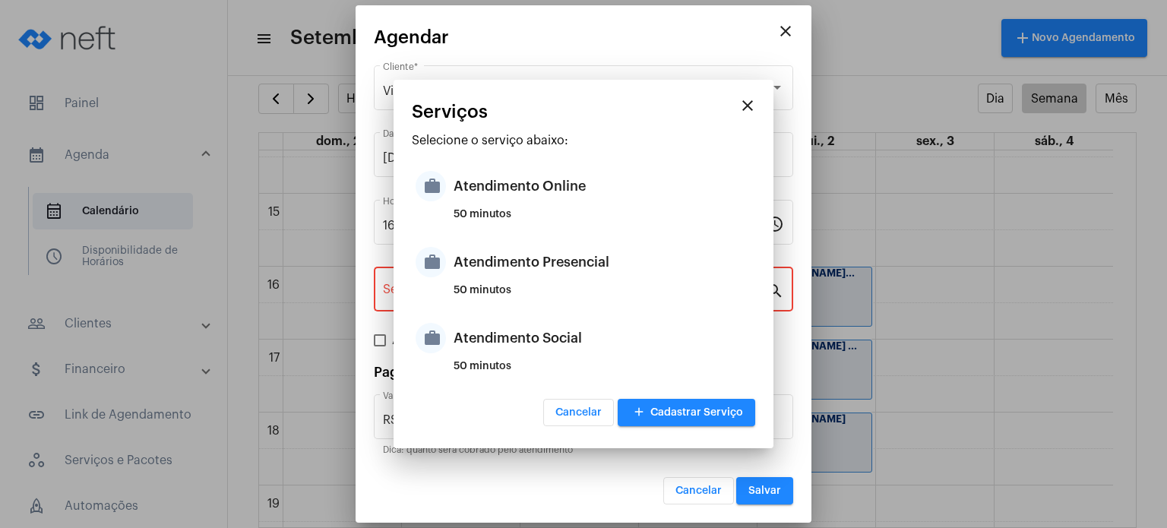
type input "Atendimento Presencial"
type input "R$ 170"
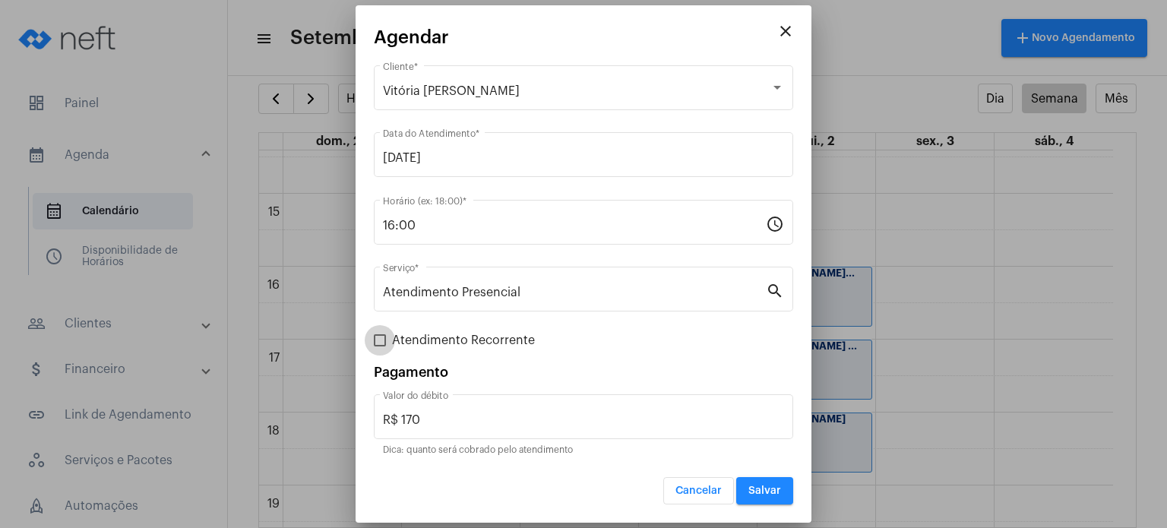
click at [482, 346] on span "Atendimento Recorrente" at bounding box center [463, 340] width 143 height 18
click at [380, 346] on input "Atendimento Recorrente" at bounding box center [379, 346] width 1 height 1
checkbox input "true"
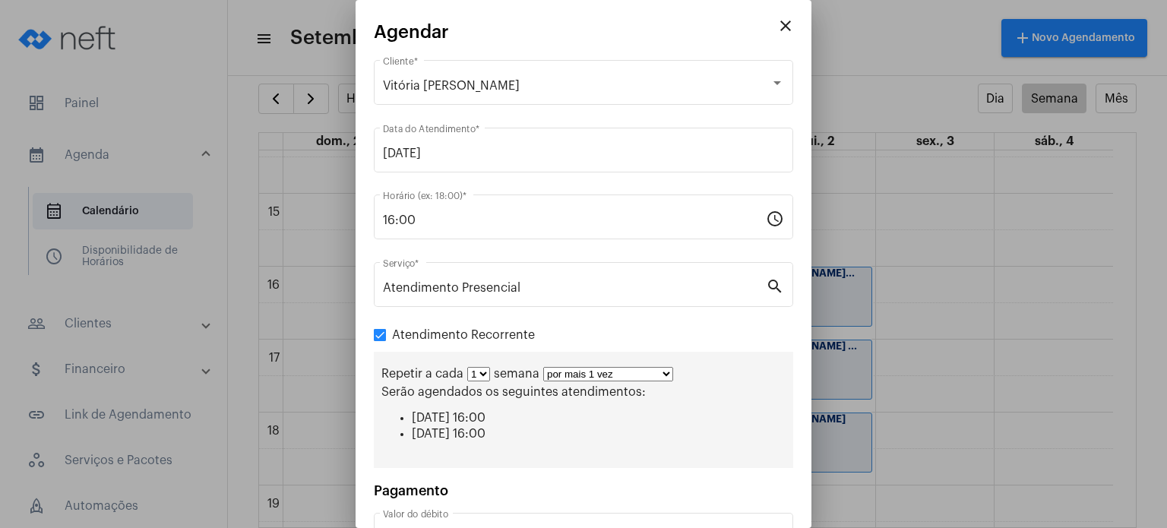
click at [486, 374] on select "1 2 3 4 5 6 7 8" at bounding box center [478, 374] width 23 height 14
select select "1: 2"
click at [467, 367] on select "1 2 3 4 5 6 7 8" at bounding box center [478, 374] width 23 height 14
click at [580, 372] on select "por mais 1 vez por mais 2 vezes por mais 3 vezes por mais 4 vezes por mais 5 ve…" at bounding box center [614, 374] width 130 height 14
select select "3: 4"
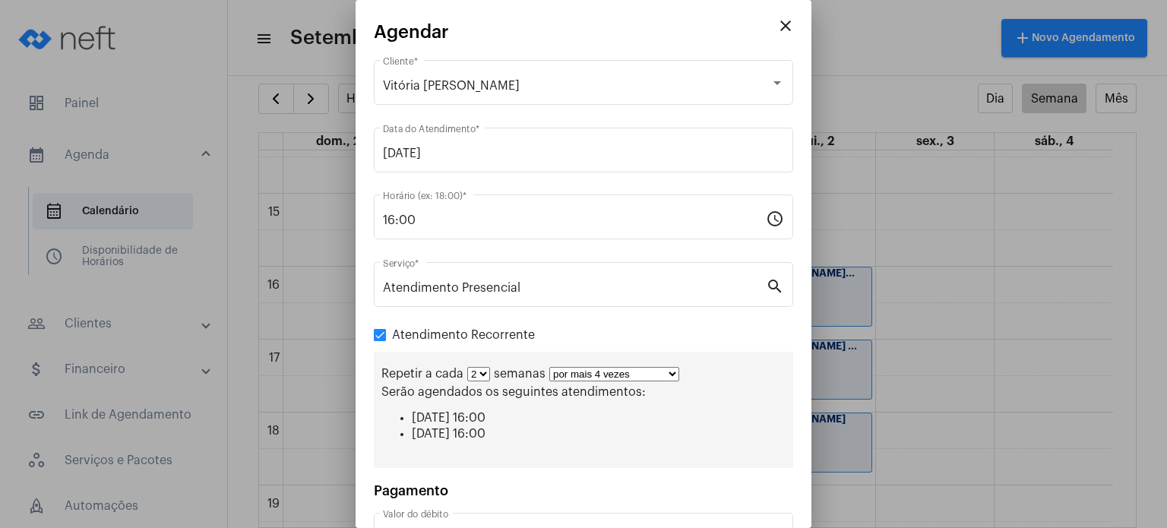
click at [549, 367] on select "por mais 1 vez por mais 2 vezes por mais 3 vezes por mais 4 vezes por mais 5 ve…" at bounding box center [614, 374] width 130 height 14
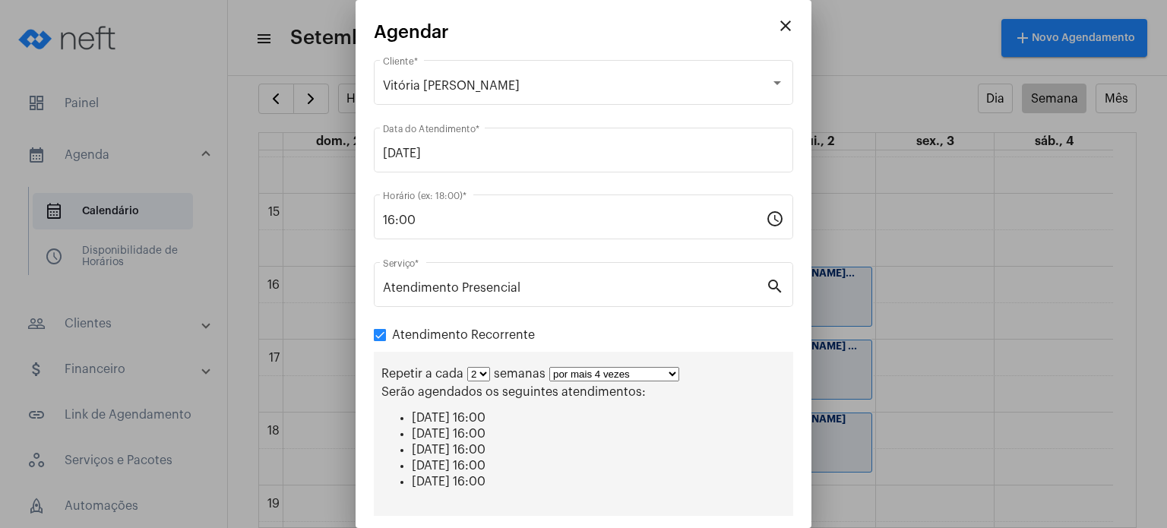
click at [811, 488] on div at bounding box center [583, 264] width 1167 height 528
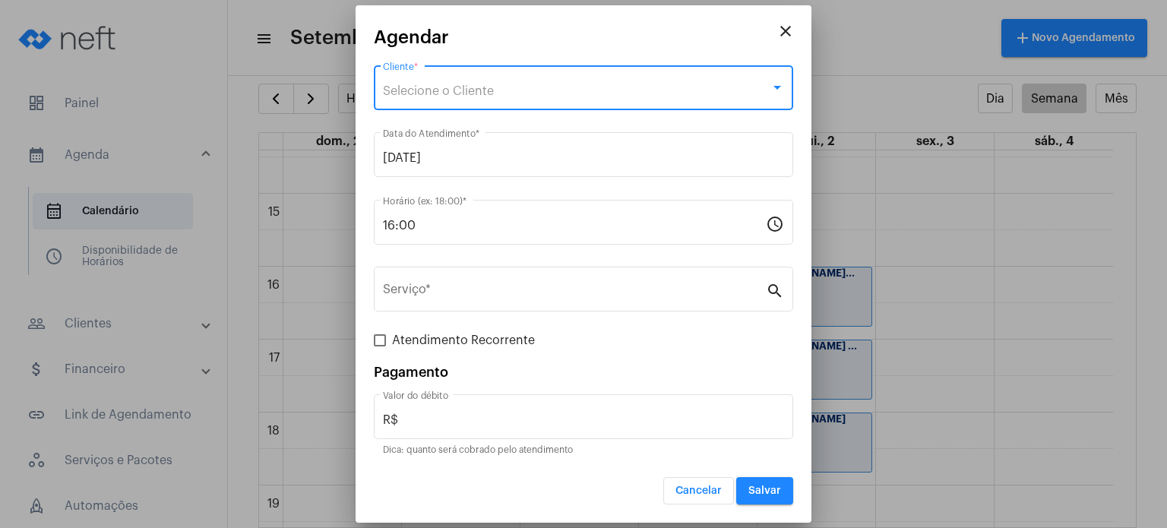
click at [491, 89] on span "Selecione o Cliente" at bounding box center [438, 91] width 111 height 12
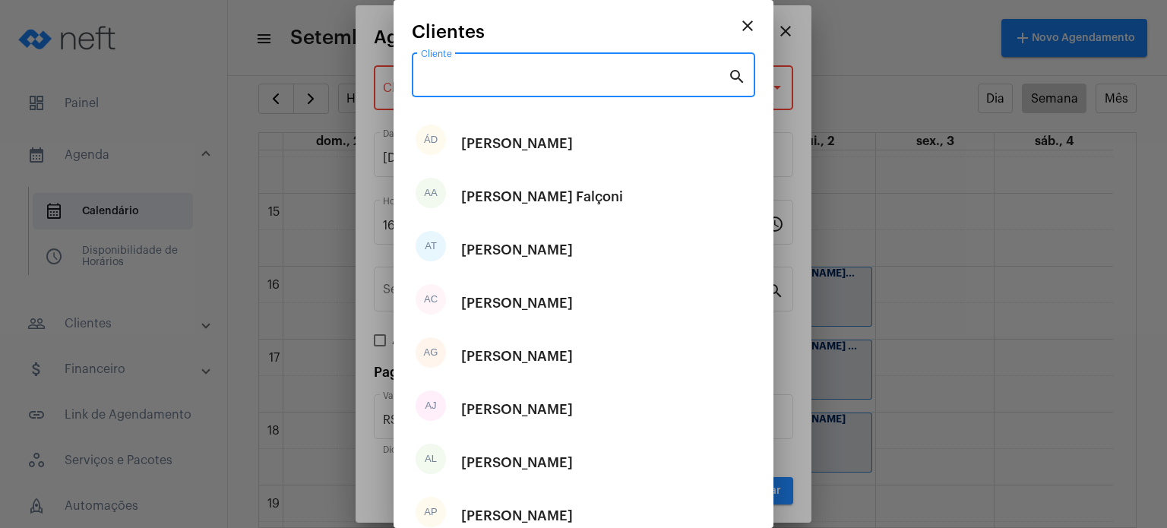
click at [489, 82] on input "Cliente" at bounding box center [574, 78] width 307 height 14
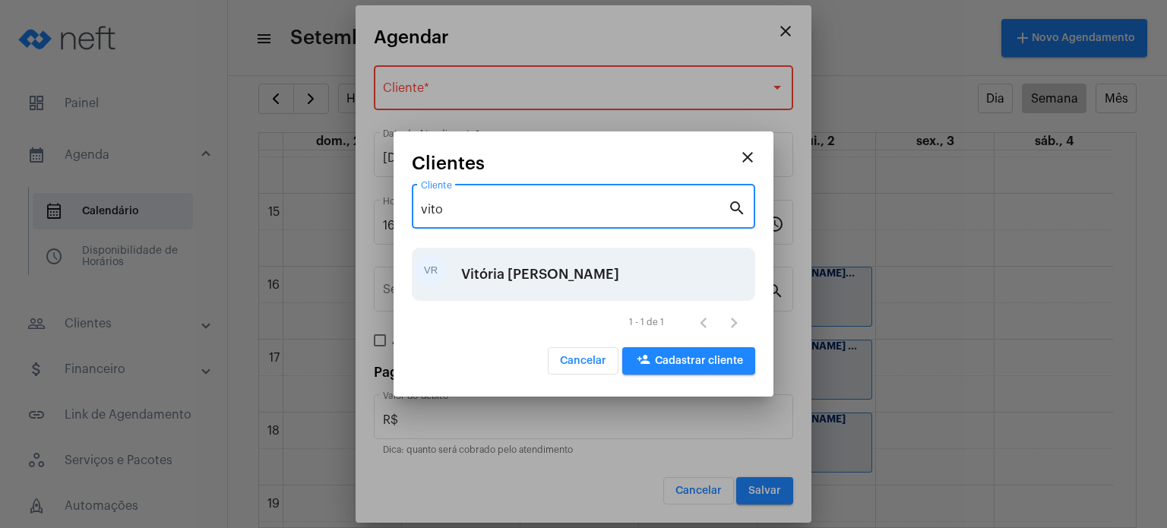
type input "vito"
click at [541, 267] on div "Vitória [PERSON_NAME]" at bounding box center [540, 274] width 158 height 46
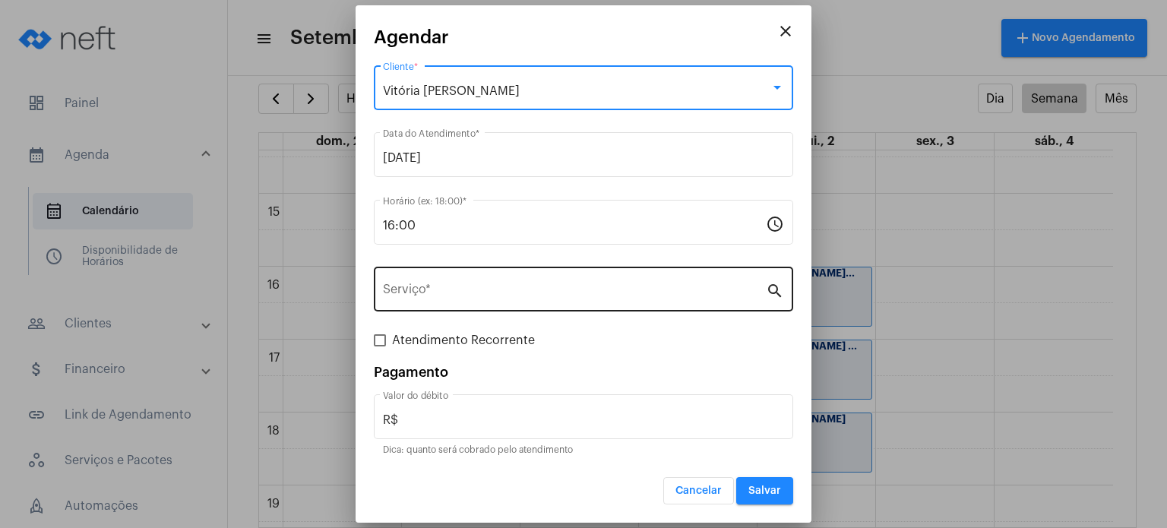
click at [523, 292] on input "Serviço *" at bounding box center [574, 293] width 383 height 14
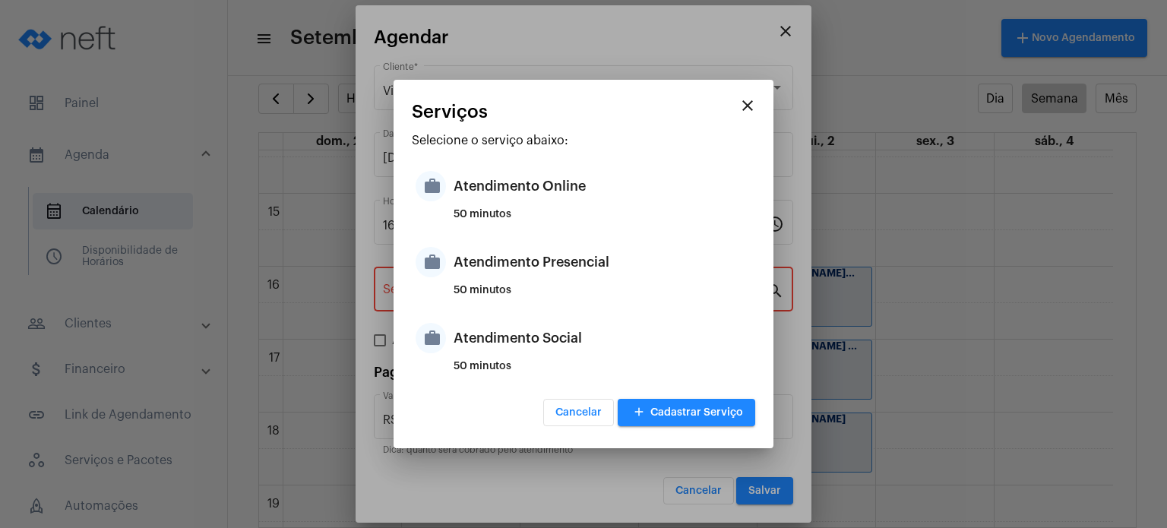
click at [523, 292] on div "50 minutos" at bounding box center [603, 296] width 298 height 23
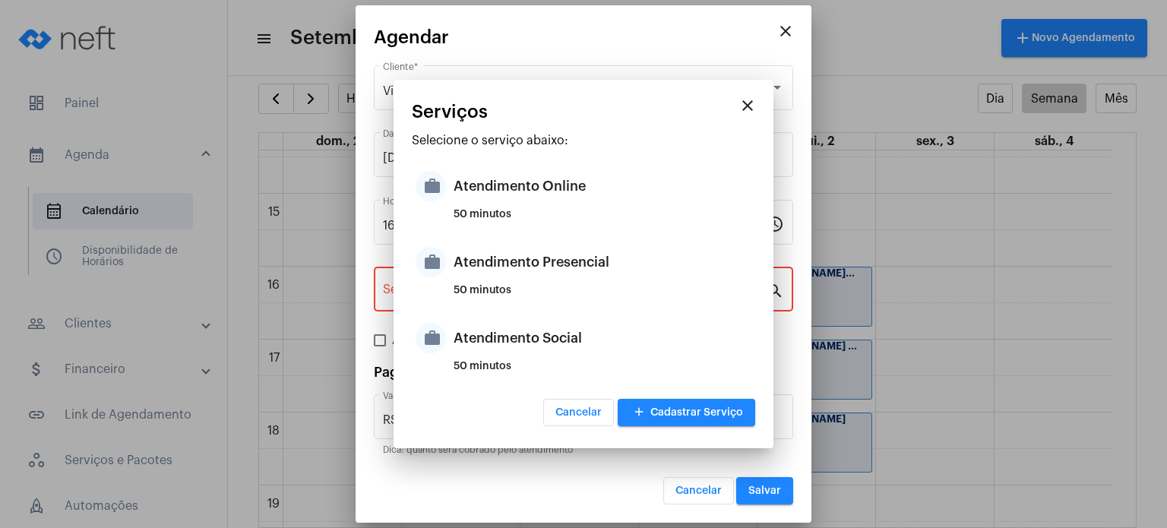
type input "Atendimento Presencial"
type input "R$ 170"
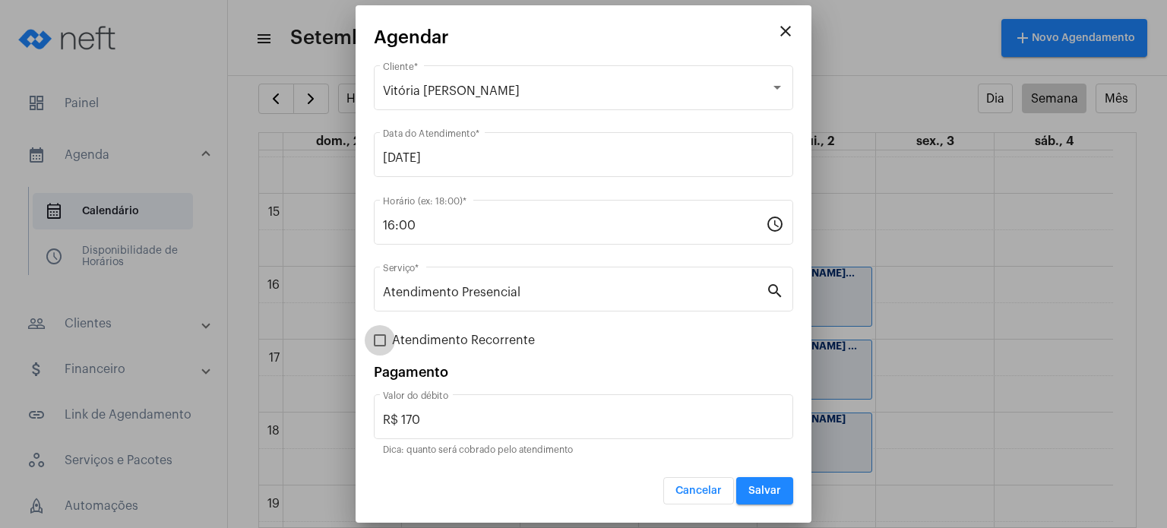
click at [485, 339] on span "Atendimento Recorrente" at bounding box center [463, 340] width 143 height 18
click at [380, 346] on input "Atendimento Recorrente" at bounding box center [379, 346] width 1 height 1
checkbox input "true"
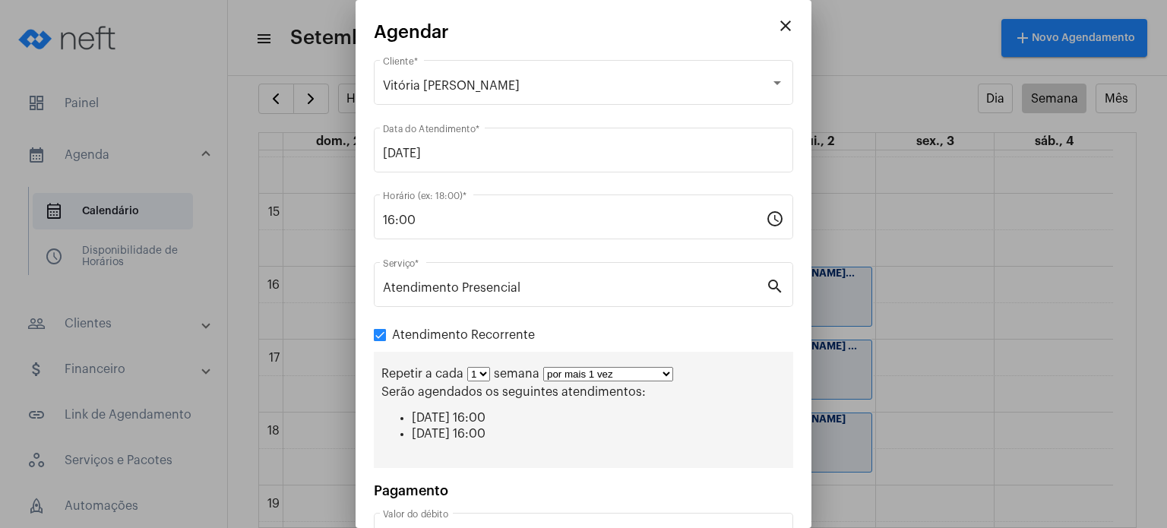
click at [481, 380] on select "1 2 3 4 5 6 7 8" at bounding box center [478, 374] width 23 height 14
select select "1: 2"
click at [467, 367] on select "1 2 3 4 5 6 7 8" at bounding box center [478, 374] width 23 height 14
click at [573, 377] on select "por mais 1 vez por mais 2 vezes por mais 3 vezes por mais 4 vezes por mais 5 ve…" at bounding box center [614, 374] width 130 height 14
select select "3: 4"
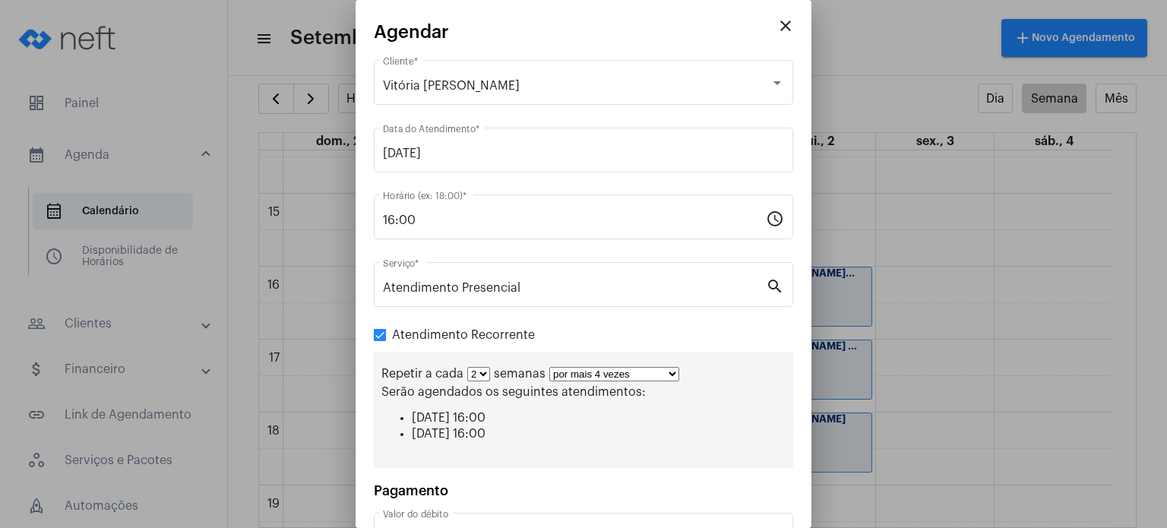
click at [549, 367] on select "por mais 1 vez por mais 2 vezes por mais 3 vezes por mais 4 vezes por mais 5 ve…" at bounding box center [614, 374] width 130 height 14
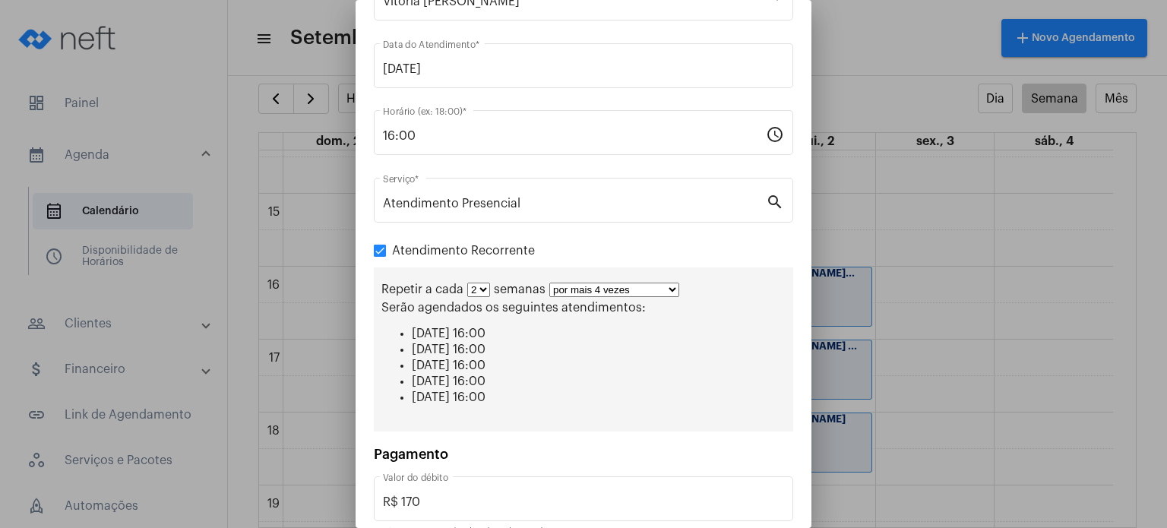
scroll to position [158, 0]
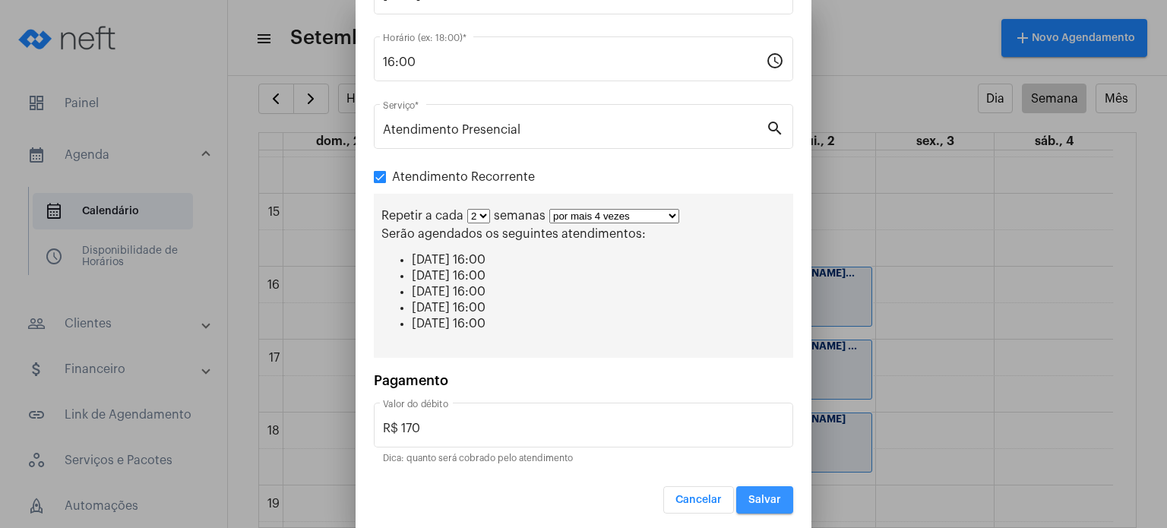
click at [758, 508] on button "Salvar" at bounding box center [764, 499] width 57 height 27
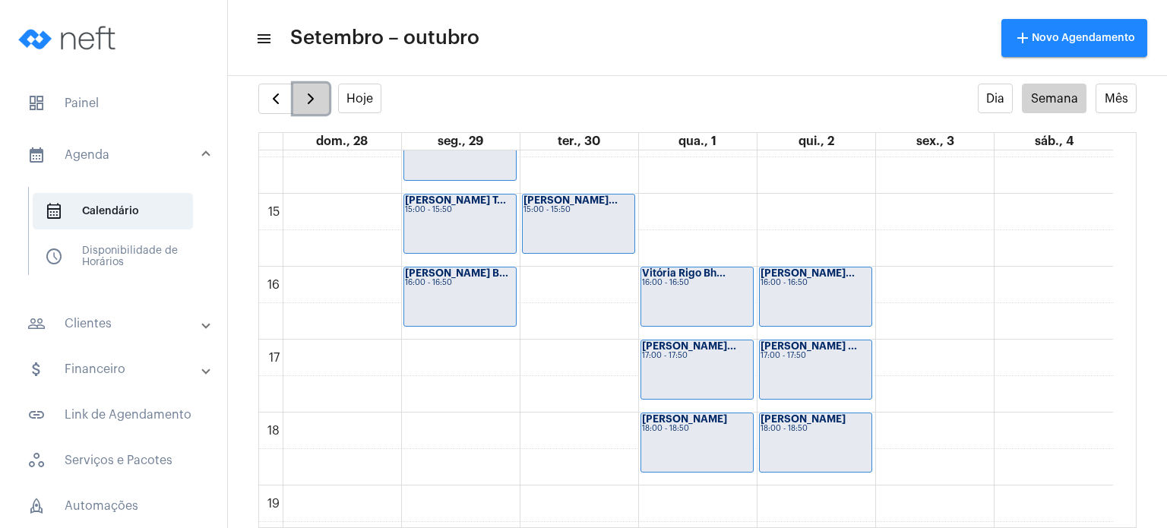
click at [318, 101] on span "button" at bounding box center [311, 99] width 18 height 18
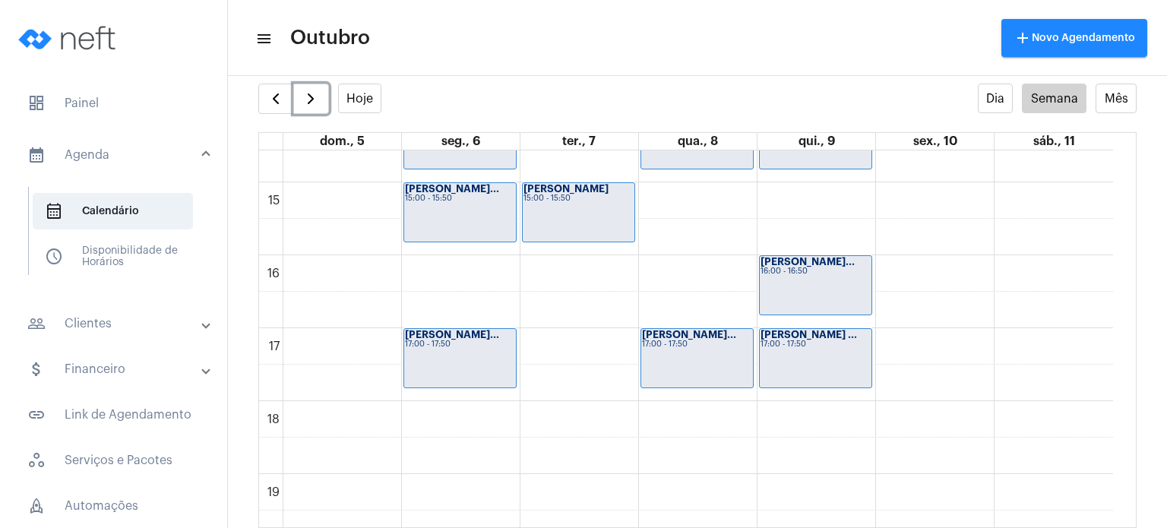
scroll to position [1065, 0]
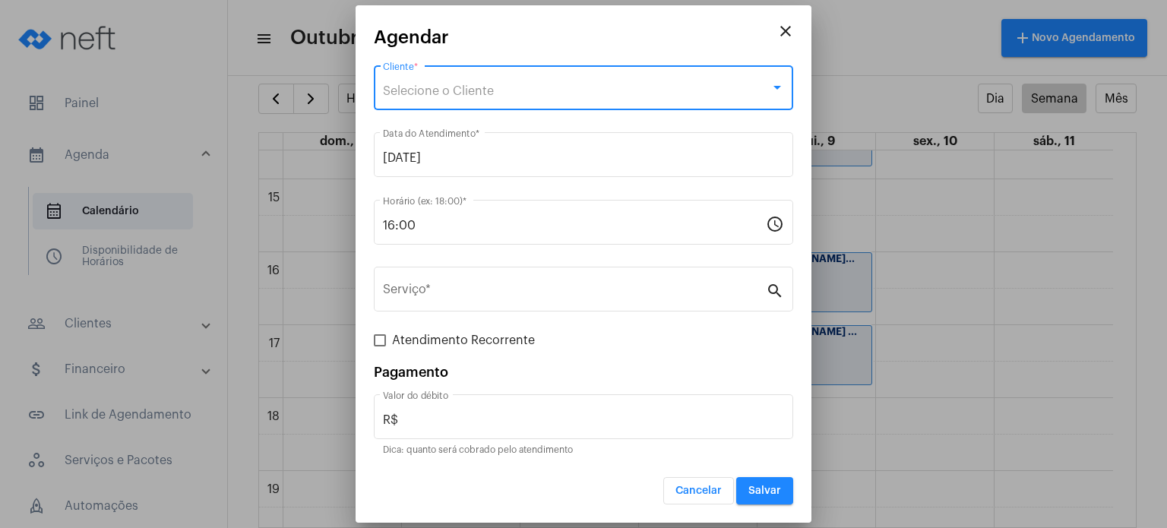
click at [545, 94] on div "Selecione o Cliente" at bounding box center [577, 91] width 388 height 14
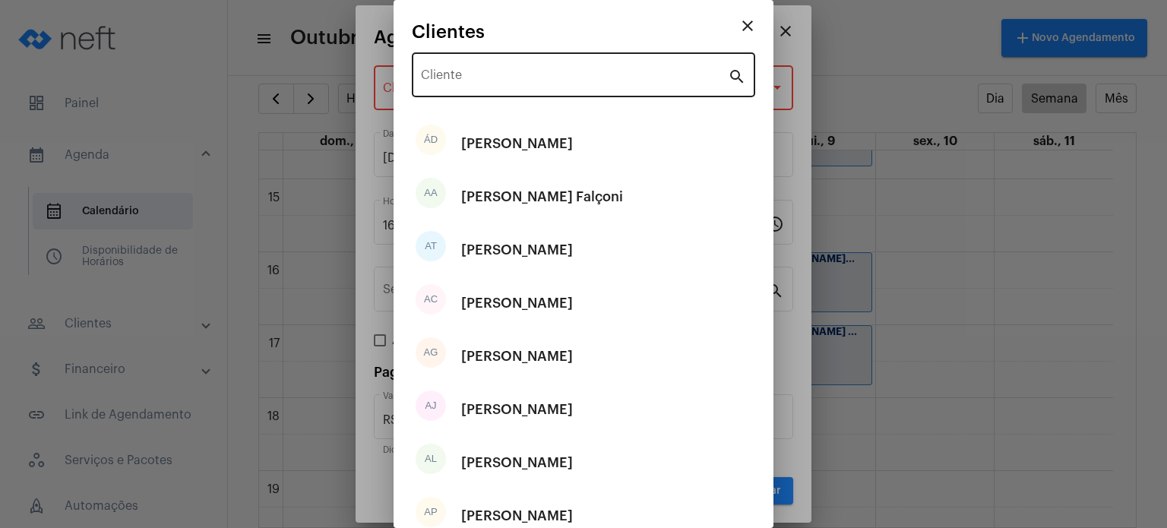
click at [550, 69] on div "Cliente" at bounding box center [574, 73] width 307 height 48
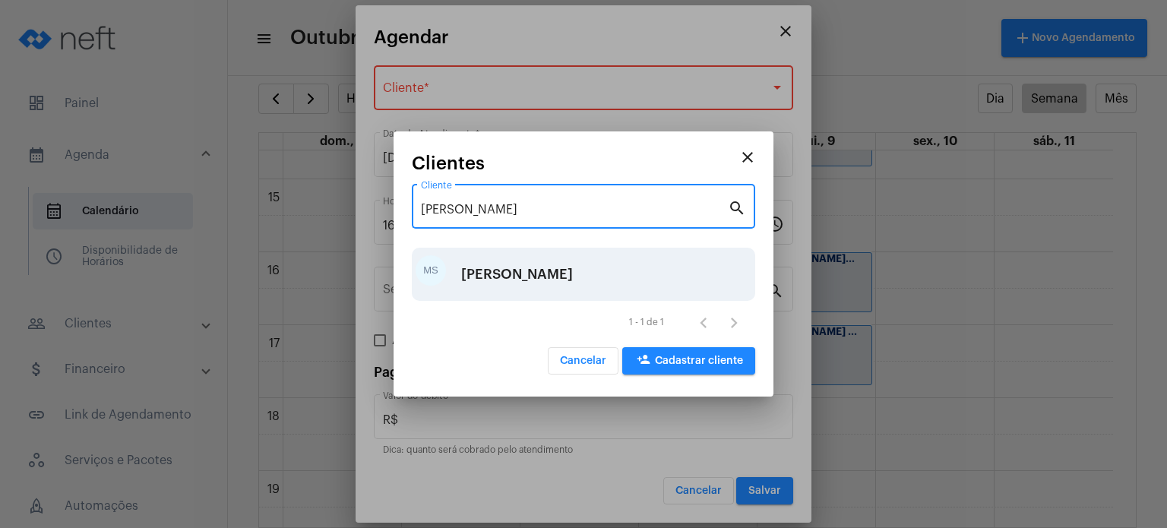
type input "[PERSON_NAME]"
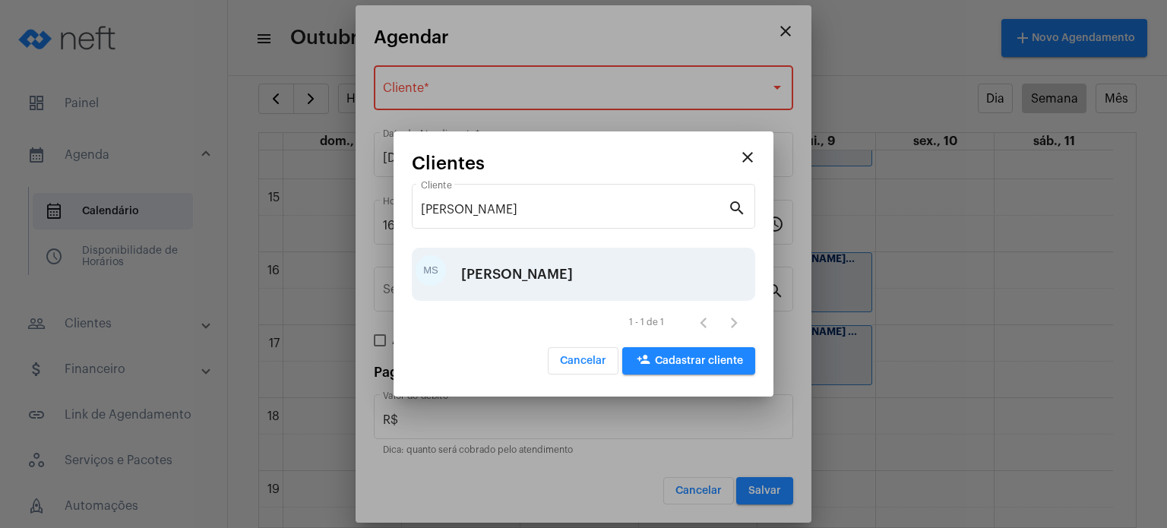
click at [561, 262] on div "[PERSON_NAME]" at bounding box center [517, 274] width 112 height 46
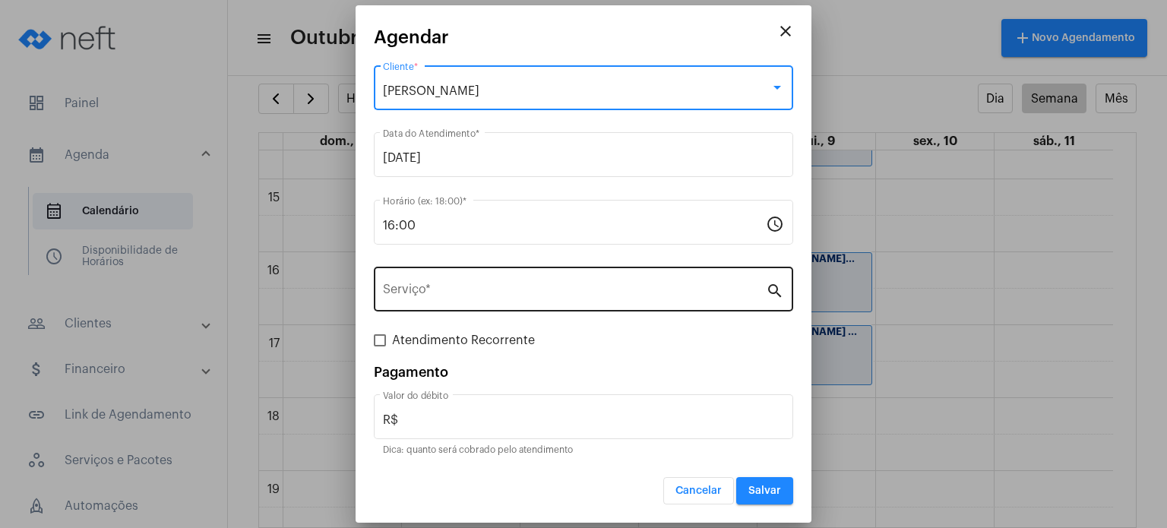
click at [547, 281] on div "Serviço *" at bounding box center [574, 288] width 383 height 48
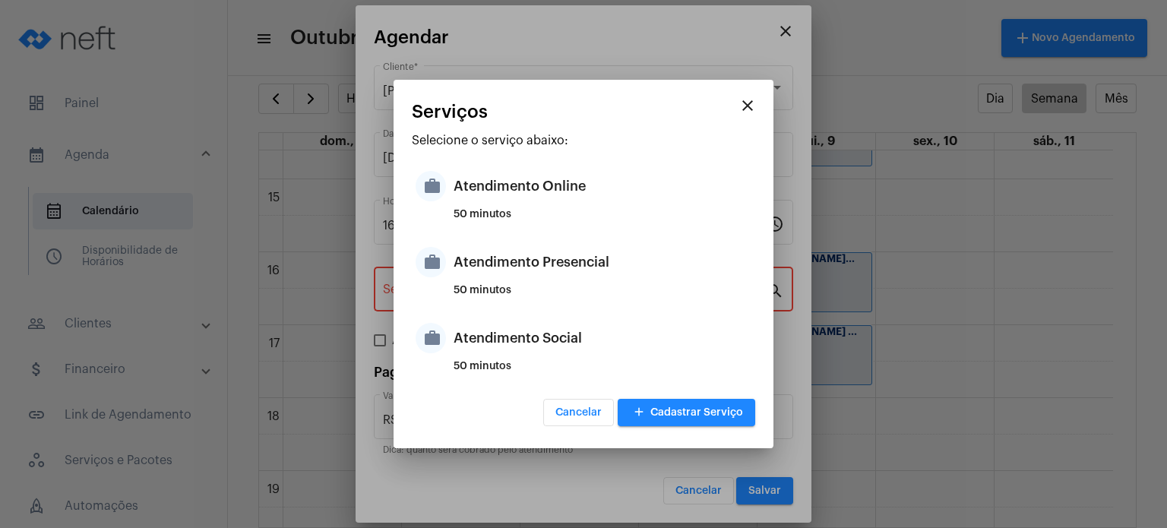
click at [547, 281] on div "Atendimento Presencial" at bounding box center [603, 262] width 298 height 46
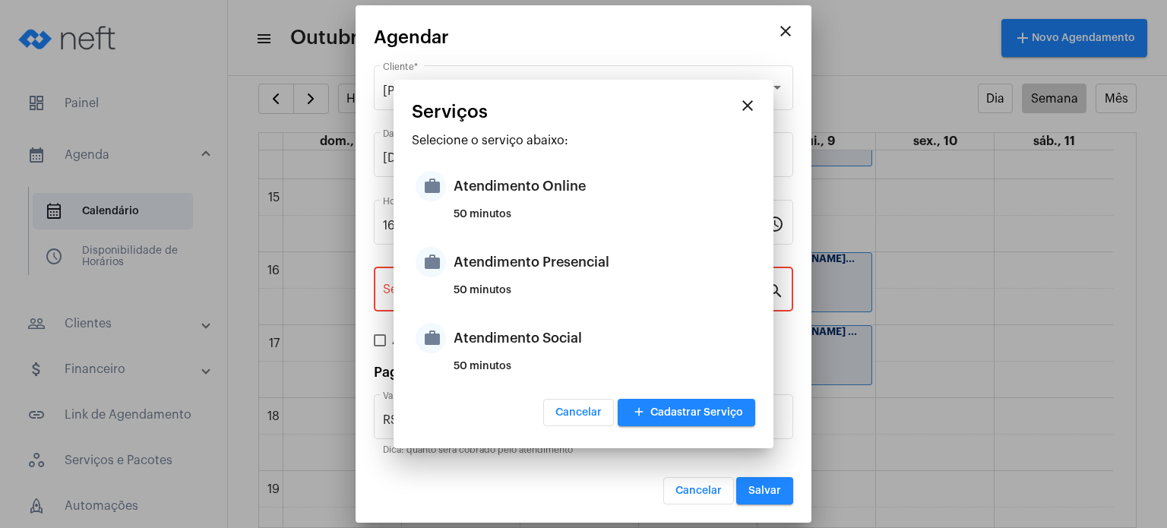
type input "Atendimento Presencial"
type input "R$ 170"
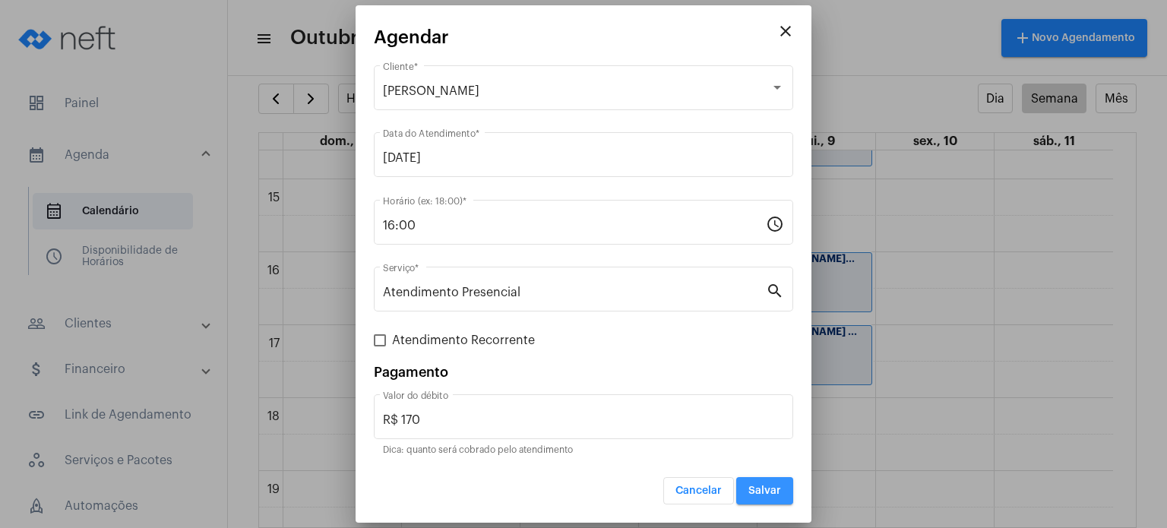
click at [764, 486] on span "Salvar" at bounding box center [764, 491] width 33 height 11
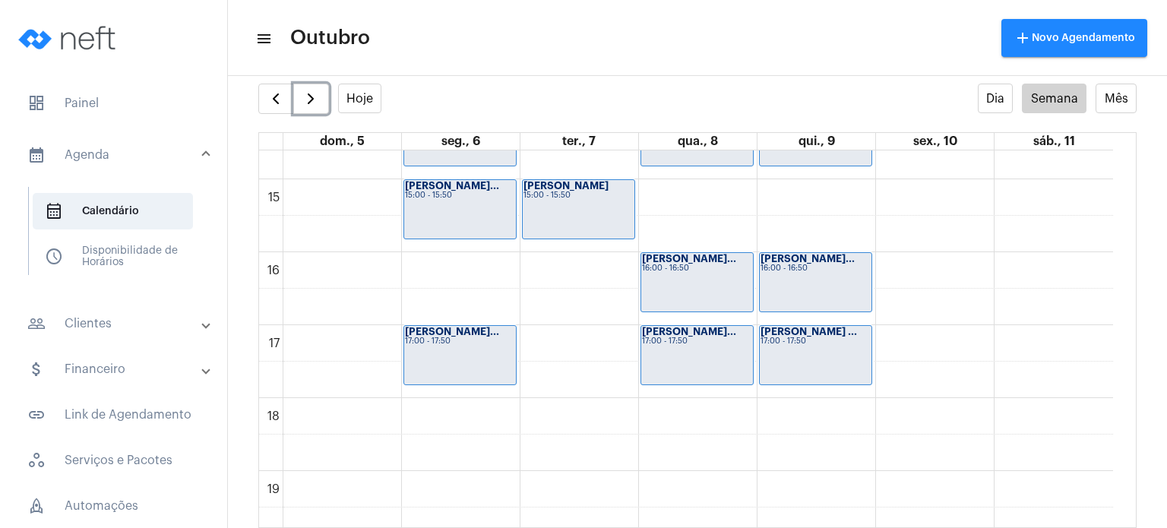
click at [738, 295] on div "[PERSON_NAME]... 16:00 - 16:50" at bounding box center [697, 282] width 112 height 59
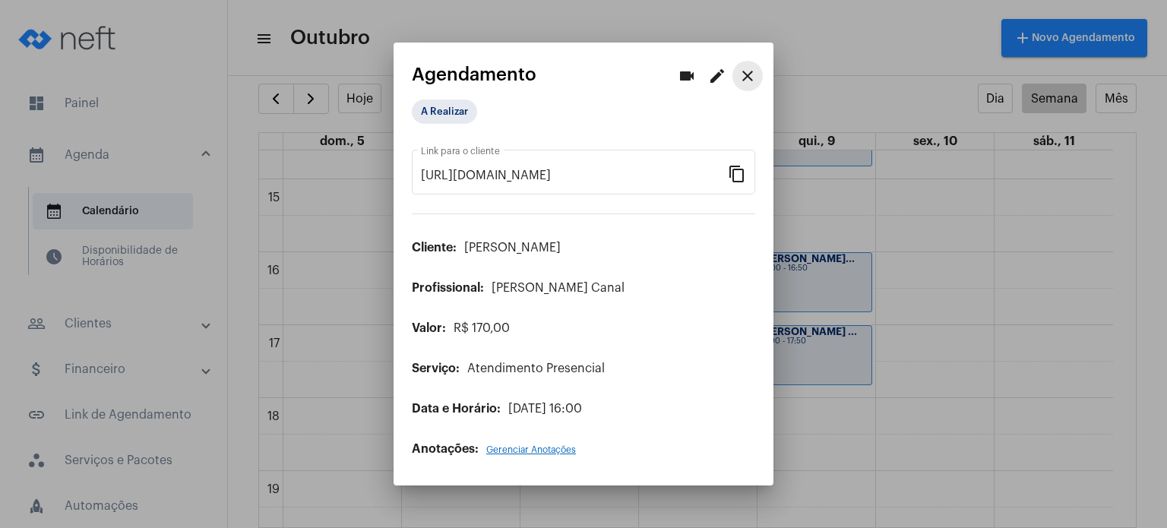
click at [749, 72] on mat-icon "close" at bounding box center [748, 76] width 18 height 18
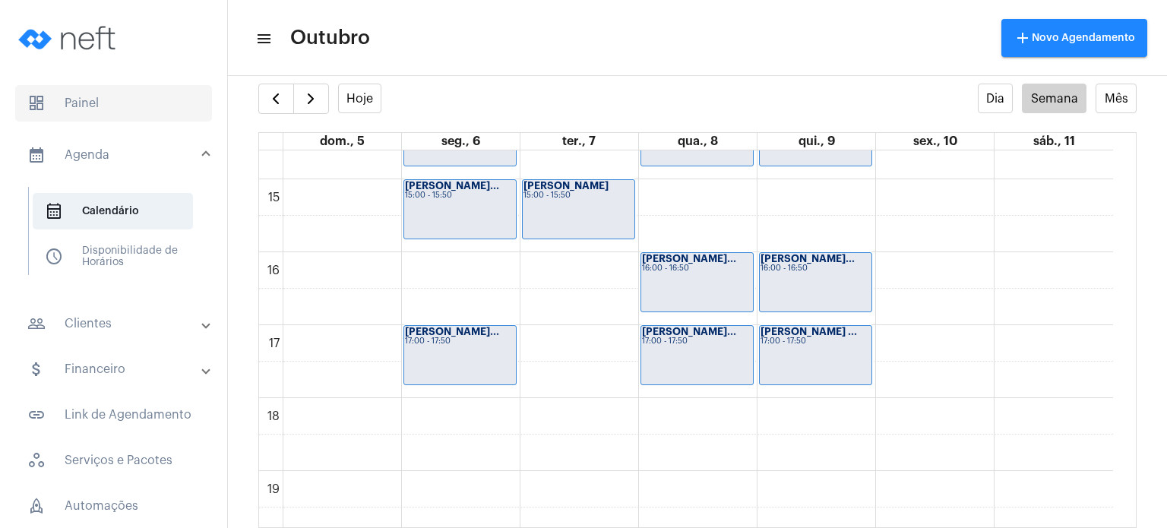
click at [79, 117] on span "dashboard Painel" at bounding box center [113, 103] width 197 height 36
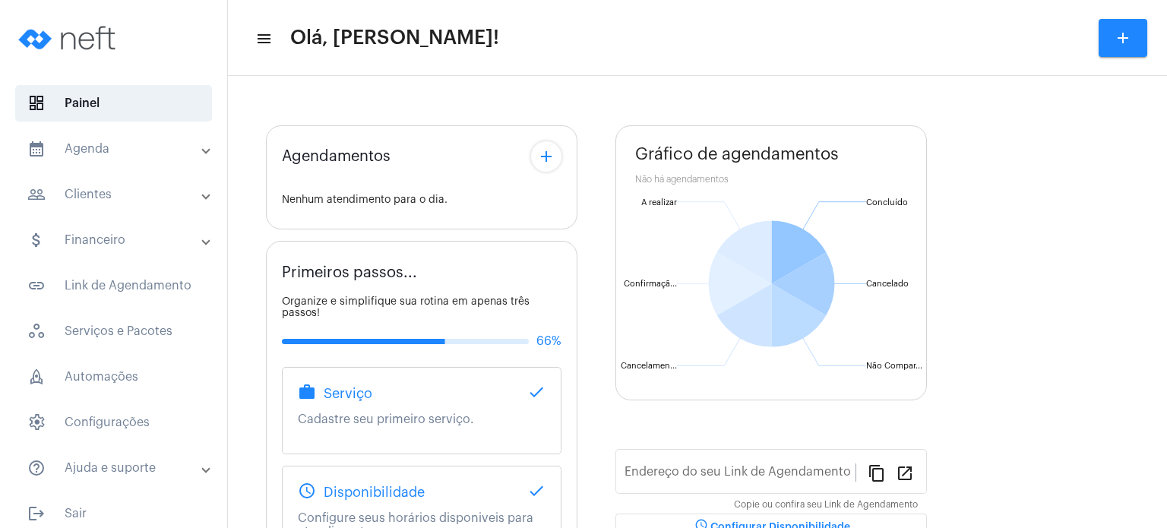
type input "[URL][DOMAIN_NAME]"
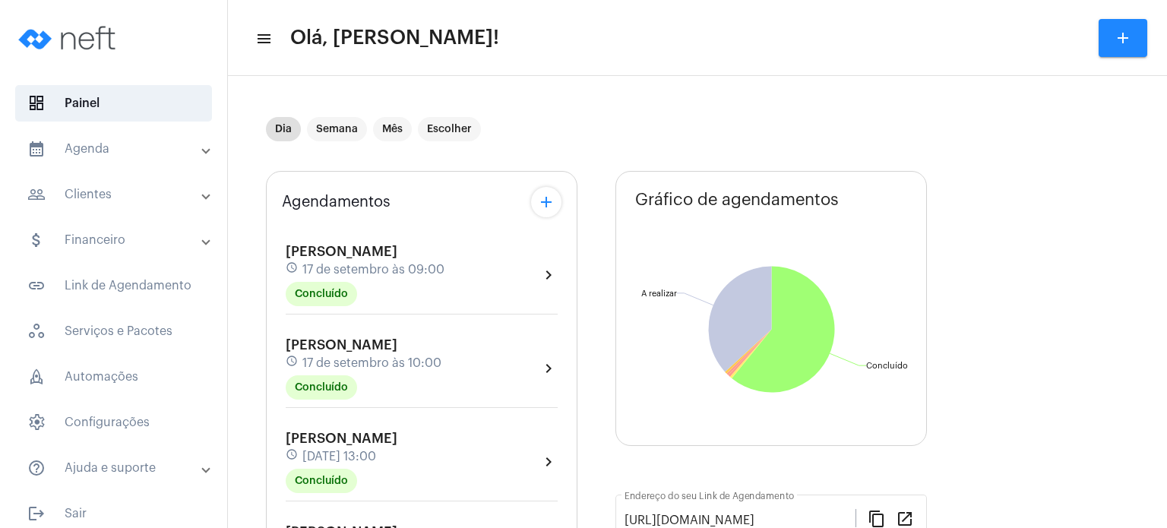
scroll to position [462, 0]
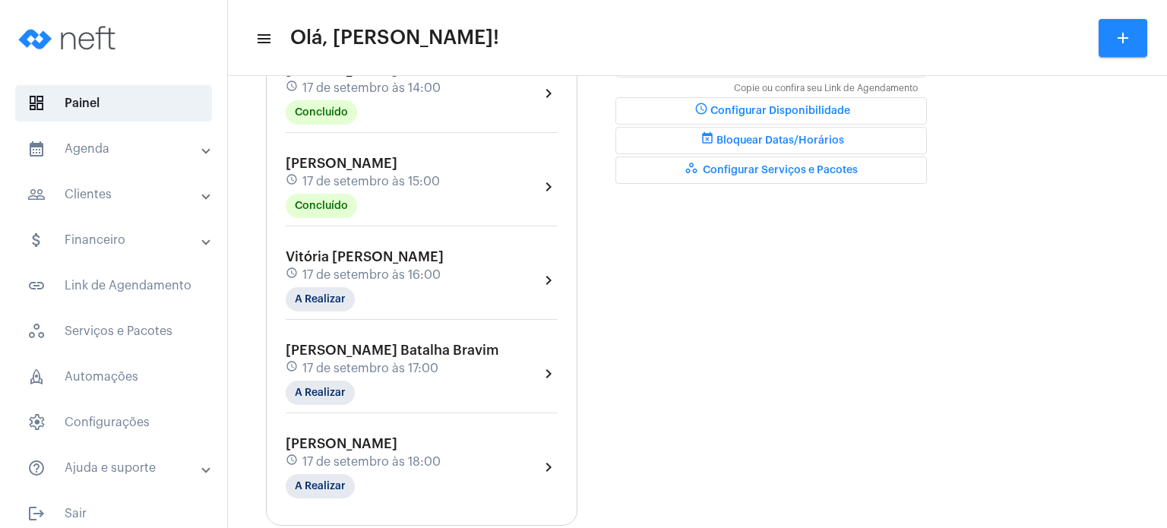
click at [420, 175] on span "17 de setembro às 15:00" at bounding box center [371, 182] width 138 height 14
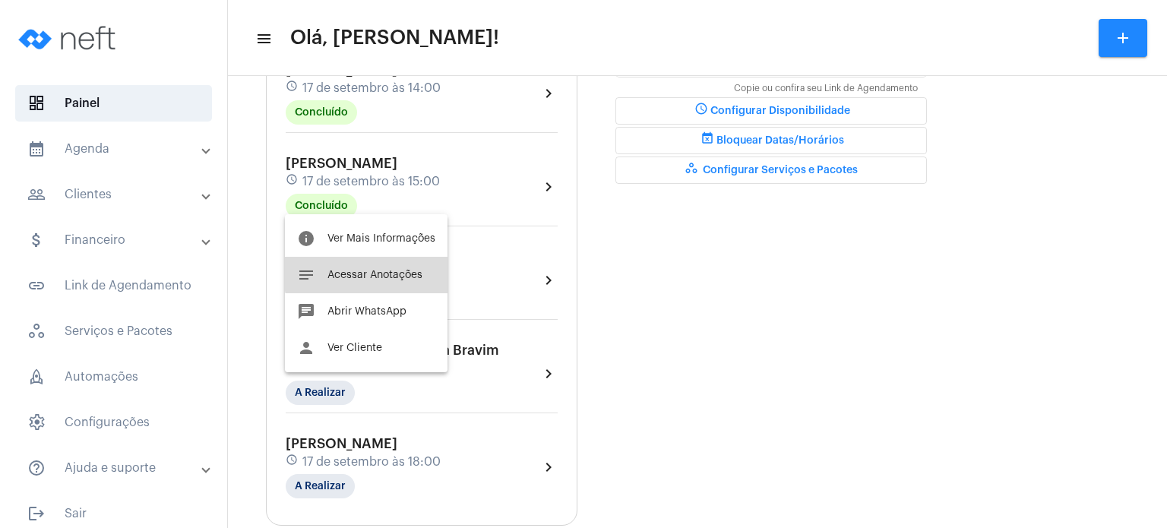
click at [387, 270] on span "Acessar Anotações" at bounding box center [374, 275] width 95 height 11
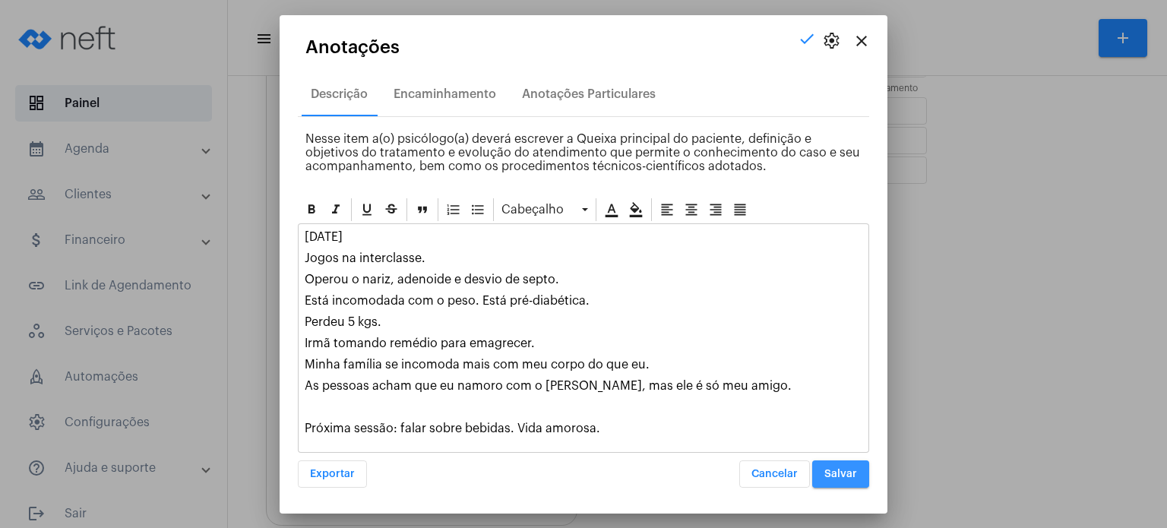
click at [833, 471] on span "Salvar" at bounding box center [840, 474] width 33 height 11
